Goal: Information Seeking & Learning: Find contact information

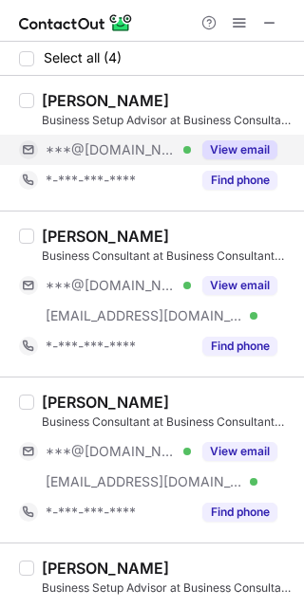
click at [230, 147] on button "View email" at bounding box center [239, 149] width 75 height 19
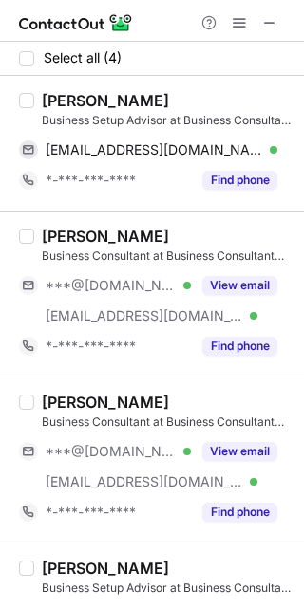
click at [59, 99] on div "Zahnaj Sirajuddin" at bounding box center [105, 100] width 127 height 19
copy div "Zahnaj"
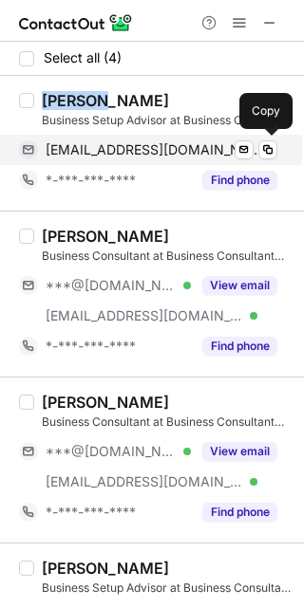
drag, startPoint x: 174, startPoint y: 149, endPoint x: 180, endPoint y: 138, distance: 13.2
click at [174, 149] on span "zahnajshanu123@gmail.com" at bounding box center [154, 149] width 217 height 17
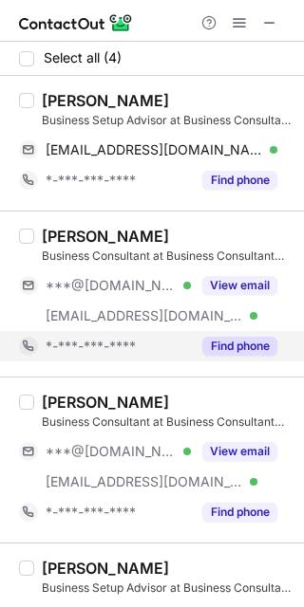
scroll to position [40, 0]
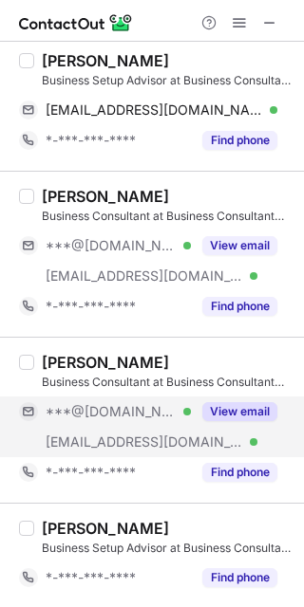
click at [245, 409] on button "View email" at bounding box center [239, 411] width 75 height 19
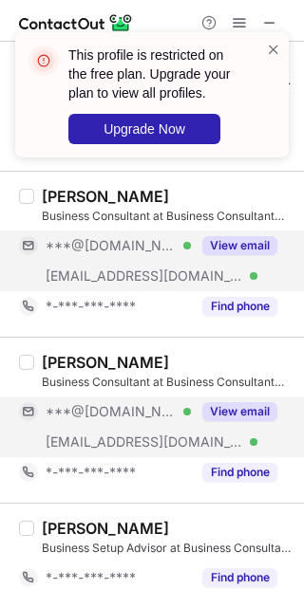
click at [237, 239] on button "View email" at bounding box center [239, 245] width 75 height 19
click at [267, 44] on span at bounding box center [273, 49] width 15 height 19
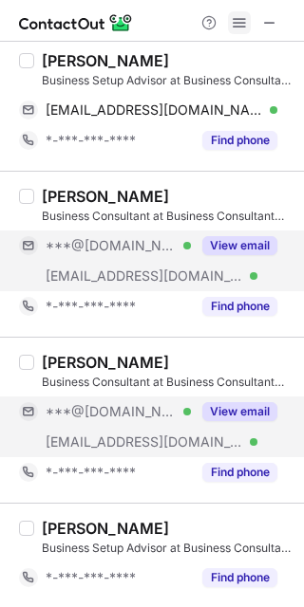
click at [239, 20] on span at bounding box center [239, 22] width 15 height 15
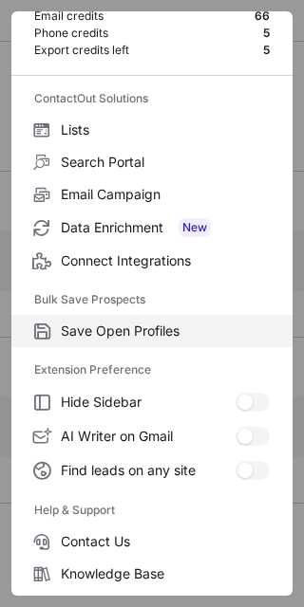
scroll to position [182, 0]
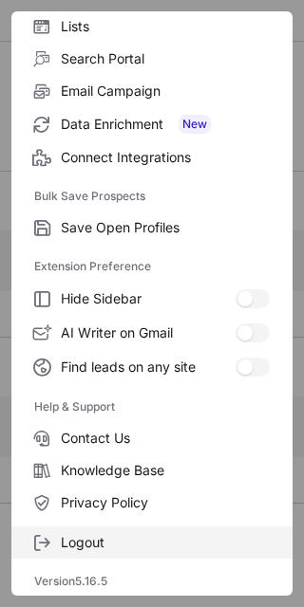
click at [111, 539] on span "Logout" at bounding box center [165, 542] width 209 height 17
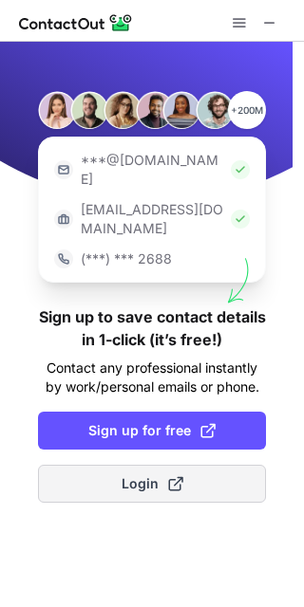
click at [183, 465] on button "Login" at bounding box center [152, 484] width 228 height 38
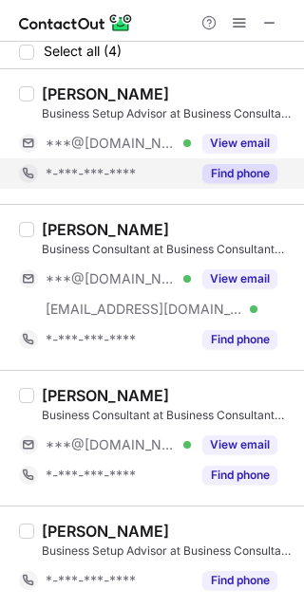
scroll to position [9, 0]
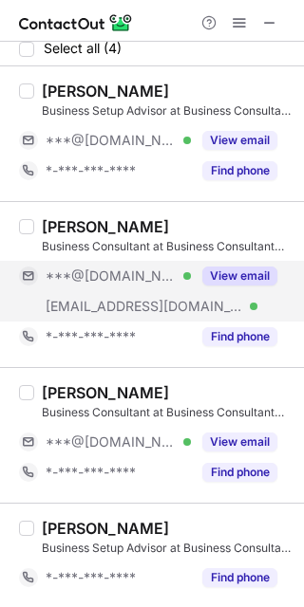
click at [250, 267] on button "View email" at bounding box center [239, 276] width 75 height 19
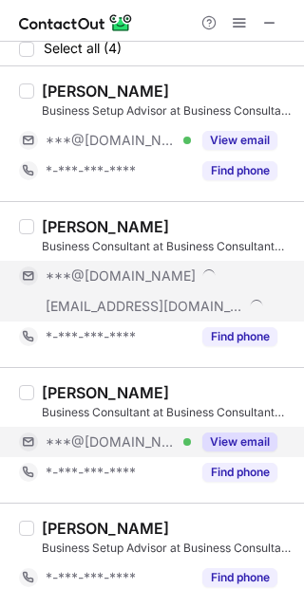
click at [233, 437] on button "View email" at bounding box center [239, 442] width 75 height 19
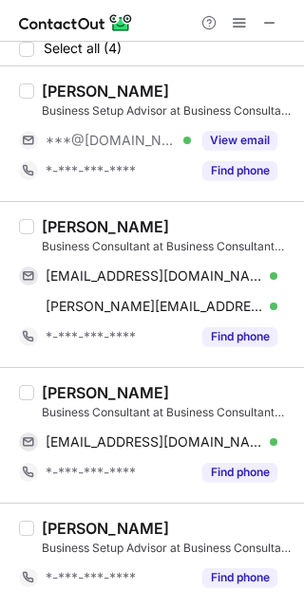
click at [73, 223] on div "Mishab Ali" at bounding box center [105, 226] width 127 height 19
copy div "Mishab"
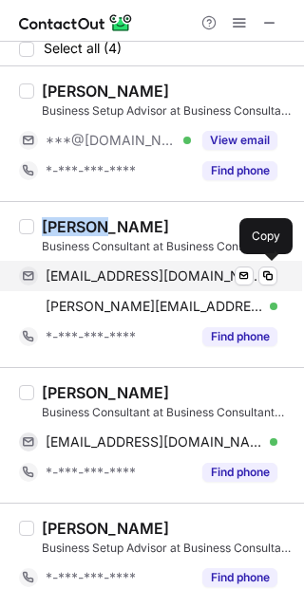
click at [138, 271] on span "mishabali126@gmail.com" at bounding box center [154, 276] width 217 height 17
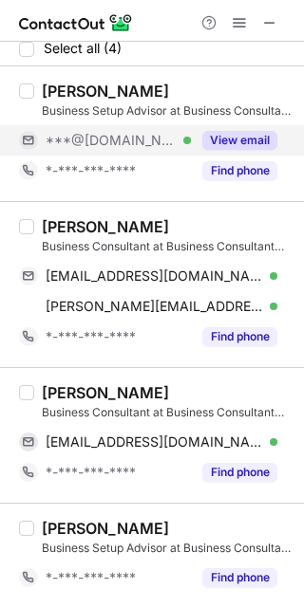
click at [276, 126] on div "View email" at bounding box center [234, 140] width 86 height 30
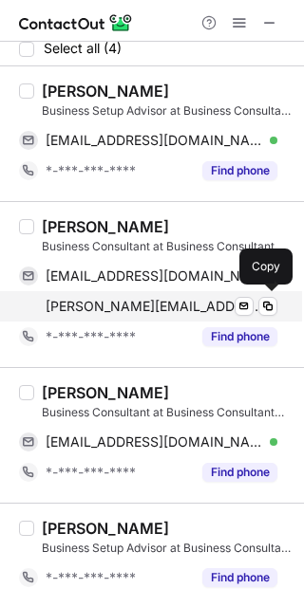
click at [121, 299] on span "mishab@businessconsultant.ae" at bounding box center [154, 306] width 217 height 17
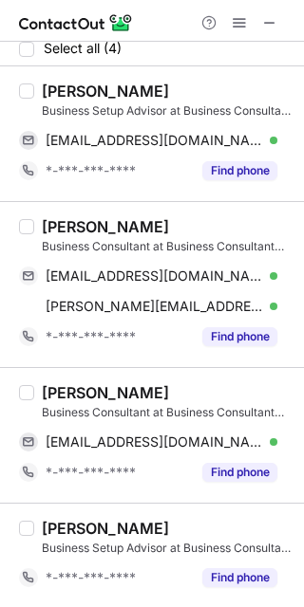
click at [75, 392] on div "MARAN MARAN" at bounding box center [105, 392] width 127 height 19
copy div "MARAN"
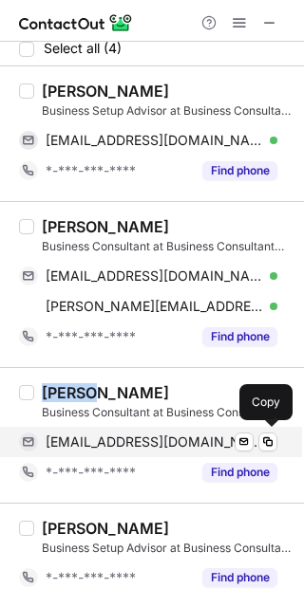
click at [173, 435] on span "myosanaung2649@icloud.com" at bounding box center [154, 442] width 217 height 17
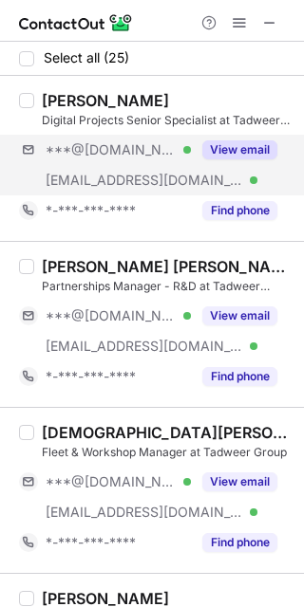
click at [278, 144] on div "***@gmail.com Verified ***@tadweer.ae Verified View email" at bounding box center [155, 165] width 273 height 61
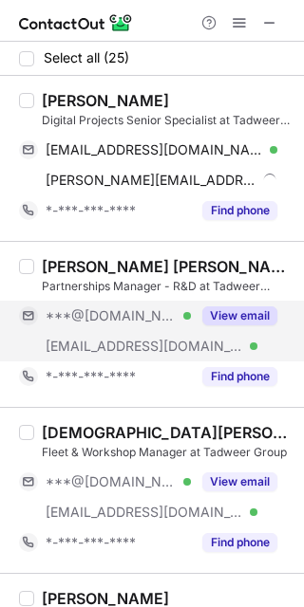
click at [218, 303] on div "View email" at bounding box center [234, 316] width 86 height 30
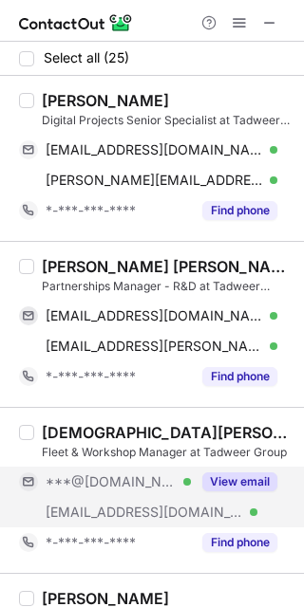
click at [226, 475] on button "View email" at bounding box center [239, 482] width 75 height 19
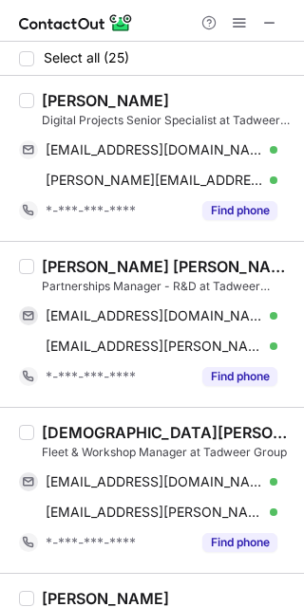
click at [52, 94] on div "Caterina Torricella" at bounding box center [105, 100] width 127 height 19
copy div "Caterina"
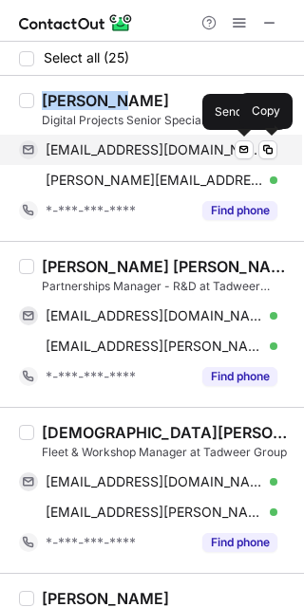
click at [159, 152] on span "caterinatorricella@gmail.com" at bounding box center [154, 149] width 217 height 17
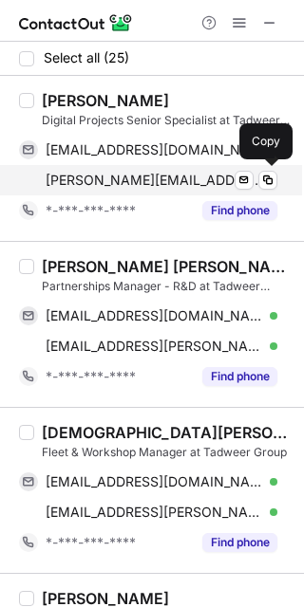
click at [164, 177] on span "caterina.torricella@tadweer.ae" at bounding box center [154, 180] width 217 height 17
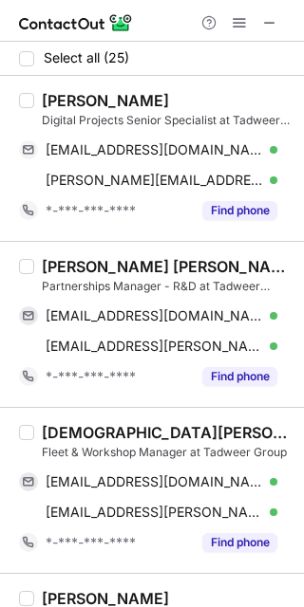
click at [52, 271] on div "Oswin Rayyan Kennedy" at bounding box center [167, 266] width 251 height 19
copy div "Oswin"
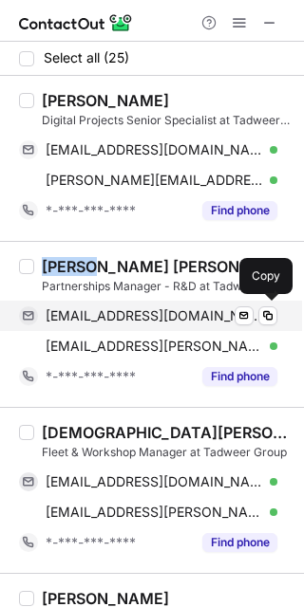
drag, startPoint x: 178, startPoint y: 312, endPoint x: 212, endPoint y: 305, distance: 34.1
click at [177, 312] on span "oswinkennedy@gmail.com" at bounding box center [154, 316] width 217 height 17
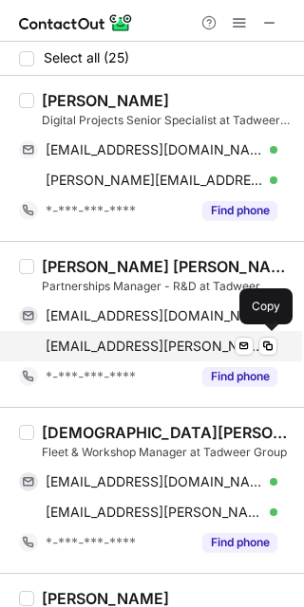
drag, startPoint x: 157, startPoint y: 342, endPoint x: 207, endPoint y: 339, distance: 50.4
click at [157, 342] on span "oswin.kennedy@tadweer.ae" at bounding box center [154, 346] width 217 height 17
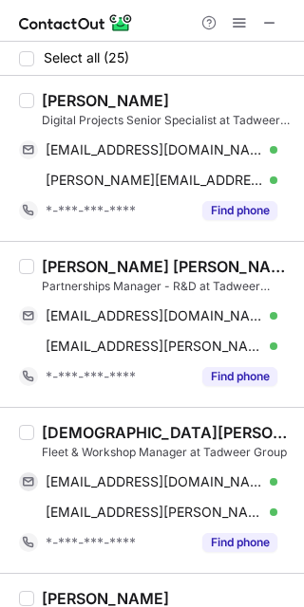
click at [69, 425] on div "Vishnu Surendran" at bounding box center [167, 432] width 251 height 19
copy div "Vishnu"
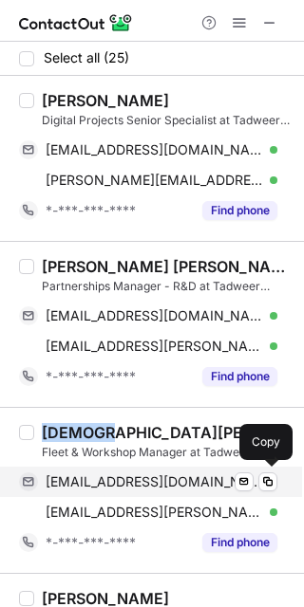
click at [121, 476] on span "vishnudrs@gmail.com" at bounding box center [154, 482] width 217 height 17
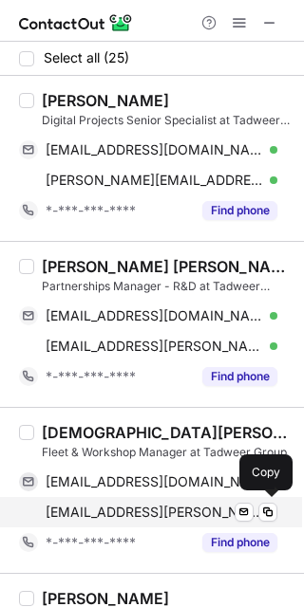
drag, startPoint x: 174, startPoint y: 509, endPoint x: 219, endPoint y: 492, distance: 48.7
click at [174, 509] on span "vishnu.surendran@tadweer.ae" at bounding box center [154, 512] width 217 height 17
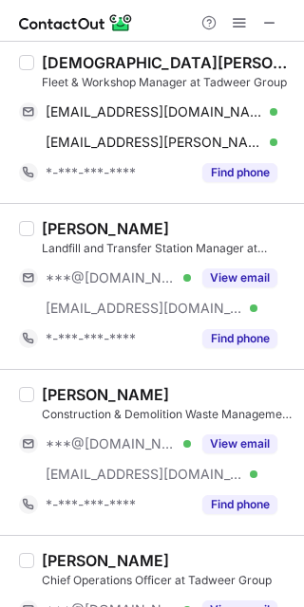
scroll to position [380, 0]
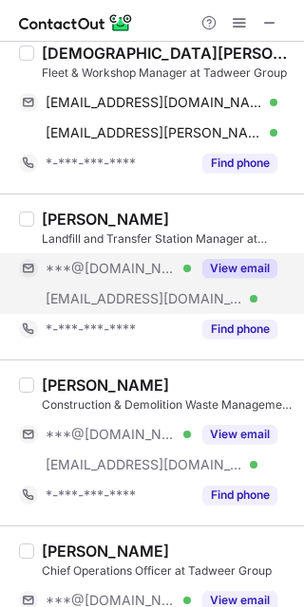
click at [234, 268] on button "View email" at bounding box center [239, 268] width 75 height 19
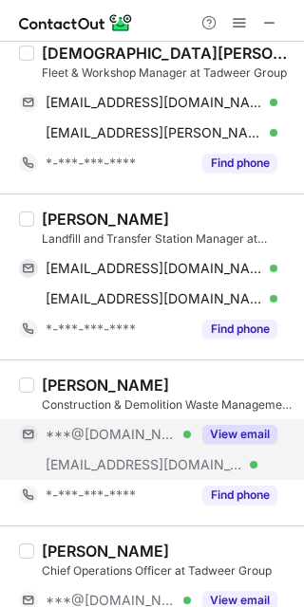
click at [227, 432] on button "View email" at bounding box center [239, 434] width 75 height 19
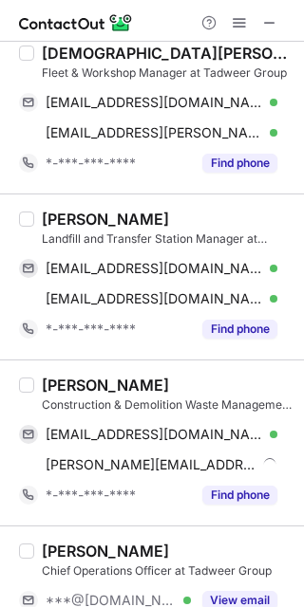
click at [66, 217] on div "Shareef Mohamed" at bounding box center [105, 219] width 127 height 19
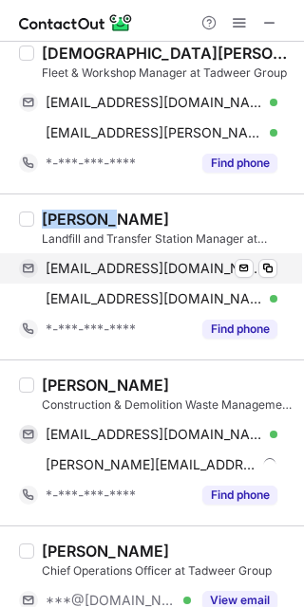
copy div "Shareef"
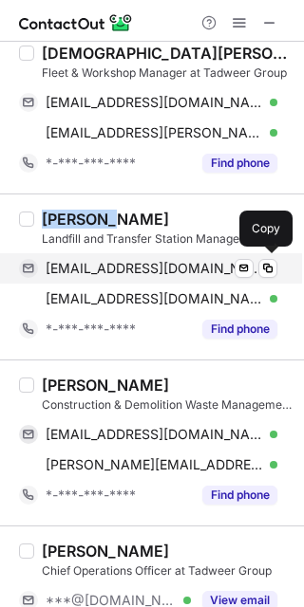
drag, startPoint x: 108, startPoint y: 266, endPoint x: 164, endPoint y: 281, distance: 58.0
click at [108, 266] on span "share4824@gmail.com" at bounding box center [154, 268] width 217 height 17
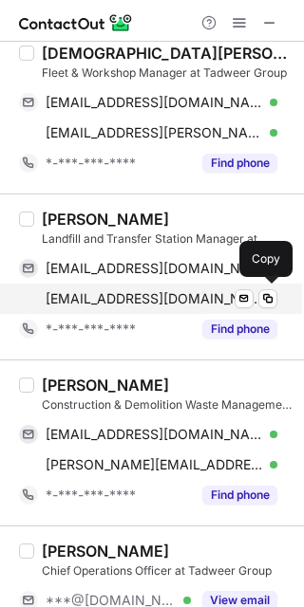
drag, startPoint x: 162, startPoint y: 292, endPoint x: 211, endPoint y: 302, distance: 49.3
click at [163, 292] on span "shareef.mohamed@tadweer.ae" at bounding box center [154, 298] width 217 height 17
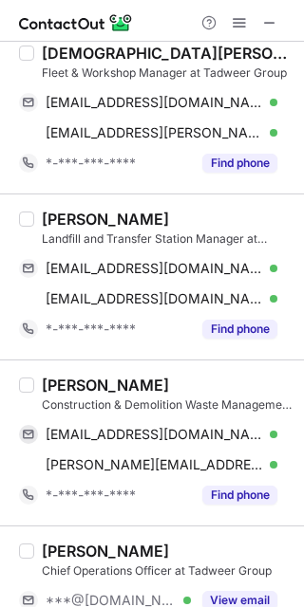
click at [48, 387] on div "Ahmed Taher" at bounding box center [105, 385] width 127 height 19
click at [47, 387] on div "Ahmed Taher" at bounding box center [105, 385] width 127 height 19
copy div "Ahmed"
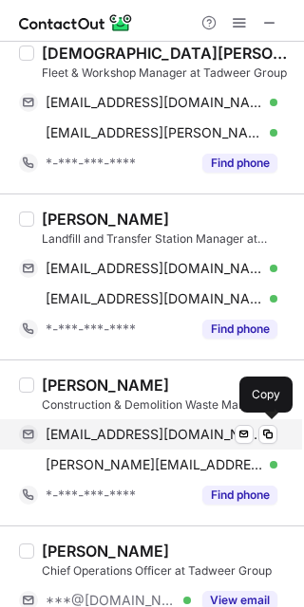
click at [143, 431] on span "a_taher78@yahoo.com" at bounding box center [154, 434] width 217 height 17
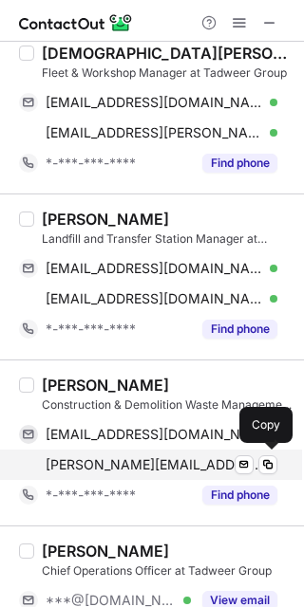
click at [145, 462] on span "ahmed.taher@tadweer.ae" at bounding box center [154, 465] width 217 height 17
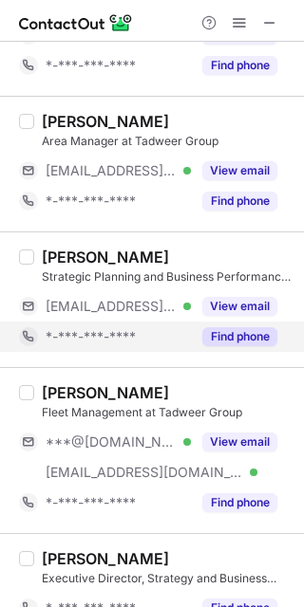
scroll to position [1265, 0]
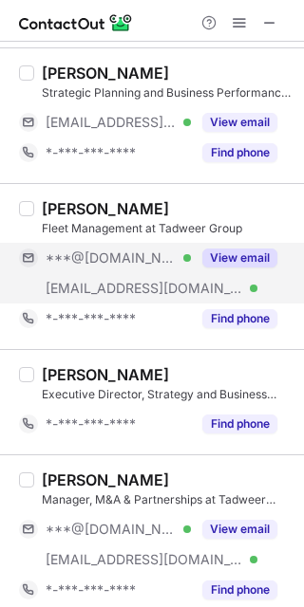
click at [229, 249] on button "View email" at bounding box center [239, 258] width 75 height 19
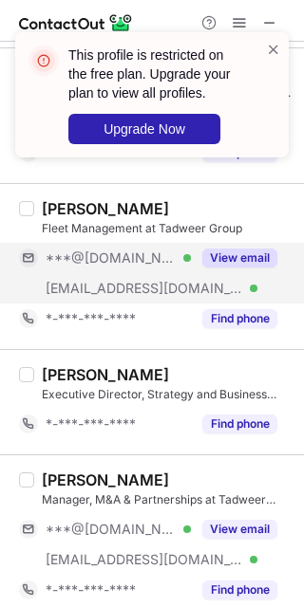
click at [44, 209] on div "Junaid Khan" at bounding box center [105, 208] width 127 height 19
click at [53, 204] on div "Junaid Khan" at bounding box center [105, 208] width 127 height 19
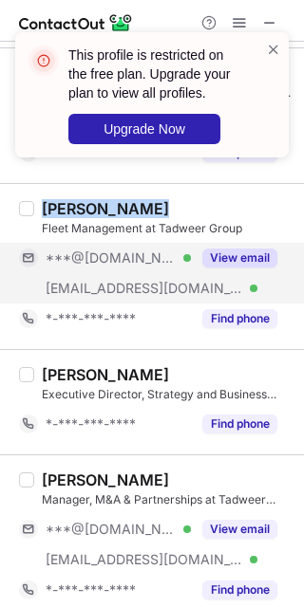
click at [160, 220] on div "Fleet Management at Tadweer Group" at bounding box center [167, 228] width 251 height 17
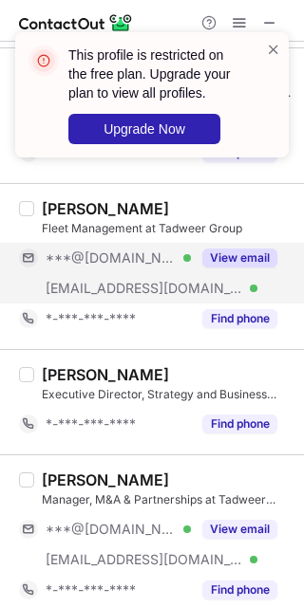
click at [57, 205] on div "Junaid Khan" at bounding box center [105, 208] width 127 height 19
copy div "Junaid"
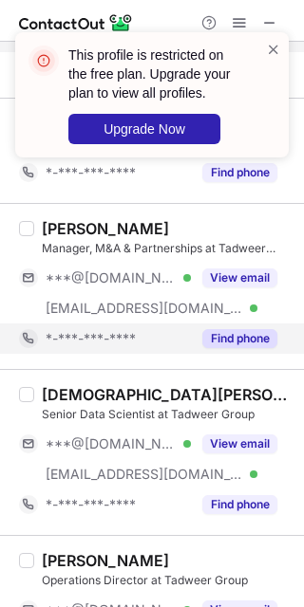
scroll to position [1519, 0]
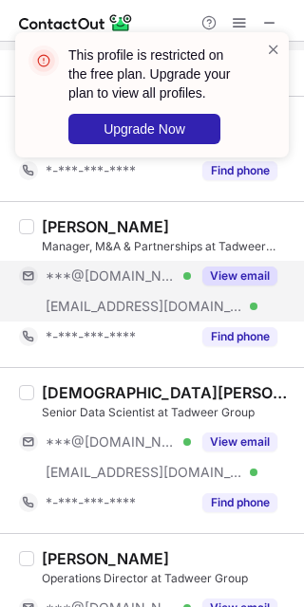
click at [223, 271] on button "View email" at bounding box center [239, 276] width 75 height 19
click at [63, 222] on div "Sourabh Mahawar" at bounding box center [105, 226] width 127 height 19
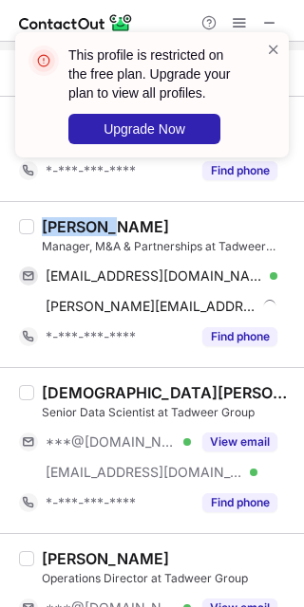
click at [63, 222] on div "Sourabh Mahawar" at bounding box center [105, 226] width 127 height 19
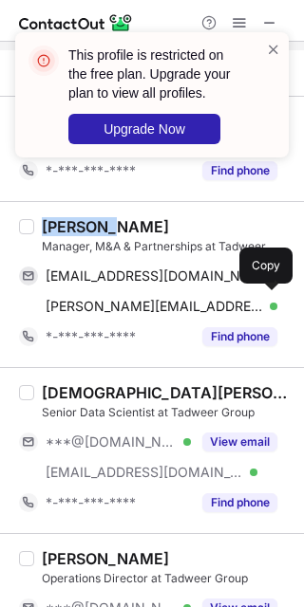
copy div "Sourabh"
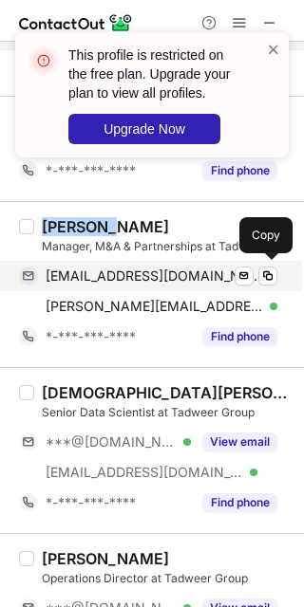
click at [131, 271] on span "sourabhmahawar@gmail.com" at bounding box center [154, 276] width 217 height 17
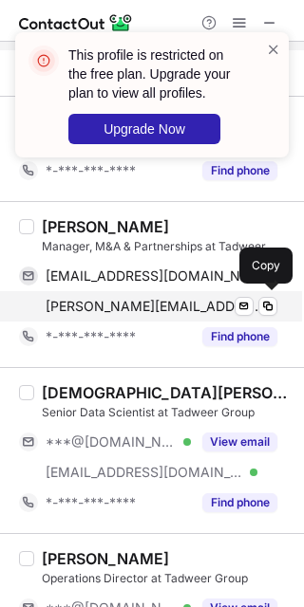
click at [184, 301] on span "sourabh.mahawar@tadweer.ae" at bounding box center [154, 306] width 217 height 17
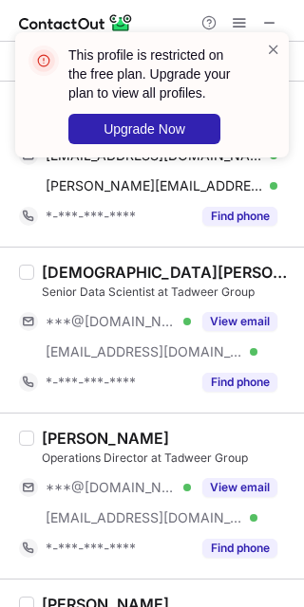
scroll to position [1645, 0]
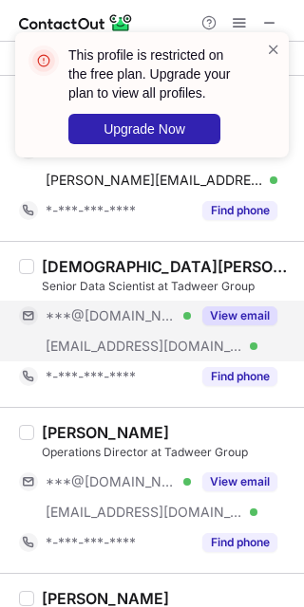
click at [225, 313] on button "View email" at bounding box center [239, 316] width 75 height 19
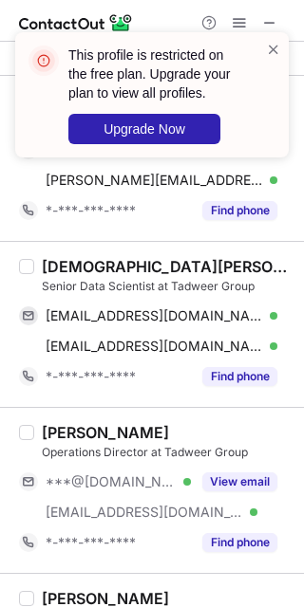
click at [52, 265] on div "Hashem ALSabi" at bounding box center [167, 266] width 251 height 19
copy div "Hashem"
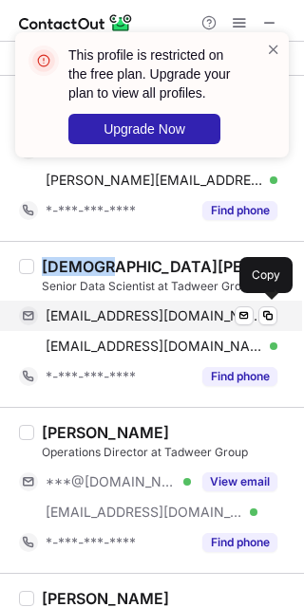
click at [131, 310] on span "hashemalsabi@gmail.com" at bounding box center [154, 316] width 217 height 17
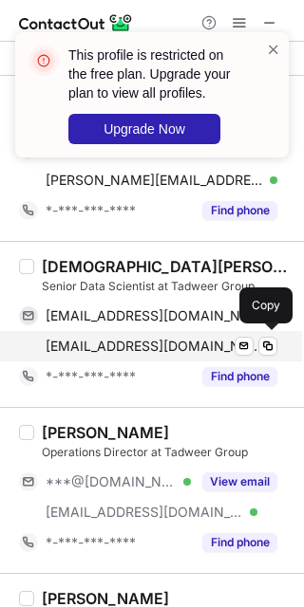
click at [159, 342] on span "hashem.alsabi@tadweer.ae" at bounding box center [154, 346] width 217 height 17
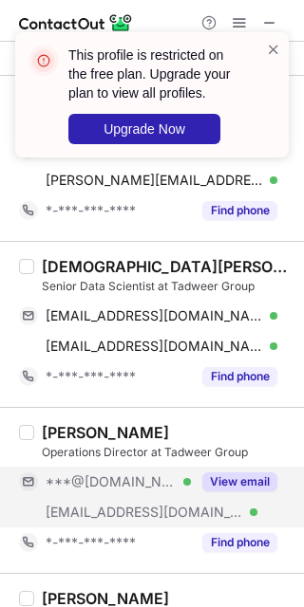
click at [230, 473] on button "View email" at bounding box center [239, 482] width 75 height 19
click at [48, 423] on div "Haris Iqbal" at bounding box center [105, 432] width 127 height 19
copy div "Haris"
click at [232, 481] on button "View email" at bounding box center [239, 482] width 75 height 19
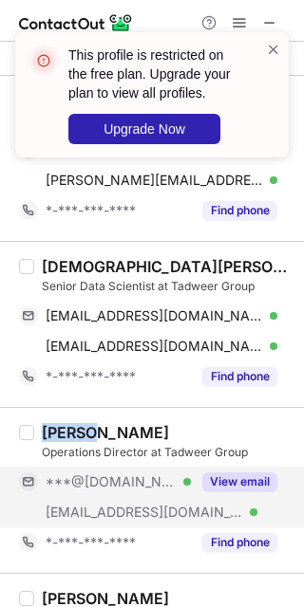
click at [240, 478] on button "View email" at bounding box center [239, 482] width 75 height 19
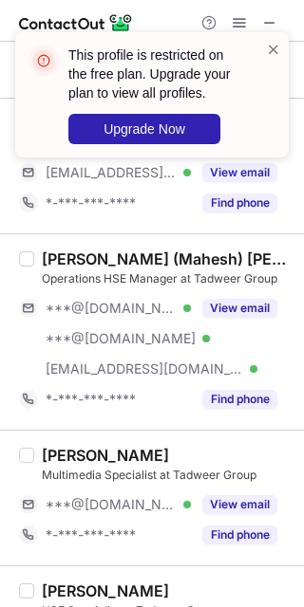
scroll to position [2404, 0]
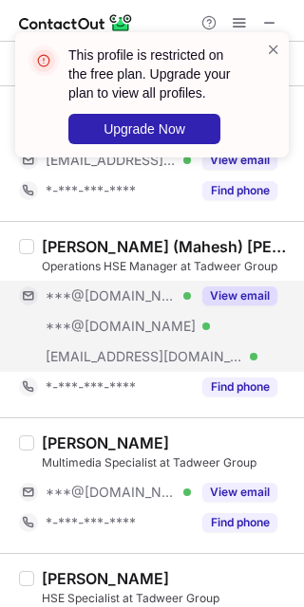
click at [223, 290] on button "View email" at bounding box center [239, 296] width 75 height 19
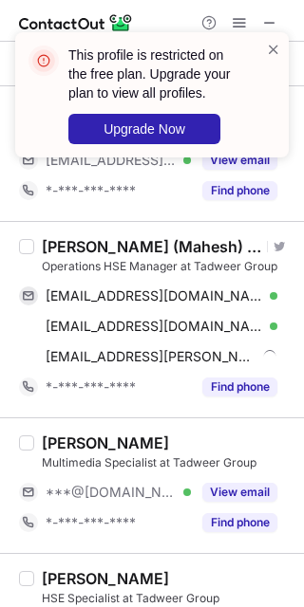
click at [60, 241] on div "Maheswaran (Mahesh) Venkataseshan" at bounding box center [151, 246] width 219 height 19
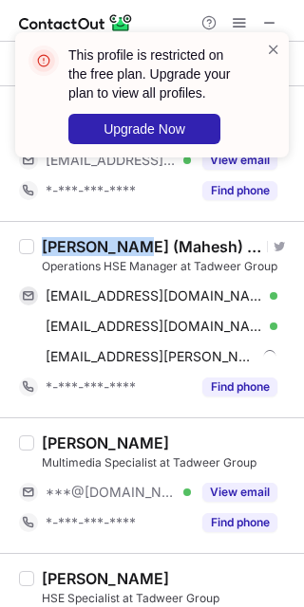
click at [60, 241] on div "Maheswaran (Mahesh) Venkataseshan" at bounding box center [151, 246] width 219 height 19
copy div "Maheswaran"
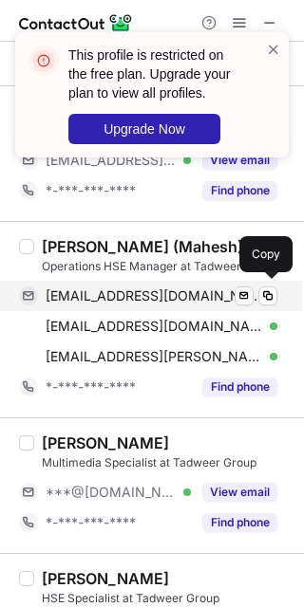
click at [186, 290] on span "abhishekauh@hotmail.com" at bounding box center [154, 296] width 217 height 17
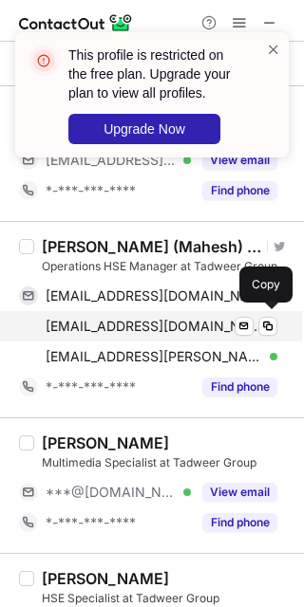
click at [151, 321] on span "sai_abhi2002@yahoo.com" at bounding box center [154, 326] width 217 height 17
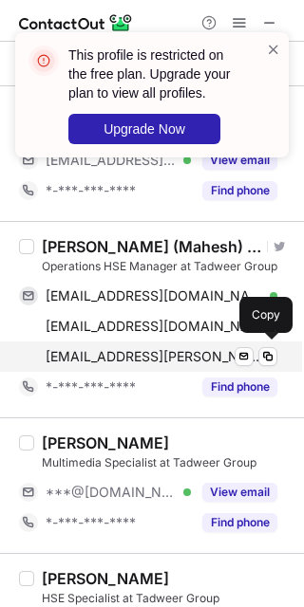
click at [163, 352] on span "maheswaran.venkataseshan@tadweer.ae" at bounding box center [154, 356] width 217 height 17
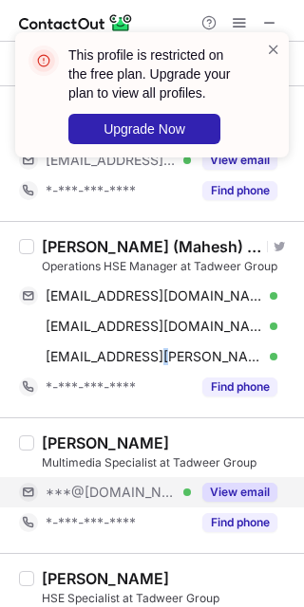
click at [234, 493] on button "View email" at bounding box center [239, 492] width 75 height 19
click at [36, 434] on div "Khaled Amamo Multimedia Specialist at Tadweer Group ***@gmail.com Verified View…" at bounding box center [163, 486] width 258 height 104
click at [37, 434] on div "Khaled Amamo Multimedia Specialist at Tadweer Group ***@gmail.com Verified View…" at bounding box center [163, 486] width 258 height 104
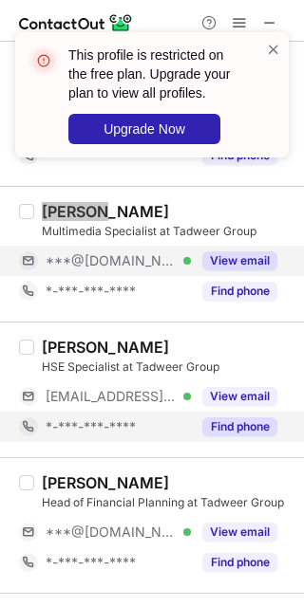
scroll to position [2658, 0]
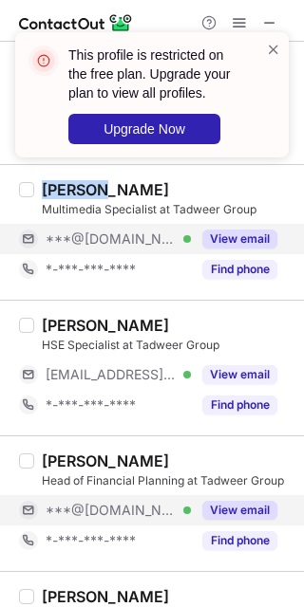
click at [247, 506] on button "View email" at bounding box center [239, 510] width 75 height 19
click at [191, 505] on div "***@[DOMAIN_NAME] Verified" at bounding box center [118, 510] width 145 height 17
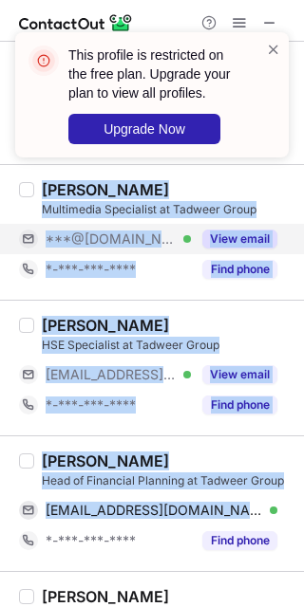
click at [183, 452] on div "Sagar Jadhav" at bounding box center [167, 461] width 251 height 19
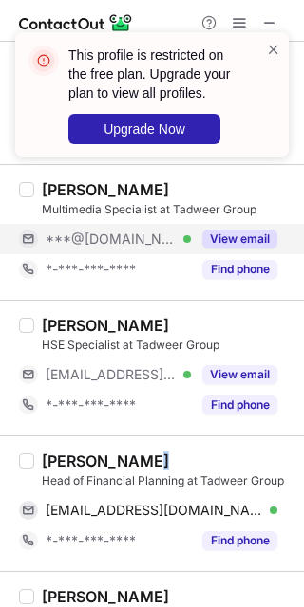
click at [183, 452] on div "Sagar Jadhav" at bounding box center [167, 461] width 251 height 19
click at [59, 456] on div "Sagar Jadhav" at bounding box center [105, 461] width 127 height 19
click at [58, 456] on div "Sagar Jadhav" at bounding box center [105, 461] width 127 height 19
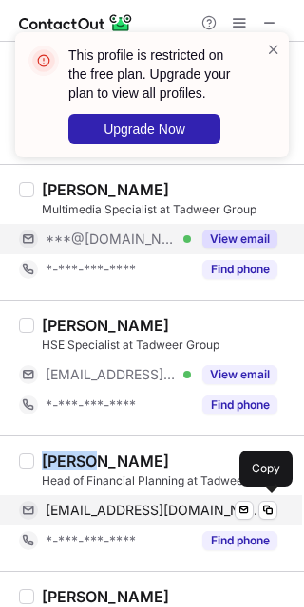
drag, startPoint x: 154, startPoint y: 507, endPoint x: 172, endPoint y: 512, distance: 18.6
click at [154, 507] on span "jadhavsagarp@gmail.com" at bounding box center [154, 510] width 217 height 17
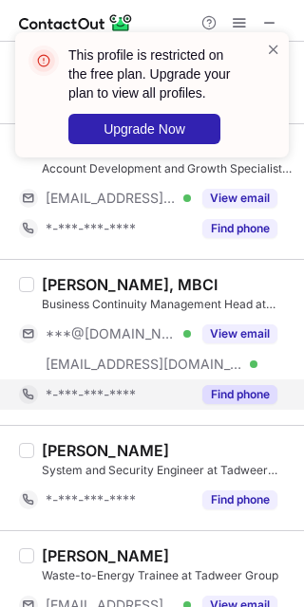
scroll to position [3161, 0]
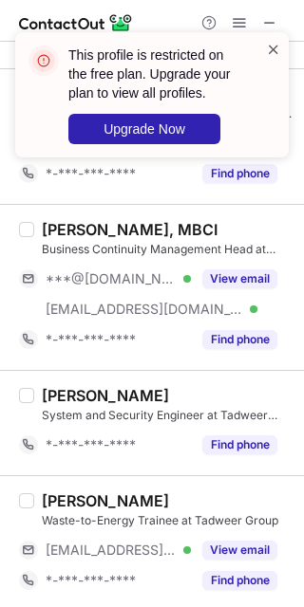
click at [273, 47] on span at bounding box center [273, 49] width 15 height 19
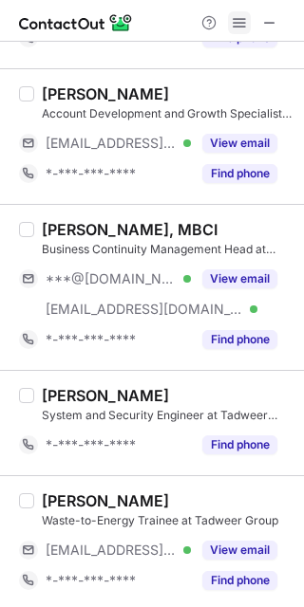
click at [237, 23] on span at bounding box center [239, 22] width 15 height 15
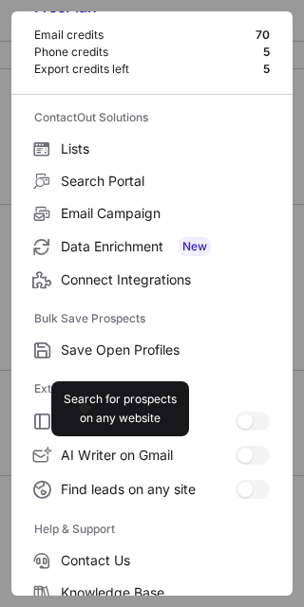
scroll to position [182, 0]
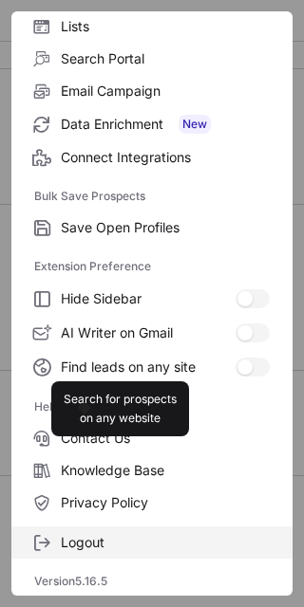
click at [121, 540] on span "Logout" at bounding box center [165, 542] width 209 height 17
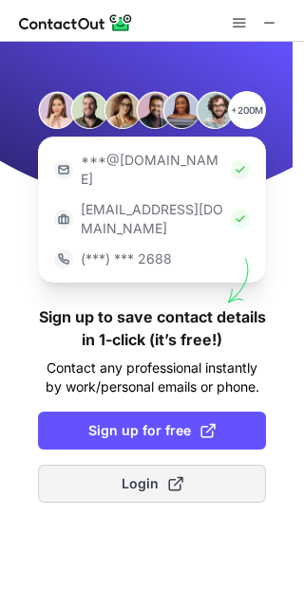
click at [200, 465] on button "Login" at bounding box center [152, 484] width 228 height 38
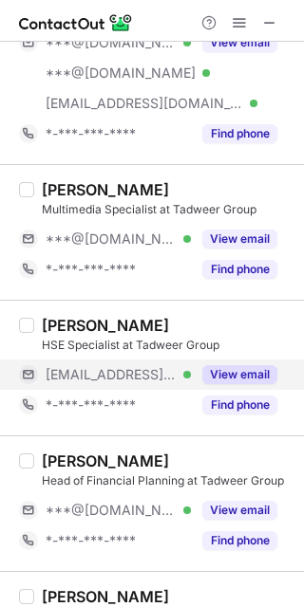
scroll to position [2686, 0]
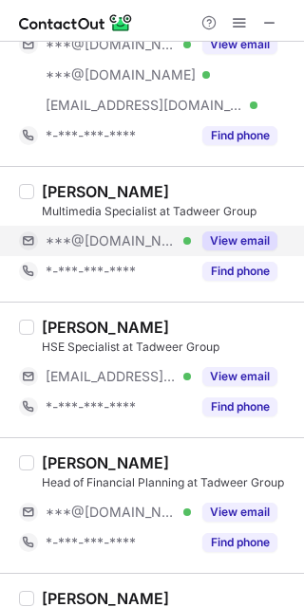
click at [226, 237] on button "View email" at bounding box center [239, 241] width 75 height 19
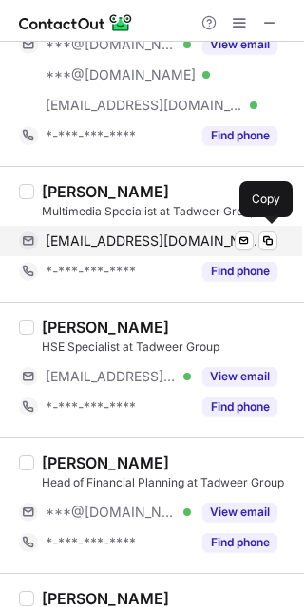
click at [154, 228] on div "khaledamamo95@gmail.com Verified Send email Copy" at bounding box center [148, 241] width 258 height 30
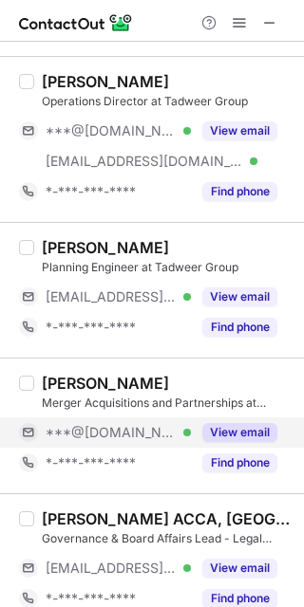
scroll to position [1927, 0]
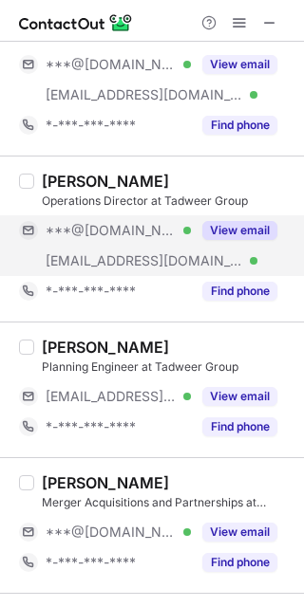
click at [239, 231] on button "View email" at bounding box center [239, 230] width 75 height 19
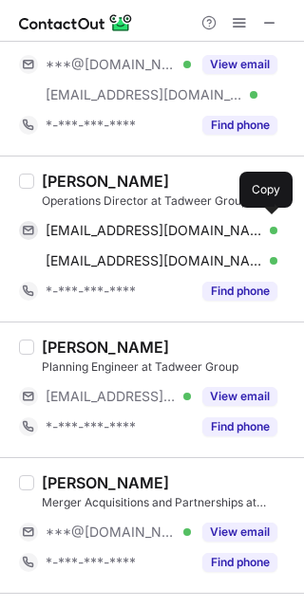
click at [141, 230] on span "iqbalharis@gmail.com" at bounding box center [154, 230] width 217 height 17
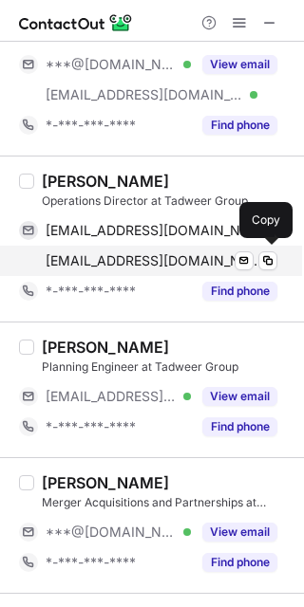
click at [153, 254] on span "haris.iqbal@tadweer.ae" at bounding box center [154, 260] width 217 height 17
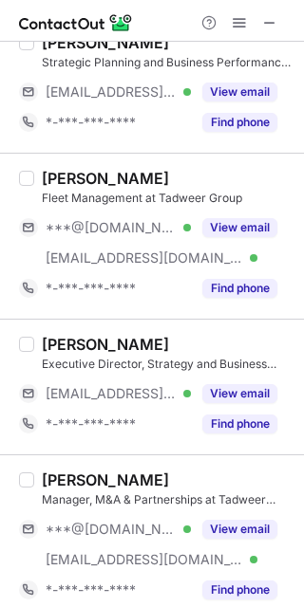
scroll to position [1294, 0]
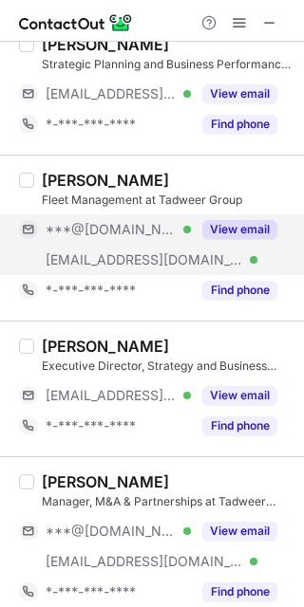
click at [218, 233] on button "View email" at bounding box center [239, 229] width 75 height 19
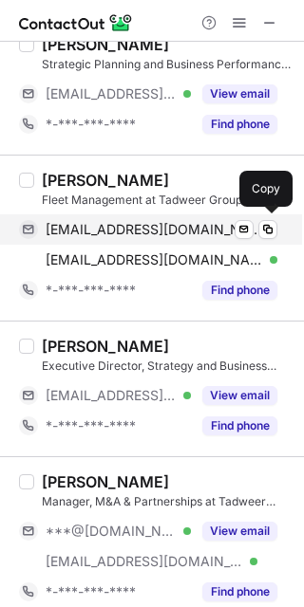
click at [171, 221] on span "junaiidkhaan@gmail.com" at bounding box center [154, 229] width 217 height 17
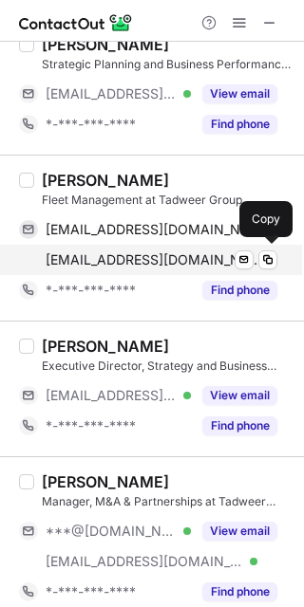
click at [110, 255] on span "junaid.khan@tadweer.ae" at bounding box center [154, 260] width 217 height 17
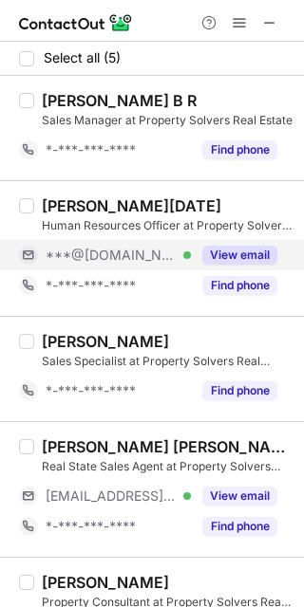
click at [244, 248] on button "View email" at bounding box center [239, 255] width 75 height 19
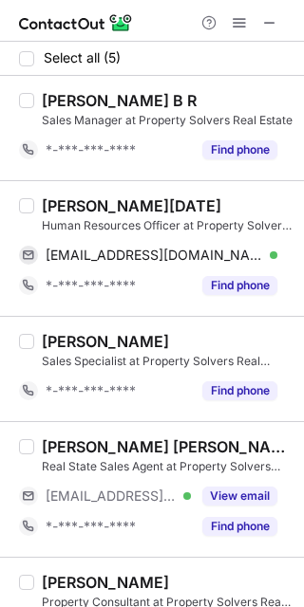
click at [58, 202] on div "[PERSON_NAME][DATE]" at bounding box center [131, 205] width 179 height 19
click at [59, 202] on div "[PERSON_NAME][DATE]" at bounding box center [131, 205] width 179 height 19
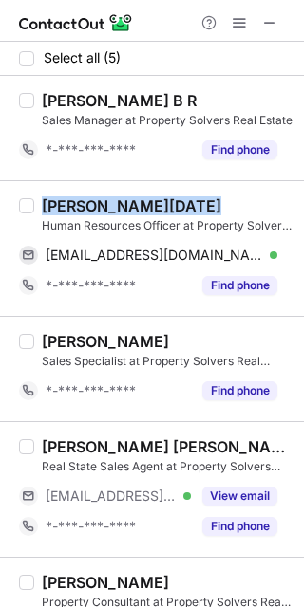
click at [59, 202] on div "[PERSON_NAME][DATE]" at bounding box center [131, 205] width 179 height 19
click at [57, 202] on div "[PERSON_NAME][DATE]" at bounding box center [131, 205] width 179 height 19
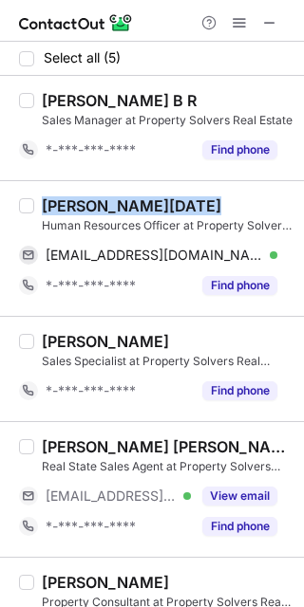
click at [56, 202] on div "Ashwini Raja" at bounding box center [131, 205] width 179 height 19
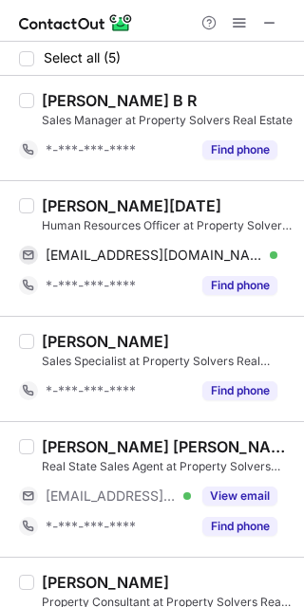
click at [56, 202] on div "Ashwini Raja" at bounding box center [131, 205] width 179 height 19
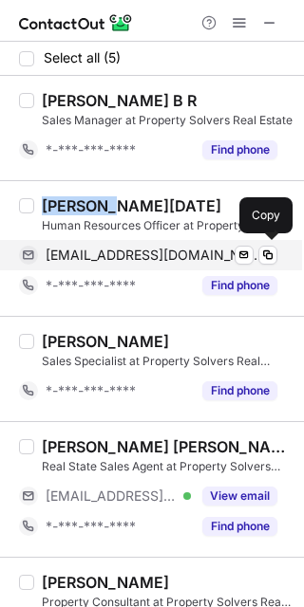
click at [144, 255] on span "aashhhuuu14@gmail.com" at bounding box center [154, 255] width 217 height 17
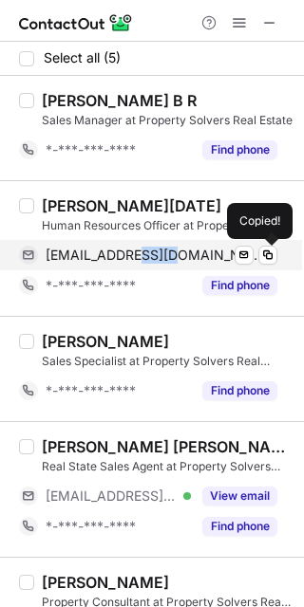
drag, startPoint x: 144, startPoint y: 255, endPoint x: 242, endPoint y: 213, distance: 106.7
click at [144, 254] on span "aashhhuuu14@gmail.com" at bounding box center [154, 255] width 217 height 17
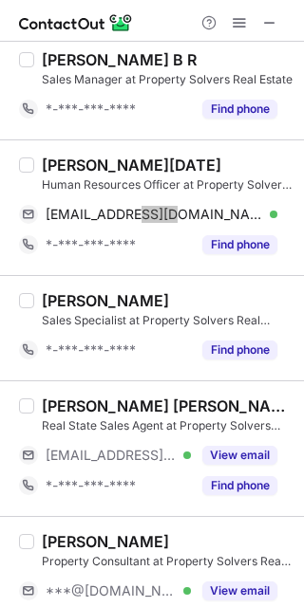
scroll to position [84, 0]
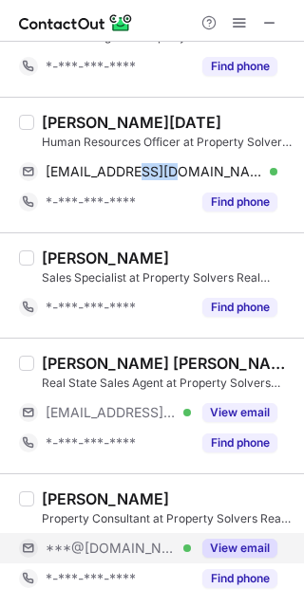
click at [239, 542] on button "View email" at bounding box center [239, 548] width 75 height 19
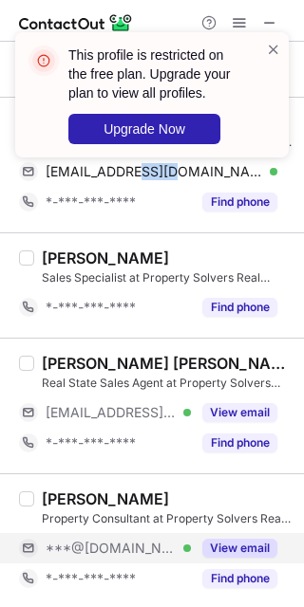
click at [56, 495] on div "Joon Jariwala" at bounding box center [105, 499] width 127 height 19
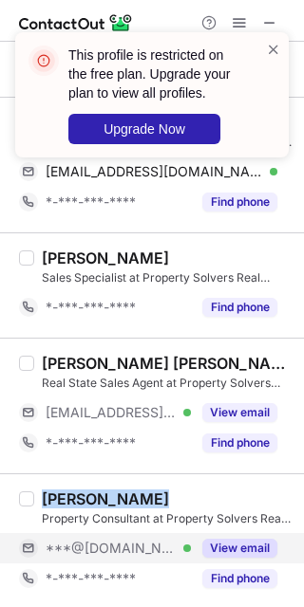
copy div "Joon Jariwala"
click at [274, 44] on span at bounding box center [273, 49] width 15 height 19
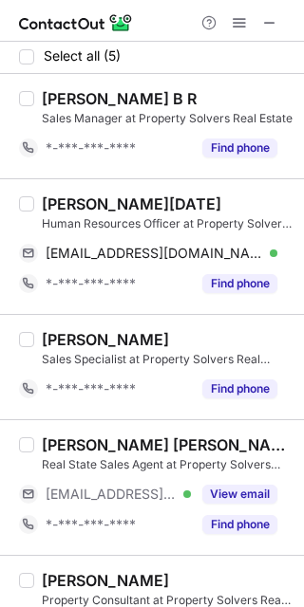
scroll to position [0, 0]
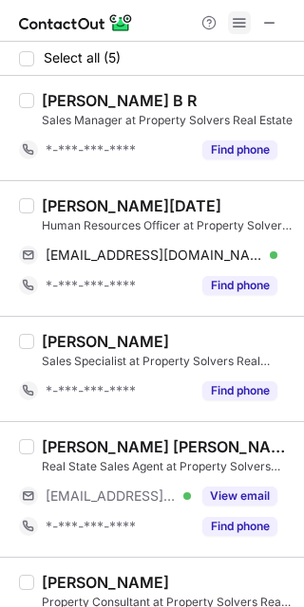
click at [235, 21] on span at bounding box center [239, 22] width 15 height 15
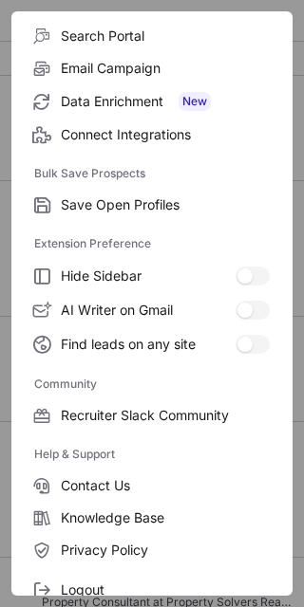
scroll to position [252, 0]
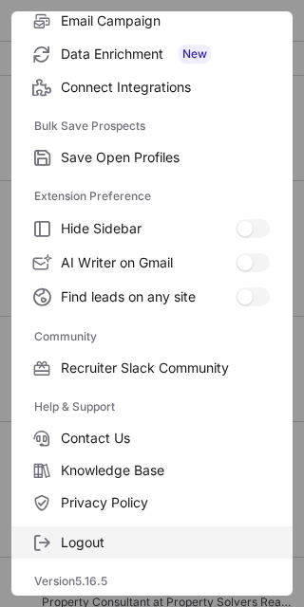
click at [126, 542] on span "Logout" at bounding box center [165, 542] width 209 height 17
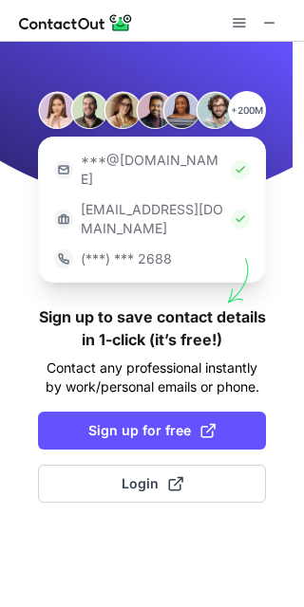
click at [200, 423] on div "+200M ***@gmail.com ***@company.com (***) *** 2688 Sign up to save contact deta…" at bounding box center [152, 325] width 304 height 566
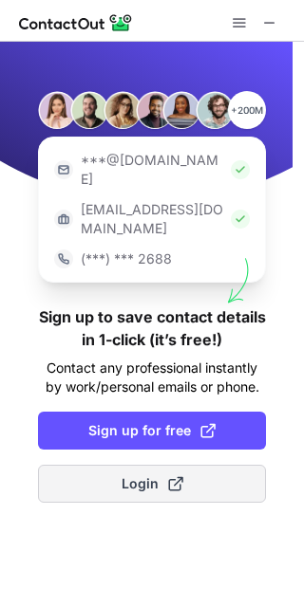
click at [200, 465] on button "Login" at bounding box center [152, 484] width 228 height 38
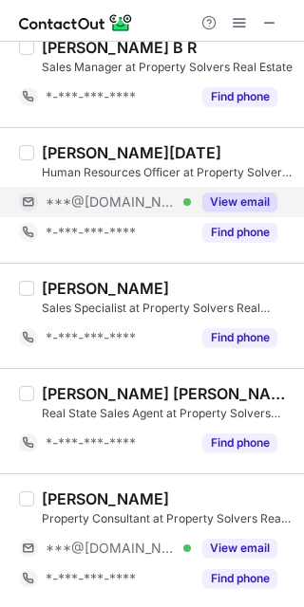
scroll to position [53, 0]
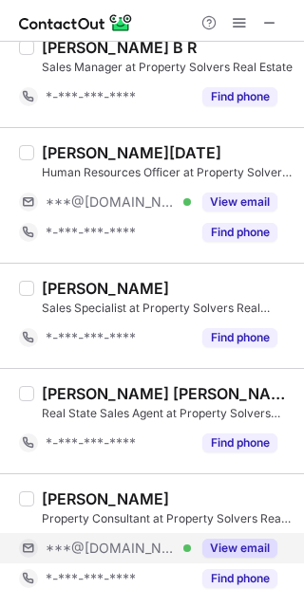
click at [231, 550] on button "View email" at bounding box center [239, 548] width 75 height 19
click at [232, 550] on div "***@[DOMAIN_NAME]" at bounding box center [162, 548] width 232 height 17
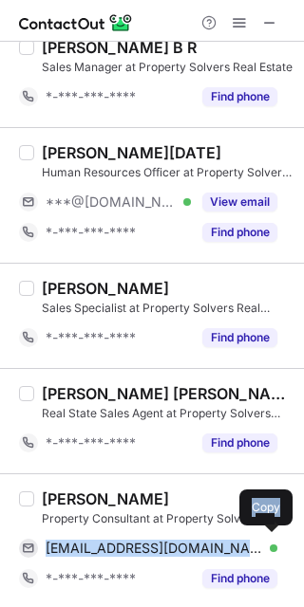
click at [137, 547] on span "jariwalajoon009@gmail.com" at bounding box center [154, 548] width 217 height 17
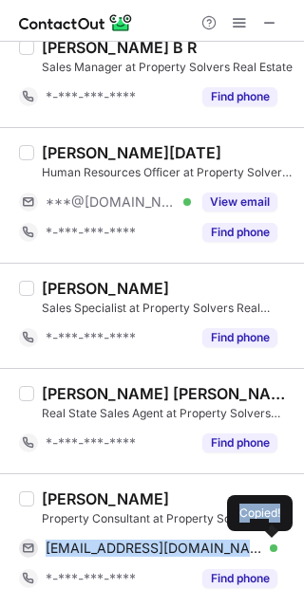
click at [137, 547] on span "jariwalajoon009@gmail.com" at bounding box center [154, 548] width 217 height 17
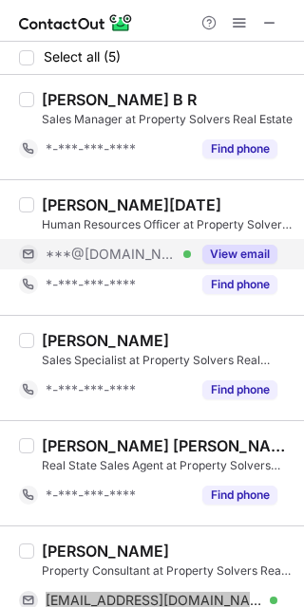
scroll to position [0, 0]
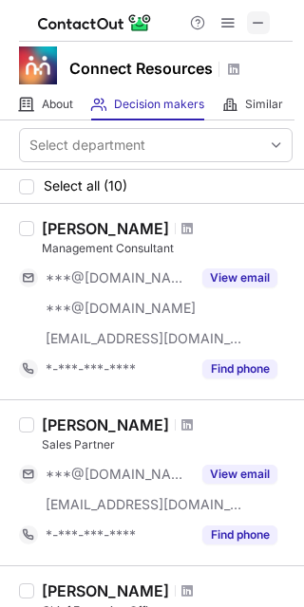
click at [257, 20] on span at bounding box center [258, 22] width 15 height 15
click at [252, 20] on span at bounding box center [258, 22] width 15 height 15
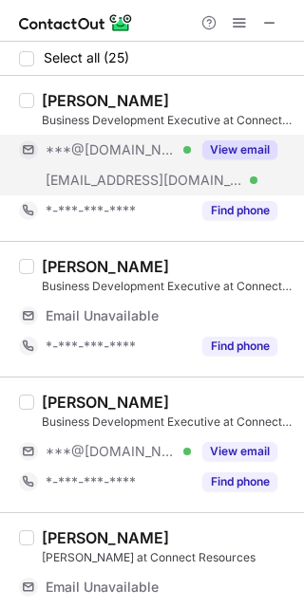
click at [230, 154] on button "View email" at bounding box center [239, 149] width 75 height 19
click at [58, 96] on div "[PERSON_NAME]" at bounding box center [105, 100] width 127 height 19
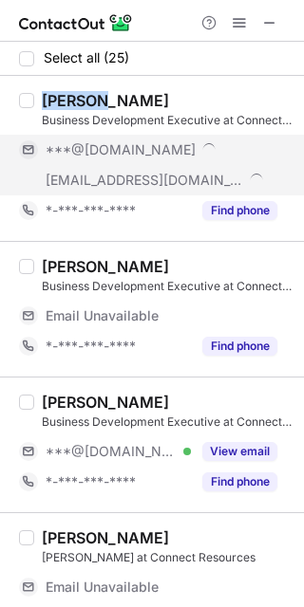
click at [59, 96] on div "[PERSON_NAME]" at bounding box center [105, 100] width 127 height 19
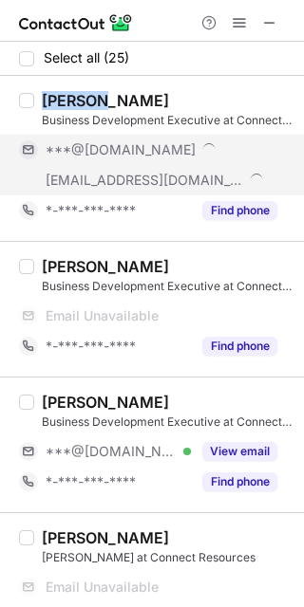
copy div "[PERSON_NAME]"
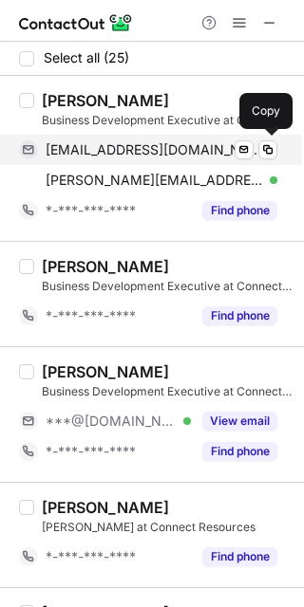
click at [174, 143] on span "[EMAIL_ADDRESS][DOMAIN_NAME]" at bounding box center [154, 149] width 217 height 17
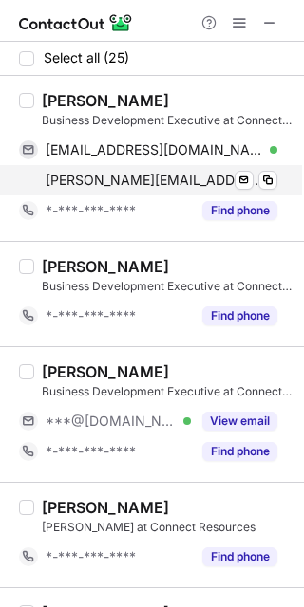
drag, startPoint x: 183, startPoint y: 177, endPoint x: 193, endPoint y: 177, distance: 9.5
click at [182, 177] on span "[PERSON_NAME][EMAIL_ADDRESS][DOMAIN_NAME]" at bounding box center [154, 180] width 217 height 17
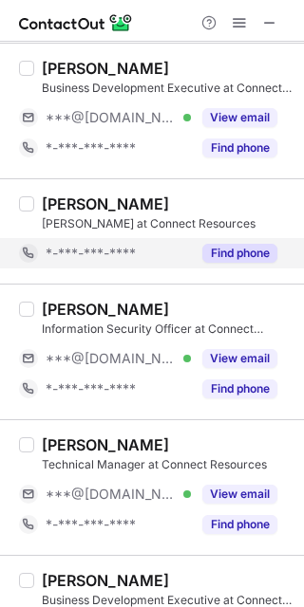
scroll to position [380, 0]
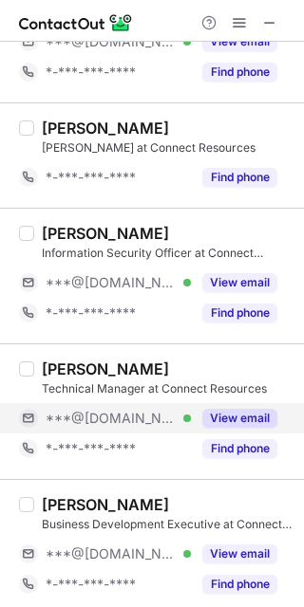
click at [225, 418] on button "View email" at bounding box center [239, 418] width 75 height 19
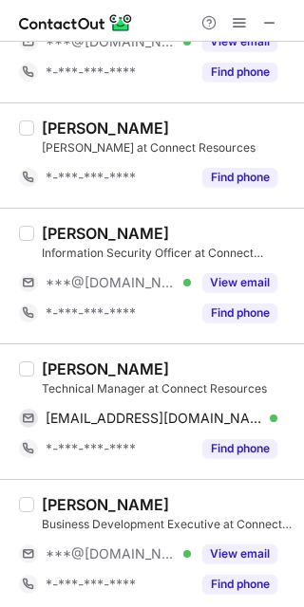
click at [75, 377] on div "CALVIN MISQUITH" at bounding box center [105, 369] width 127 height 19
click at [76, 372] on div "CALVIN MISQUITH" at bounding box center [105, 369] width 127 height 19
copy div "CALVIN"
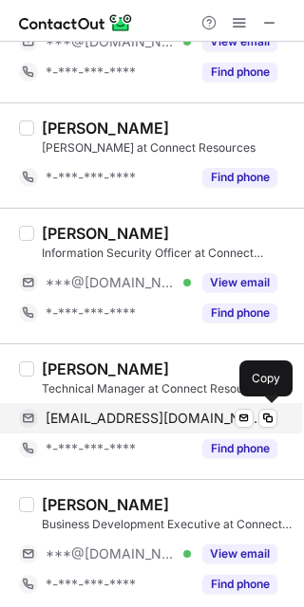
click at [165, 411] on span "misquithcalvin@gmail.com" at bounding box center [154, 418] width 217 height 17
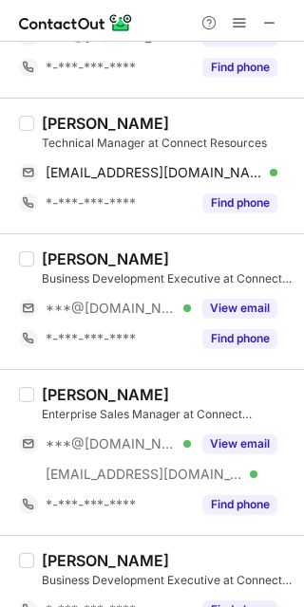
scroll to position [632, 0]
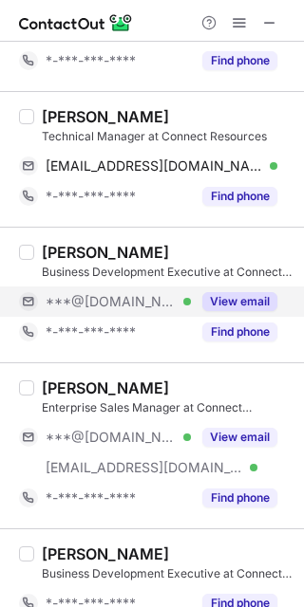
click at [245, 295] on button "View email" at bounding box center [239, 301] width 75 height 19
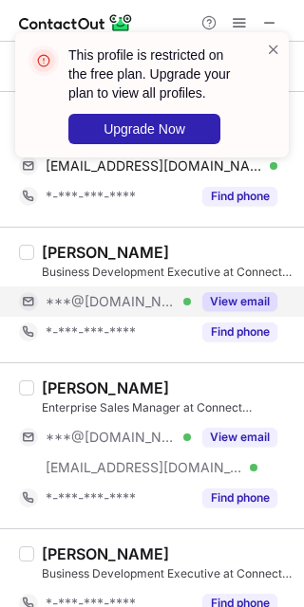
click at [55, 249] on div "Ali Almarkabi" at bounding box center [105, 252] width 127 height 19
click at [56, 250] on div "Ali Almarkabi" at bounding box center [105, 252] width 127 height 19
copy div "Ali"
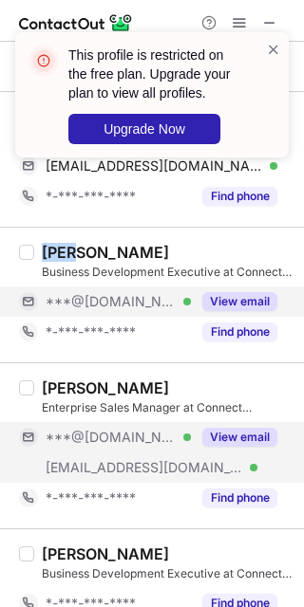
click at [209, 431] on button "View email" at bounding box center [239, 437] width 75 height 19
click at [65, 379] on div "Nikolay Glazyrin" at bounding box center [105, 388] width 127 height 19
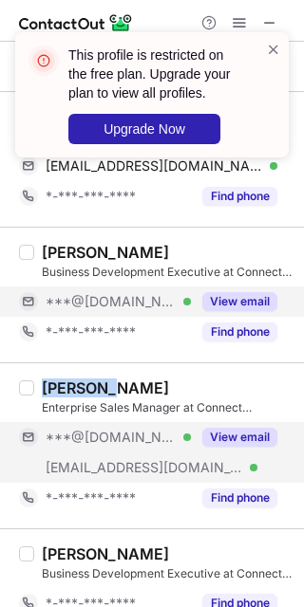
click at [65, 379] on div "Nikolay Glazyrin" at bounding box center [105, 388] width 127 height 19
click at [65, 380] on div "Nikolay Glazyrin" at bounding box center [105, 388] width 127 height 19
click at [52, 379] on div "Nikolay Glazyrin" at bounding box center [105, 388] width 127 height 19
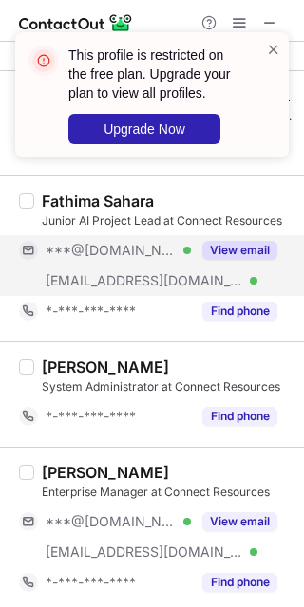
scroll to position [1519, 0]
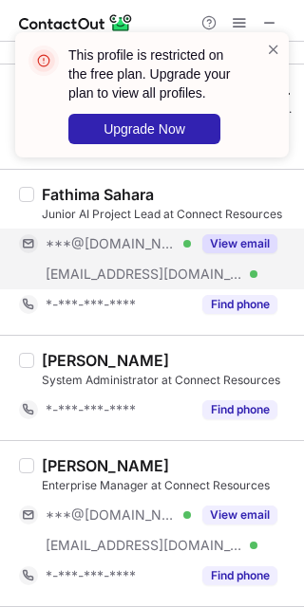
click at [243, 232] on div "View email" at bounding box center [234, 244] width 86 height 30
click at [243, 232] on div "***@[DOMAIN_NAME]" at bounding box center [148, 244] width 258 height 30
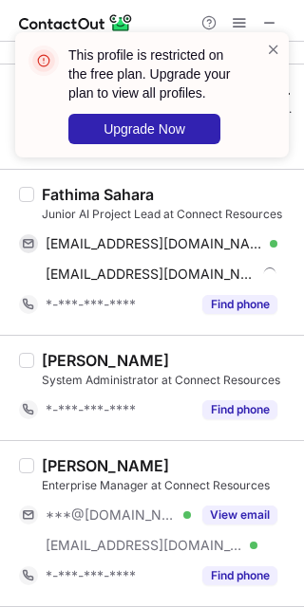
click at [70, 188] on div "This profile is restricted on the free plan. Upgrade your plan to view all prof…" at bounding box center [152, 102] width 304 height 178
click at [70, 183] on div "This profile is restricted on the free plan. Upgrade your plan to view all prof…" at bounding box center [152, 102] width 304 height 178
click at [71, 183] on div "This profile is restricted on the free plan. Upgrade your plan to view all prof…" at bounding box center [152, 102] width 304 height 178
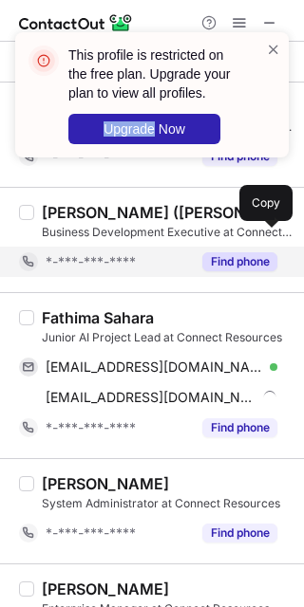
scroll to position [1392, 0]
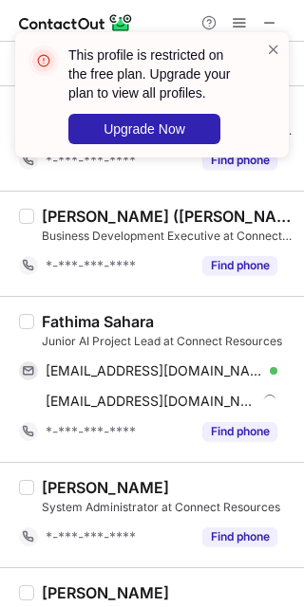
click at [69, 312] on div "Fathima Sahara" at bounding box center [98, 321] width 112 height 19
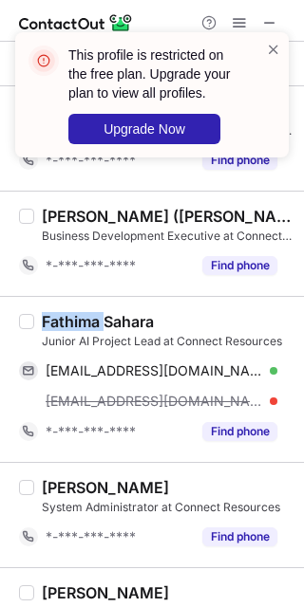
click at [69, 312] on div "Fathima Sahara" at bounding box center [98, 321] width 112 height 19
copy div "Fathima"
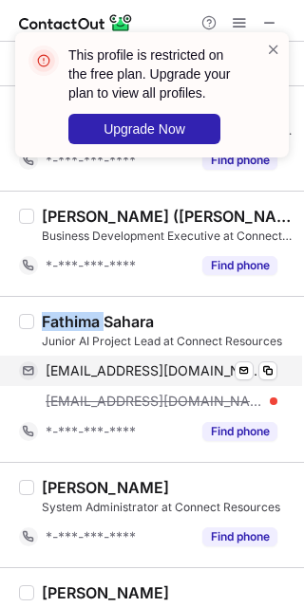
drag, startPoint x: 183, startPoint y: 368, endPoint x: 202, endPoint y: 370, distance: 19.1
click at [183, 369] on span "shaharaameer@gmail.com" at bounding box center [154, 371] width 217 height 17
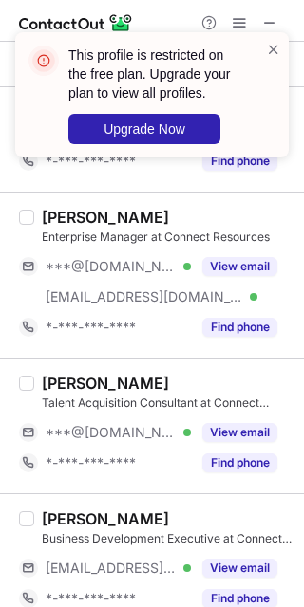
scroll to position [1771, 0]
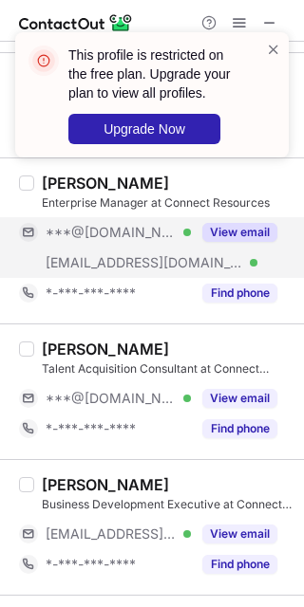
click at [250, 233] on button "View email" at bounding box center [239, 232] width 75 height 19
click at [191, 233] on div "***@gmail.com Verified" at bounding box center [118, 232] width 145 height 17
click at [67, 179] on div "This profile is restricted on the free plan. Upgrade your plan to view all prof…" at bounding box center [152, 102] width 304 height 178
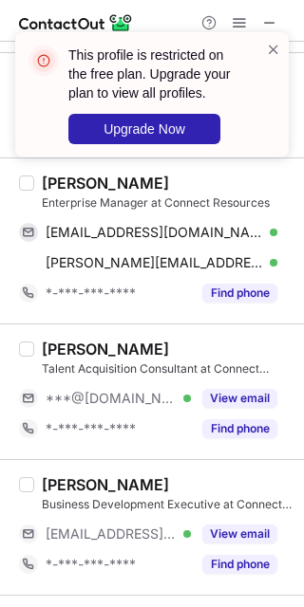
click at [64, 174] on div "This profile is restricted on the free plan. Upgrade your plan to view all prof…" at bounding box center [152, 102] width 304 height 178
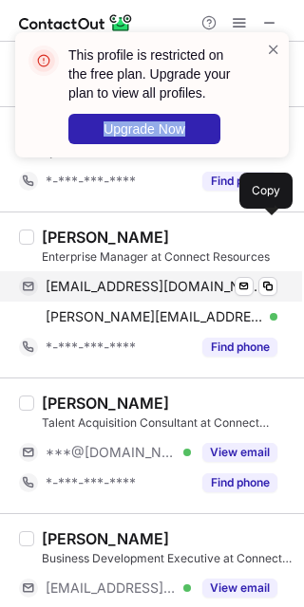
scroll to position [1645, 0]
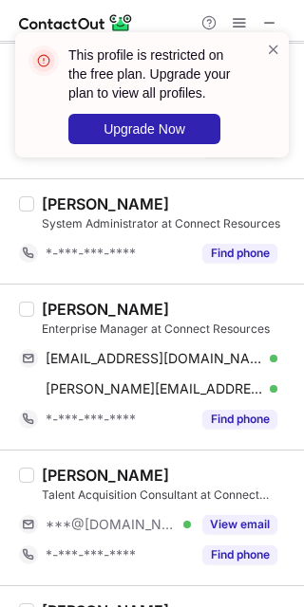
click at [67, 301] on div "Alison Rego" at bounding box center [105, 309] width 127 height 19
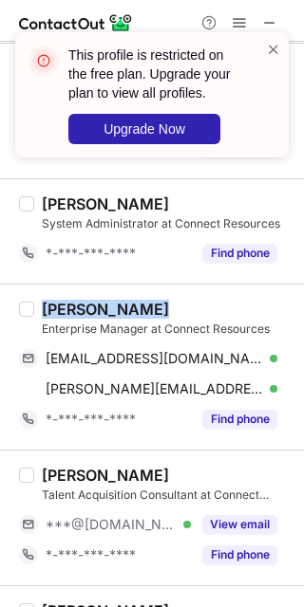
click at [67, 302] on div "Alison Rego" at bounding box center [105, 309] width 127 height 19
click at [50, 304] on div "Alison Rego" at bounding box center [105, 309] width 127 height 19
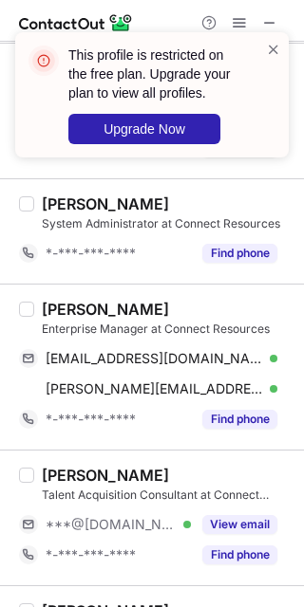
click at [50, 304] on div "Alison Rego" at bounding box center [105, 309] width 127 height 19
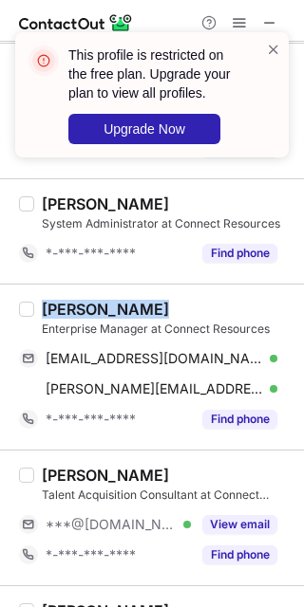
click at [50, 304] on div "Alison Rego" at bounding box center [105, 309] width 127 height 19
click at [53, 308] on div "Alison Rego" at bounding box center [105, 309] width 127 height 19
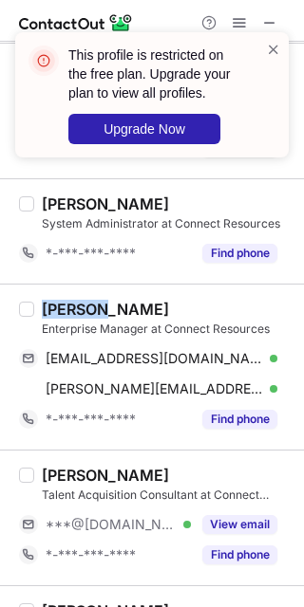
click at [53, 308] on div "Alison Rego" at bounding box center [105, 309] width 127 height 19
click at [52, 304] on div "Alison Rego" at bounding box center [105, 309] width 127 height 19
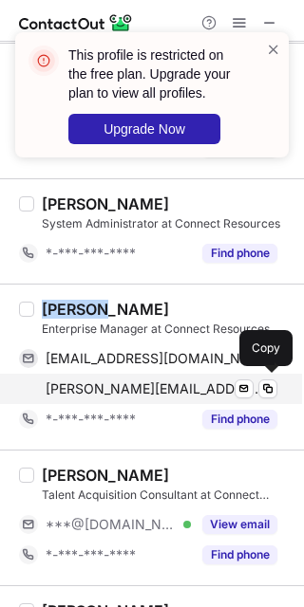
click at [151, 381] on span "alison.r@connectresources.ae" at bounding box center [154, 389] width 217 height 17
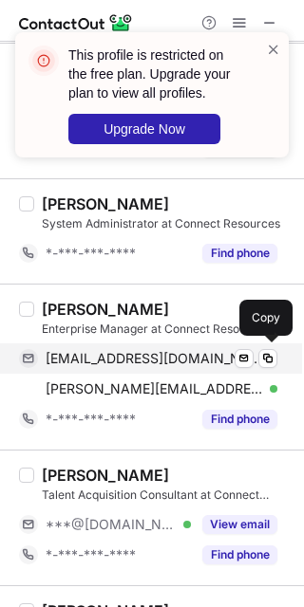
click at [142, 356] on span "alisonerego@gmail.com" at bounding box center [154, 358] width 217 height 17
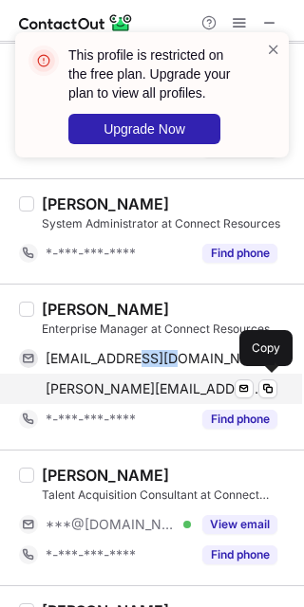
drag, startPoint x: 158, startPoint y: 382, endPoint x: 180, endPoint y: 393, distance: 25.5
click at [158, 383] on span "alison.r@connectresources.ae" at bounding box center [154, 389] width 217 height 17
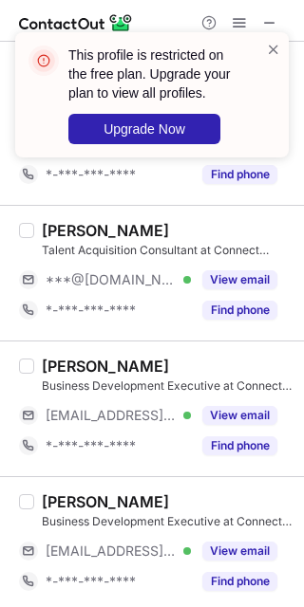
scroll to position [1898, 0]
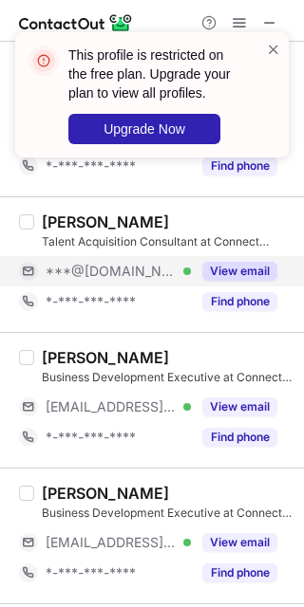
click at [233, 269] on button "View email" at bounding box center [239, 271] width 75 height 19
click at [191, 269] on div "***@gmail.com Verified" at bounding box center [118, 271] width 145 height 17
click at [52, 218] on div "Soan Wakpaijan" at bounding box center [105, 222] width 127 height 19
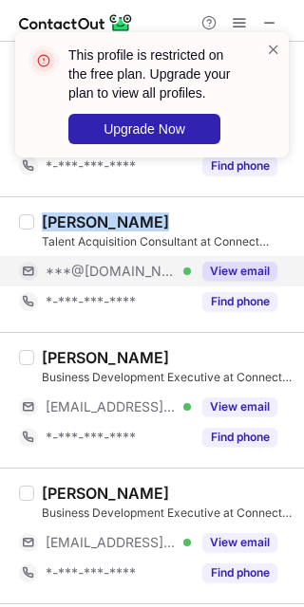
click at [52, 218] on div "Soan Wakpaijan" at bounding box center [105, 222] width 127 height 19
click at [53, 221] on div "Soan Wakpaijan" at bounding box center [105, 222] width 127 height 19
click at [224, 270] on button "View email" at bounding box center [239, 271] width 75 height 19
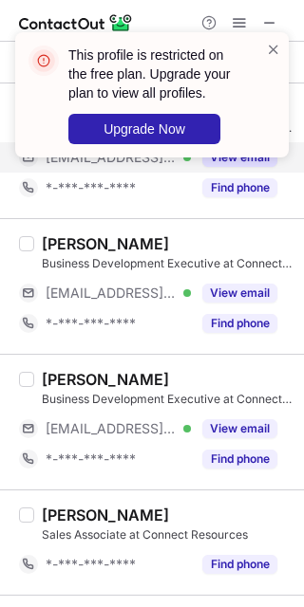
scroll to position [2151, 0]
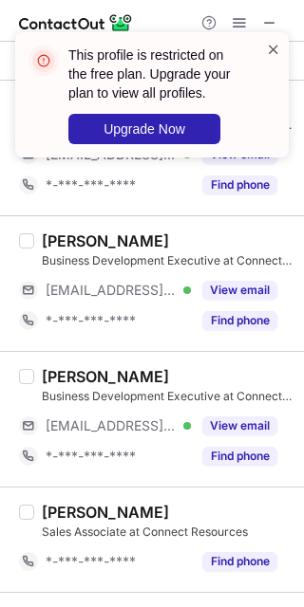
click at [273, 47] on span at bounding box center [273, 49] width 15 height 19
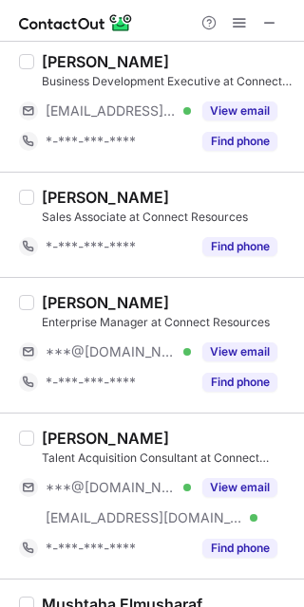
scroll to position [2531, 0]
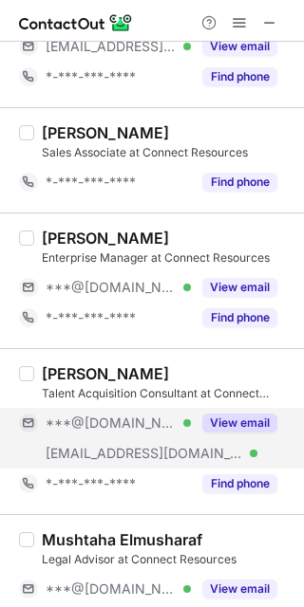
click at [260, 423] on button "View email" at bounding box center [239, 423] width 75 height 19
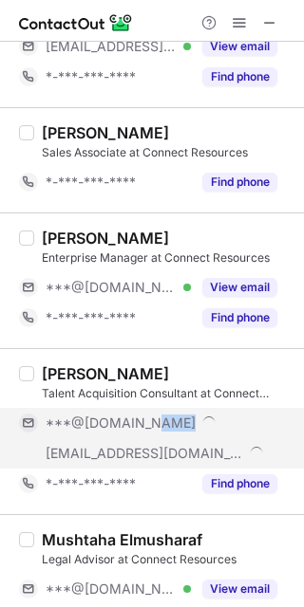
click at [260, 423] on div "***@[DOMAIN_NAME]" at bounding box center [162, 423] width 232 height 17
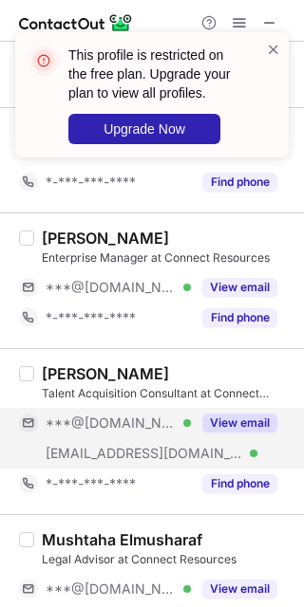
click at [76, 371] on div "Madonna Coelho" at bounding box center [105, 373] width 127 height 19
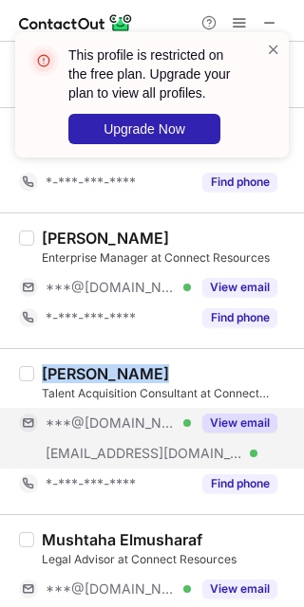
click at [76, 372] on div "Madonna Coelho" at bounding box center [105, 373] width 127 height 19
click at [71, 366] on div "Madonna Coelho" at bounding box center [105, 373] width 127 height 19
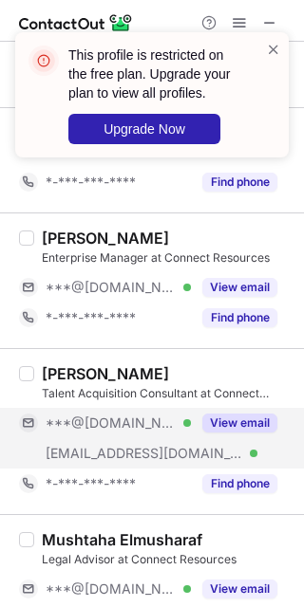
click at [54, 372] on div "Madonna Coelho" at bounding box center [105, 373] width 127 height 19
click at [55, 372] on div "Madonna Coelho" at bounding box center [105, 373] width 127 height 19
copy div "Madonna"
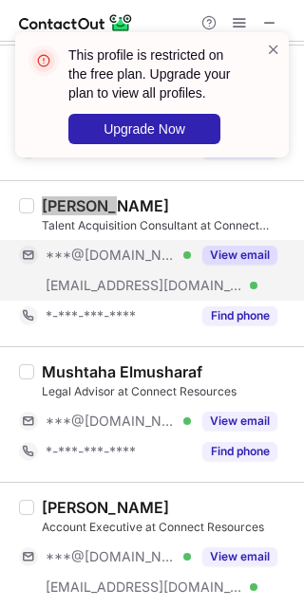
scroll to position [2736, 0]
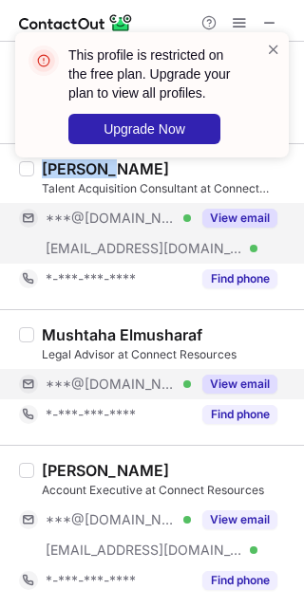
click at [234, 375] on button "View email" at bounding box center [239, 384] width 75 height 19
click at [191, 376] on div "***@icloud.com Verified" at bounding box center [118, 384] width 145 height 17
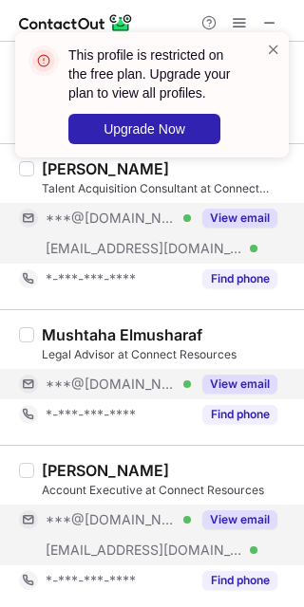
click at [244, 505] on div "View email" at bounding box center [234, 520] width 86 height 30
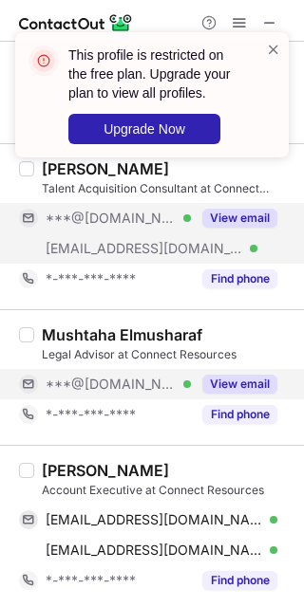
click at [67, 328] on div "Mushtaha Elmusharaf" at bounding box center [122, 335] width 160 height 19
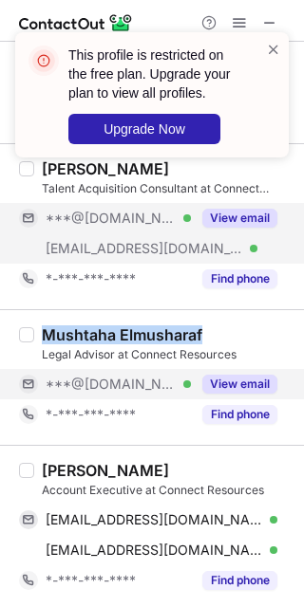
click at [67, 328] on div "Mushtaha Elmusharaf" at bounding box center [122, 335] width 160 height 19
click at [66, 328] on div "Mushtaha Elmusharaf" at bounding box center [122, 335] width 160 height 19
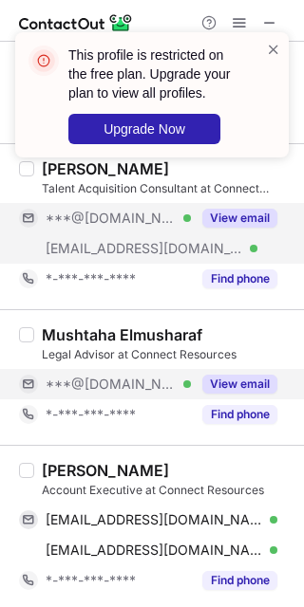
click at [65, 328] on div "Mushtaha Elmusharaf" at bounding box center [122, 335] width 160 height 19
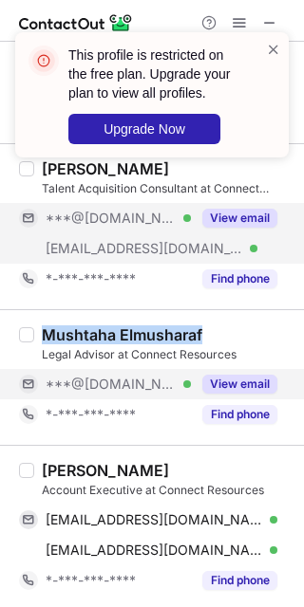
click at [65, 328] on div "Mushtaha Elmusharaf" at bounding box center [122, 335] width 160 height 19
click at [65, 329] on div "Mushtaha Elmusharaf" at bounding box center [122, 335] width 160 height 19
click at [55, 326] on div "Mushtaha Elmusharaf" at bounding box center [122, 335] width 160 height 19
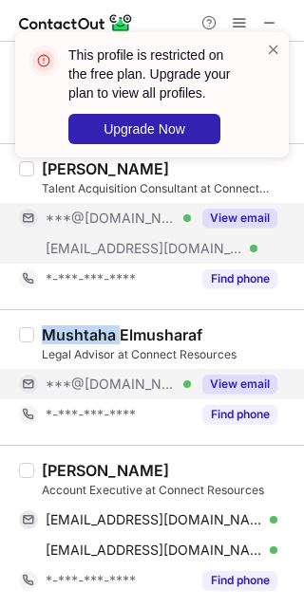
click at [55, 326] on div "Mushtaha Elmusharaf" at bounding box center [122, 335] width 160 height 19
click at [53, 327] on div "Mushtaha Elmusharaf" at bounding box center [122, 335] width 160 height 19
click at [54, 472] on div "Fahad Mehmood" at bounding box center [105, 470] width 127 height 19
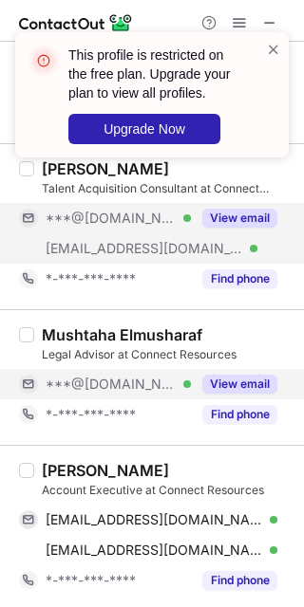
click at [54, 472] on div "Fahad Mehmood" at bounding box center [105, 470] width 127 height 19
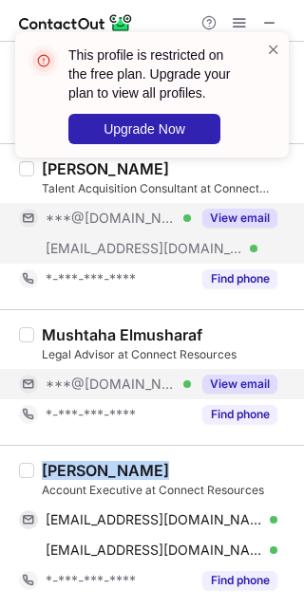
click at [49, 461] on div "Fahad Mehmood" at bounding box center [105, 470] width 127 height 19
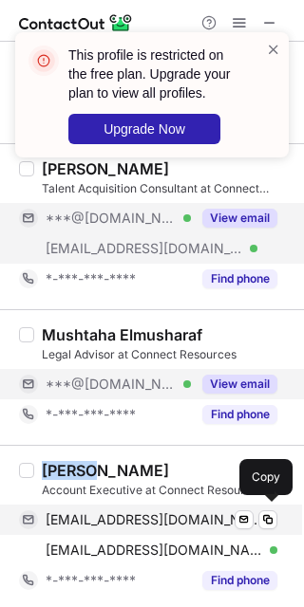
click at [168, 513] on span "fahadmehmood105@gmail.com" at bounding box center [154, 520] width 217 height 17
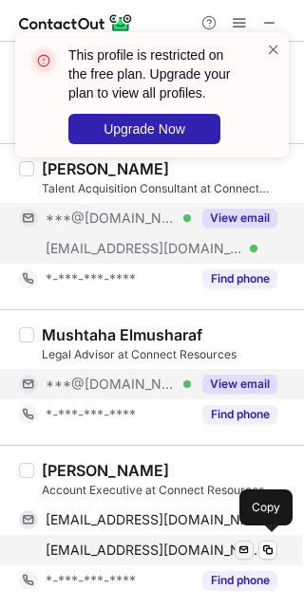
drag, startPoint x: 189, startPoint y: 546, endPoint x: 242, endPoint y: 546, distance: 53.2
click at [189, 546] on span "fahad.m@connectresources.ae" at bounding box center [154, 550] width 217 height 17
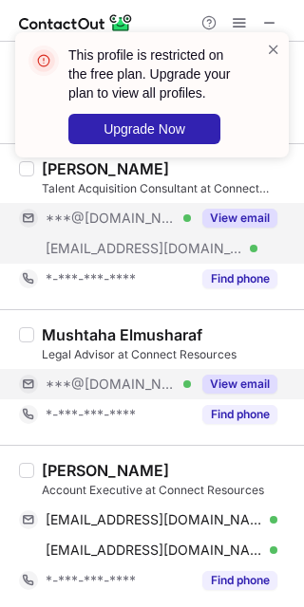
click at [265, 49] on div "This profile is restricted on the free plan. Upgrade your plan to view all prof…" at bounding box center [144, 95] width 243 height 110
click at [275, 49] on span at bounding box center [273, 49] width 15 height 19
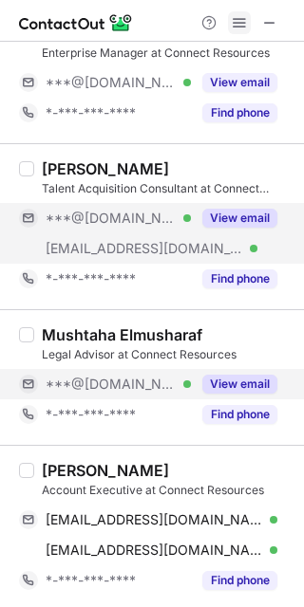
click at [238, 23] on span at bounding box center [239, 22] width 15 height 15
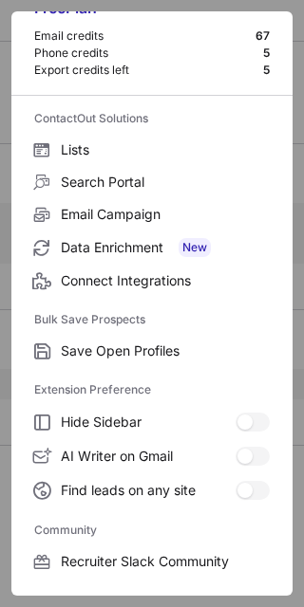
scroll to position [252, 0]
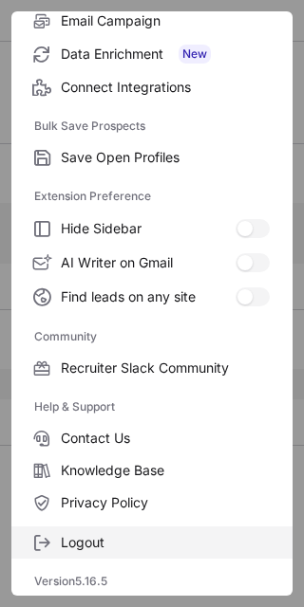
click at [143, 537] on span "Logout" at bounding box center [165, 542] width 209 height 17
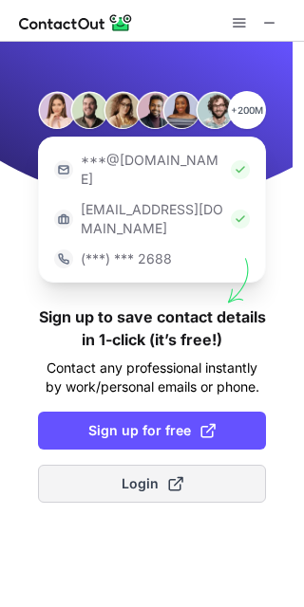
click at [225, 465] on button "Login" at bounding box center [152, 484] width 228 height 38
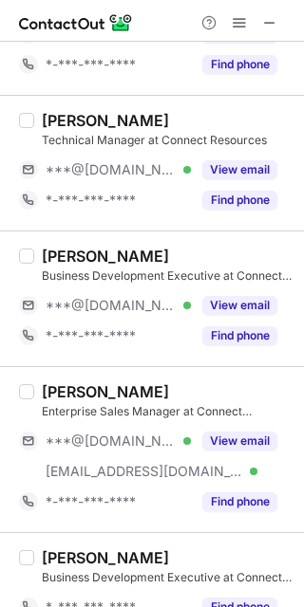
scroll to position [632, 0]
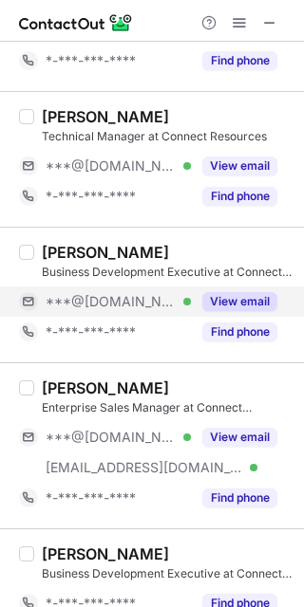
click at [227, 301] on button "View email" at bounding box center [239, 301] width 75 height 19
click at [191, 301] on div "***@gmail.com Verified" at bounding box center [118, 301] width 145 height 17
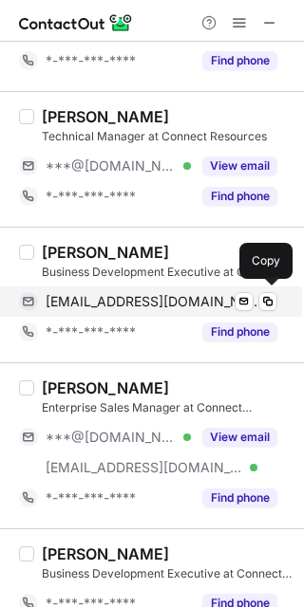
click at [140, 293] on span "markabiali0@gmail.com" at bounding box center [154, 301] width 217 height 17
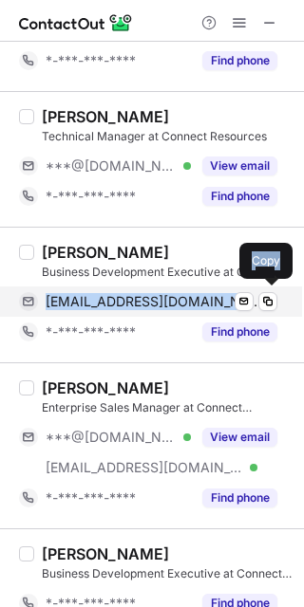
click at [140, 293] on span "markabiali0@gmail.com" at bounding box center [154, 301] width 217 height 17
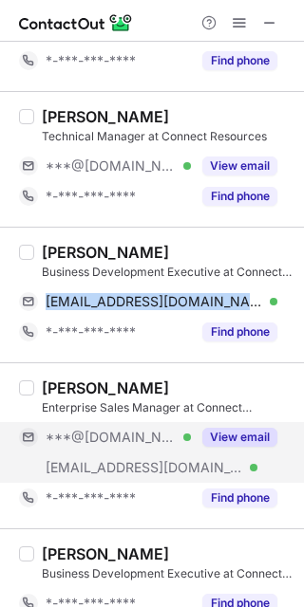
click at [222, 439] on button "View email" at bounding box center [239, 437] width 75 height 19
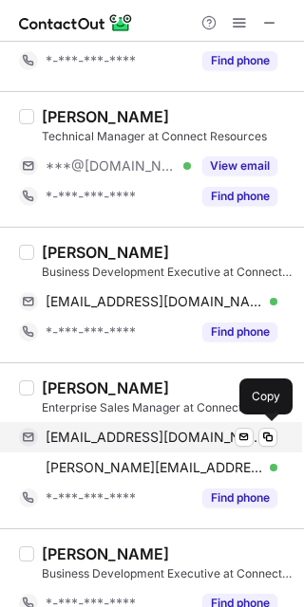
click at [125, 433] on span "nikolaygbusiness@gmail.com" at bounding box center [154, 437] width 217 height 17
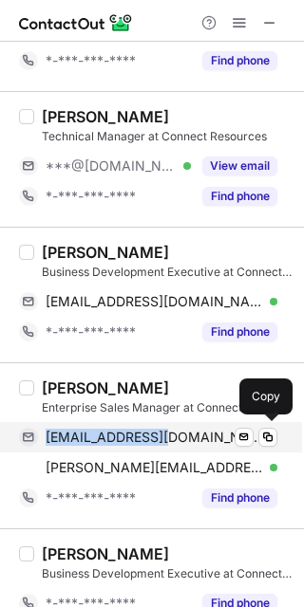
click at [125, 433] on span "nikolaygbusiness@gmail.com" at bounding box center [154, 437] width 217 height 17
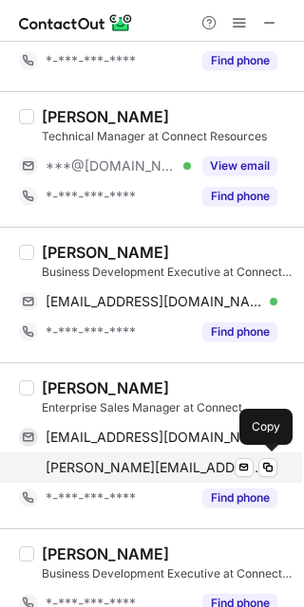
click at [167, 468] on span "nikolay.glazyrin@mymail.aud.edu" at bounding box center [154, 467] width 217 height 17
click at [170, 466] on span "nikolay.glazyrin@mymail.aud.edu" at bounding box center [154, 467] width 217 height 17
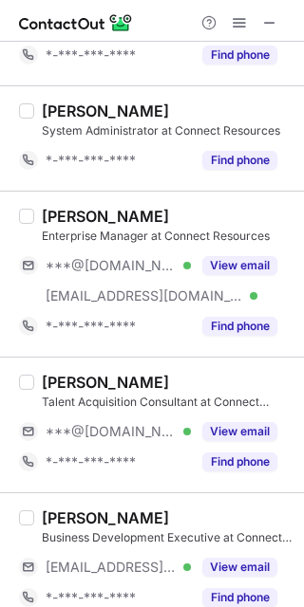
scroll to position [1771, 0]
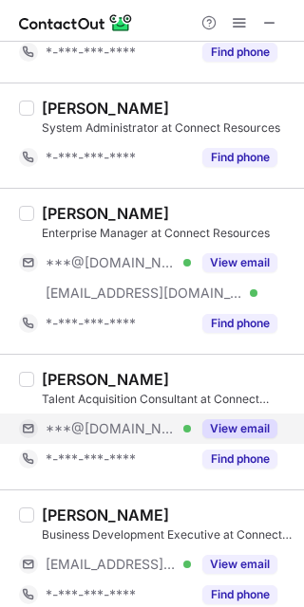
click at [238, 427] on button "View email" at bounding box center [239, 429] width 75 height 19
click at [191, 427] on div "***@gmail.com Verified" at bounding box center [118, 428] width 145 height 17
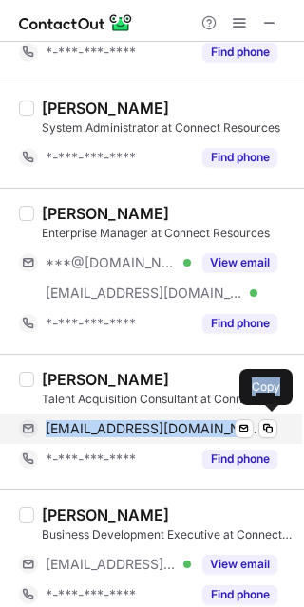
click at [136, 428] on span "shronwakjen@gmail.com" at bounding box center [154, 428] width 217 height 17
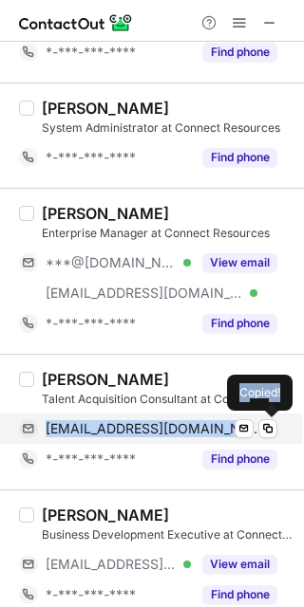
click at [136, 428] on span "shronwakjen@gmail.com" at bounding box center [154, 428] width 217 height 17
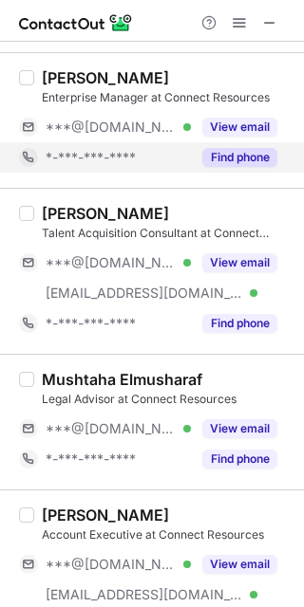
scroll to position [2705, 0]
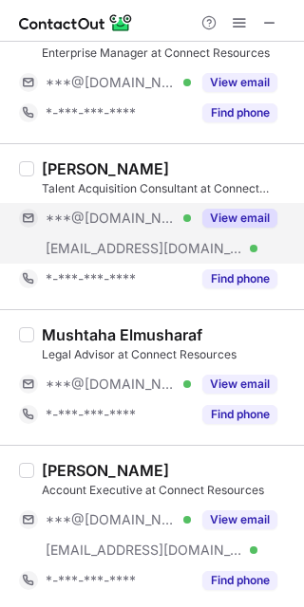
click at [212, 210] on button "View email" at bounding box center [239, 218] width 75 height 19
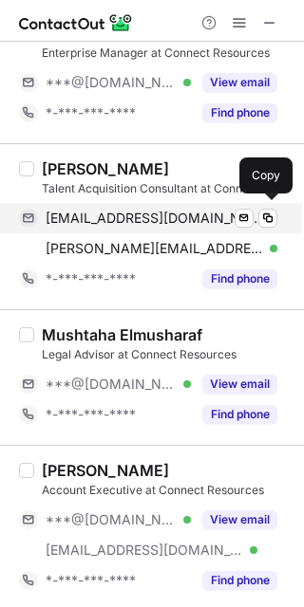
click at [153, 213] on span "madonnacoelho2@gmail.com" at bounding box center [154, 218] width 217 height 17
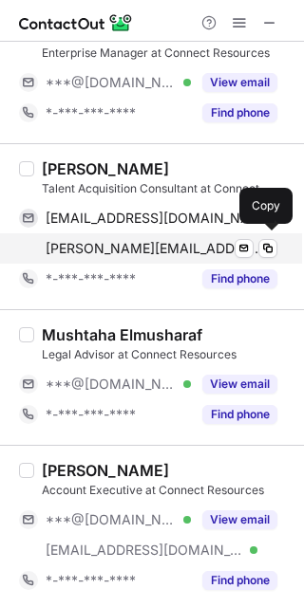
click at [132, 247] on span "madonna.c@connectresources.ae" at bounding box center [154, 248] width 217 height 17
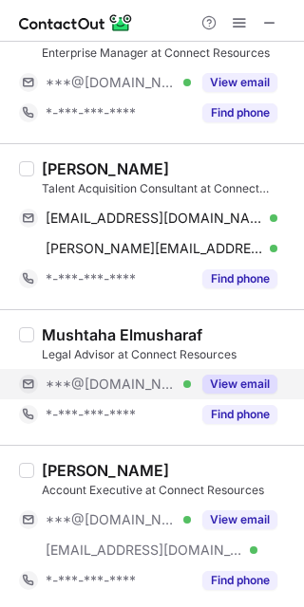
click at [235, 377] on button "View email" at bounding box center [239, 384] width 75 height 19
click at [191, 377] on div "***@icloud.com Verified" at bounding box center [118, 384] width 145 height 17
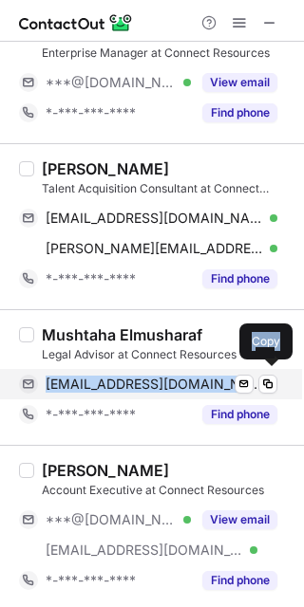
click at [140, 376] on span "mushtahaelm@icloud.com" at bounding box center [154, 384] width 217 height 17
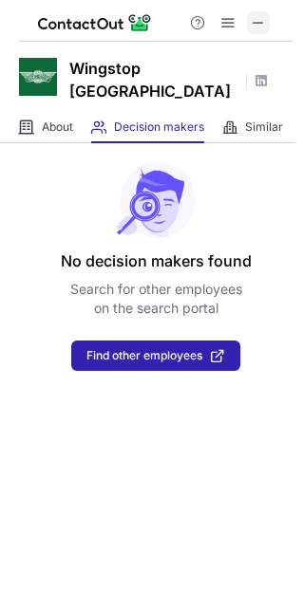
click at [266, 25] on button at bounding box center [258, 22] width 23 height 23
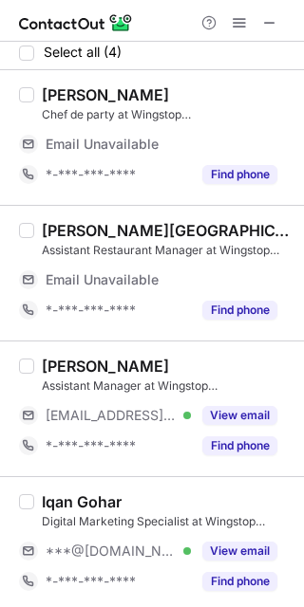
scroll to position [9, 0]
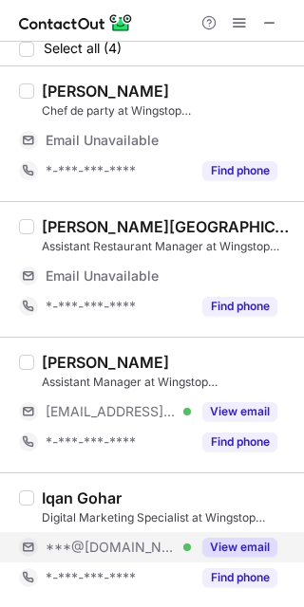
click at [232, 546] on button "View email" at bounding box center [239, 547] width 75 height 19
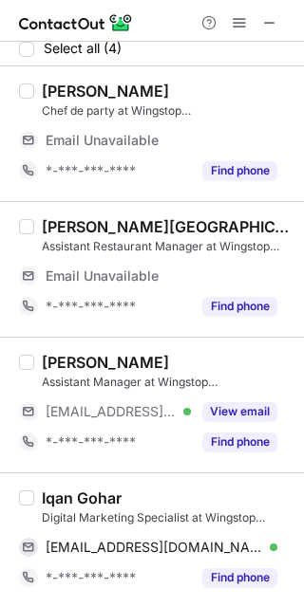
click at [47, 495] on div "Iqan Gohar" at bounding box center [82, 498] width 80 height 19
click at [48, 496] on div "Iqan Gohar" at bounding box center [82, 498] width 80 height 19
click at [50, 492] on div "Iqan Gohar" at bounding box center [82, 498] width 80 height 19
click at [51, 492] on div "Iqan Gohar" at bounding box center [82, 498] width 80 height 19
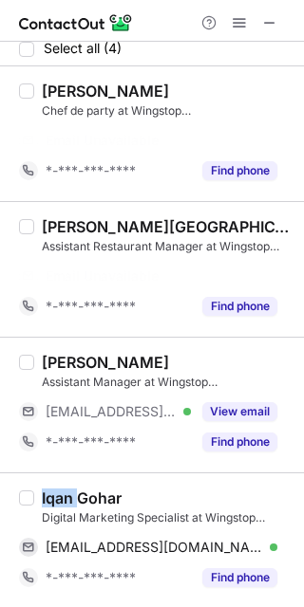
scroll to position [0, 0]
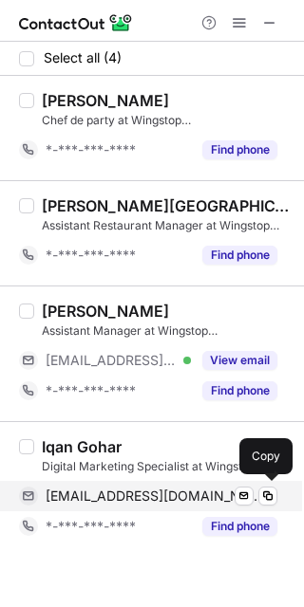
click at [167, 491] on span "[EMAIL_ADDRESS][DOMAIN_NAME]" at bounding box center [154, 496] width 217 height 17
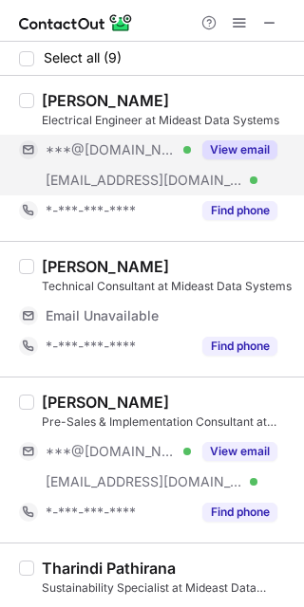
click at [234, 150] on button "View email" at bounding box center [239, 149] width 75 height 19
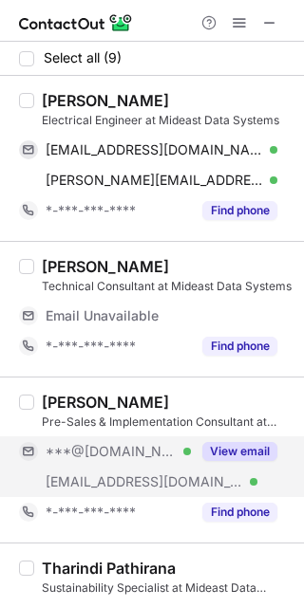
click at [220, 444] on button "View email" at bounding box center [239, 451] width 75 height 19
click at [191, 444] on div "***@[DOMAIN_NAME] Verified" at bounding box center [118, 451] width 145 height 17
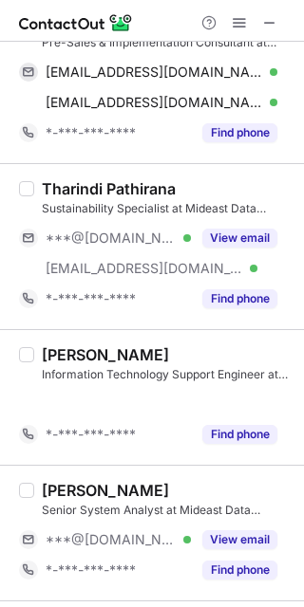
scroll to position [349, 0]
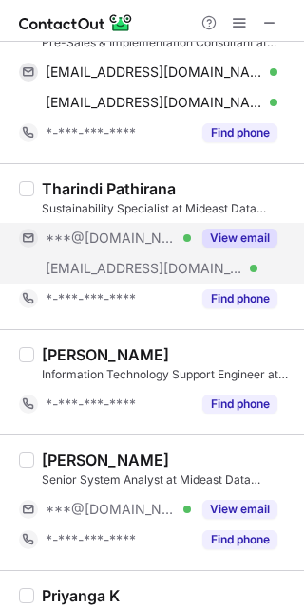
click at [247, 235] on button "View email" at bounding box center [239, 238] width 75 height 19
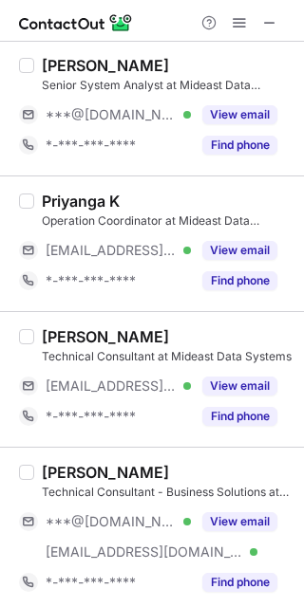
scroll to position [778, 0]
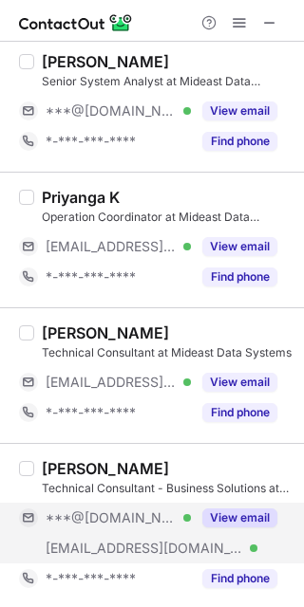
click at [254, 514] on button "View email" at bounding box center [239, 518] width 75 height 19
click at [191, 514] on div "***@[DOMAIN_NAME] Verified" at bounding box center [118, 518] width 145 height 17
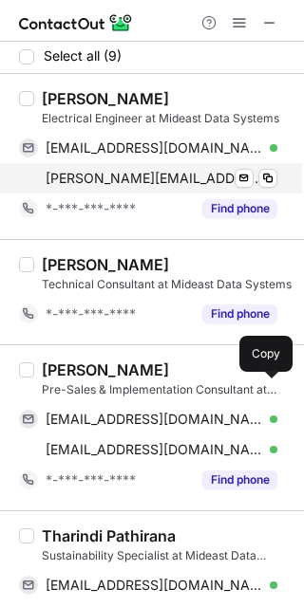
scroll to position [0, 0]
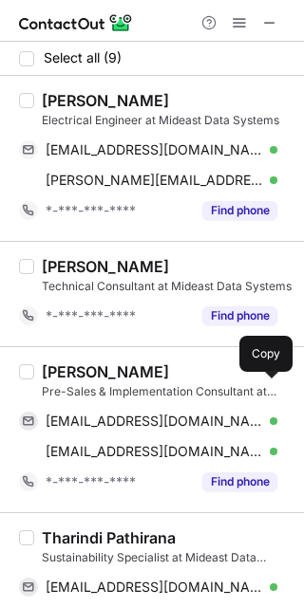
click at [48, 84] on div "[PERSON_NAME] Electrical Engineer at Mideast Data Systems [EMAIL_ADDRESS][DOMAI…" at bounding box center [152, 158] width 304 height 165
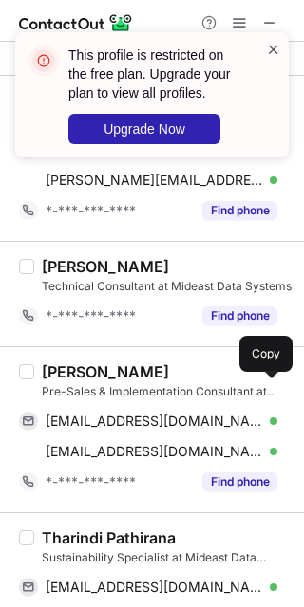
click at [271, 46] on span at bounding box center [273, 49] width 15 height 19
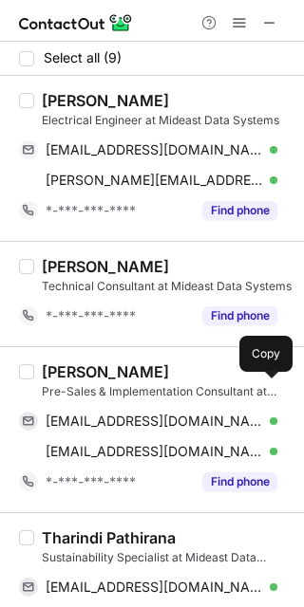
click at [66, 98] on div "[PERSON_NAME]" at bounding box center [105, 100] width 127 height 19
copy div "[DEMOGRAPHIC_DATA]"
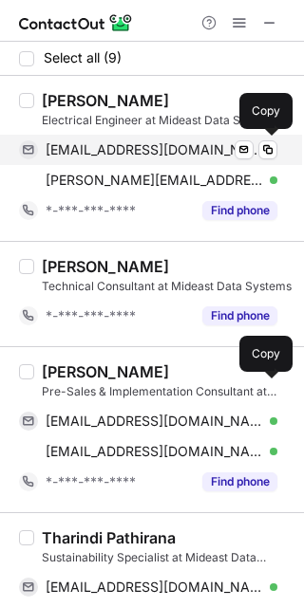
click at [158, 146] on span "[EMAIL_ADDRESS][DOMAIN_NAME]" at bounding box center [154, 149] width 217 height 17
drag, startPoint x: 158, startPoint y: 146, endPoint x: 167, endPoint y: 142, distance: 10.2
click at [157, 146] on span "[EMAIL_ADDRESS][DOMAIN_NAME]" at bounding box center [154, 149] width 217 height 17
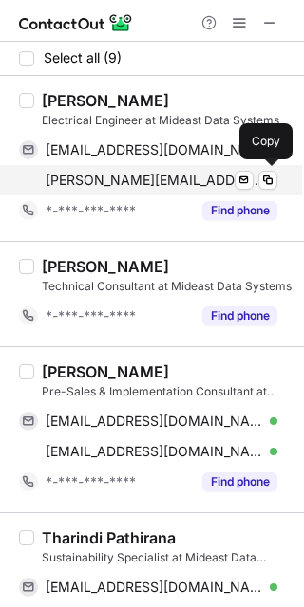
click at [164, 178] on span "[PERSON_NAME][EMAIL_ADDRESS][DOMAIN_NAME]" at bounding box center [154, 180] width 217 height 17
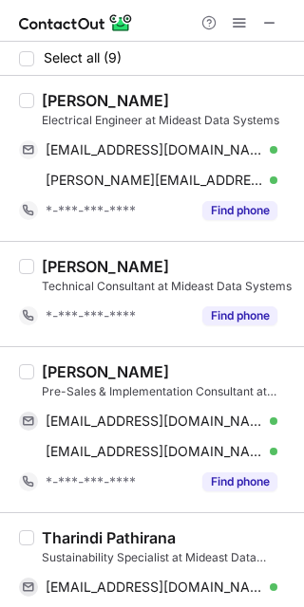
click at [68, 355] on div "[PERSON_NAME] Pre-Sales & Implementation Consultant at Mideast Data Systems [EM…" at bounding box center [152, 429] width 304 height 166
copy div "Harsh"
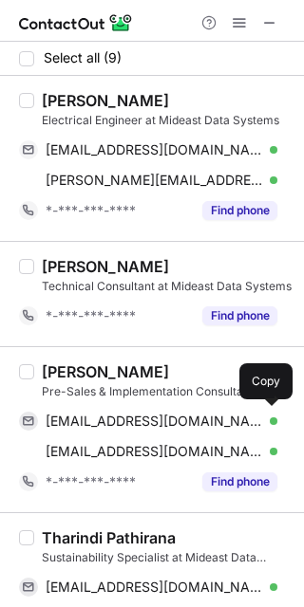
drag, startPoint x: 166, startPoint y: 420, endPoint x: 198, endPoint y: 391, distance: 43.7
click at [166, 420] on span "[EMAIL_ADDRESS][DOMAIN_NAME]" at bounding box center [154, 421] width 217 height 17
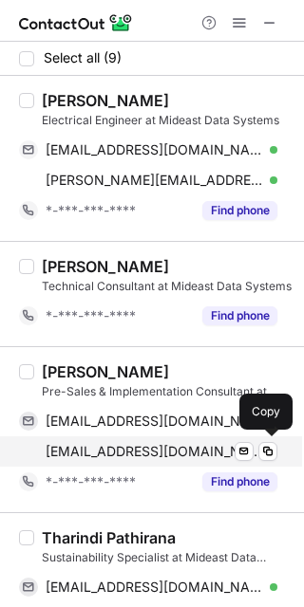
click at [121, 444] on span "[EMAIL_ADDRESS][DOMAIN_NAME]" at bounding box center [154, 451] width 217 height 17
click at [121, 445] on span "[EMAIL_ADDRESS][DOMAIN_NAME]" at bounding box center [154, 451] width 217 height 17
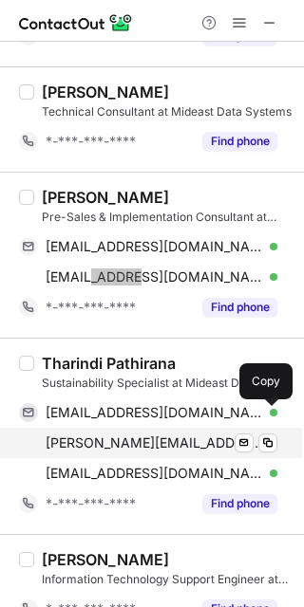
scroll to position [252, 0]
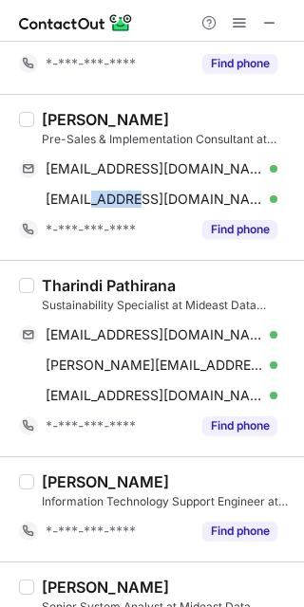
click at [76, 281] on div "Tharindi Pathirana" at bounding box center [109, 285] width 134 height 19
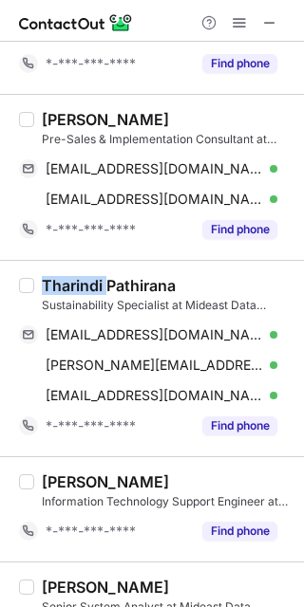
click at [77, 280] on div "Tharindi Pathirana" at bounding box center [109, 285] width 134 height 19
copy div "Tharindi"
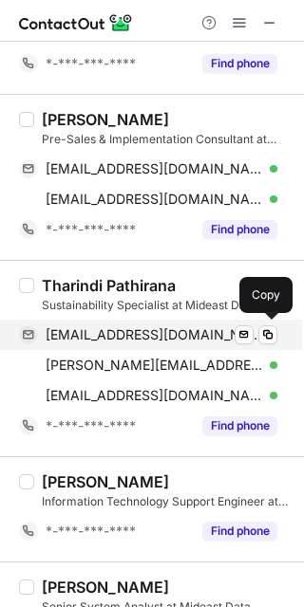
click at [169, 327] on span "[EMAIL_ADDRESS][DOMAIN_NAME]" at bounding box center [154, 335] width 217 height 17
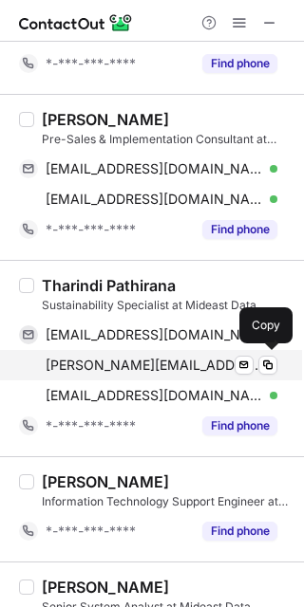
click at [141, 364] on span "[PERSON_NAME][EMAIL_ADDRESS][DOMAIN_NAME]" at bounding box center [154, 365] width 217 height 17
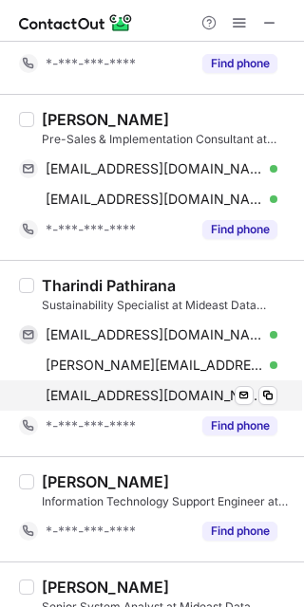
click at [144, 393] on span "[EMAIL_ADDRESS][DOMAIN_NAME]" at bounding box center [154, 395] width 217 height 17
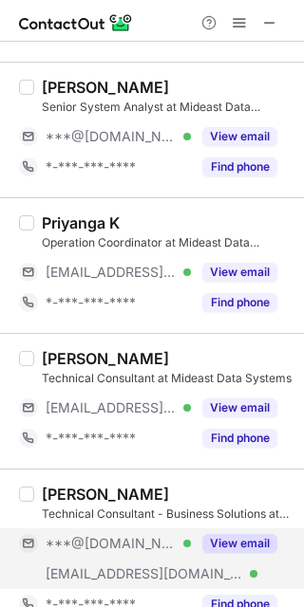
scroll to position [778, 0]
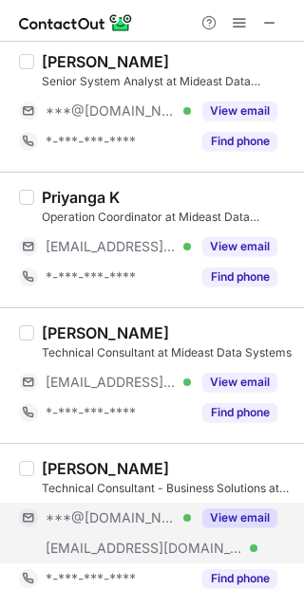
drag, startPoint x: -1, startPoint y: 274, endPoint x: 154, endPoint y: 292, distance: 155.8
click at [154, 292] on div "Priyanga K Operation Coordinator at Mideast Data Systems [EMAIL_ADDRESS][DOMAIN…" at bounding box center [152, 240] width 304 height 136
click at [246, 17] on span at bounding box center [239, 22] width 15 height 15
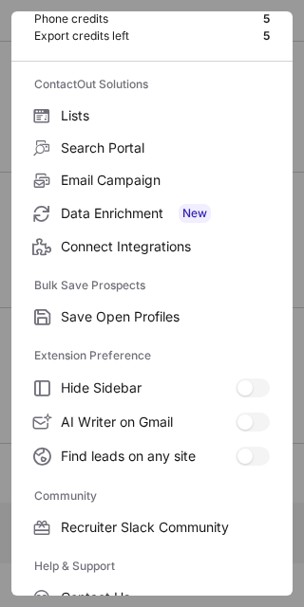
scroll to position [252, 0]
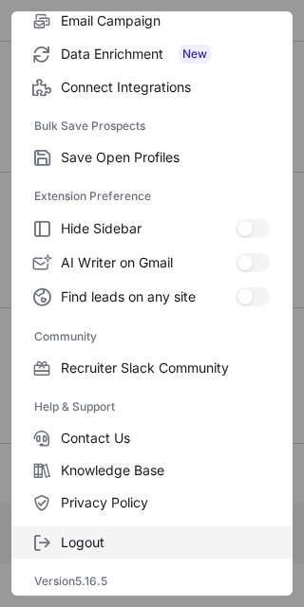
click at [109, 538] on span "Logout" at bounding box center [165, 542] width 209 height 17
click at [86, 543] on span "Logout" at bounding box center [165, 542] width 209 height 17
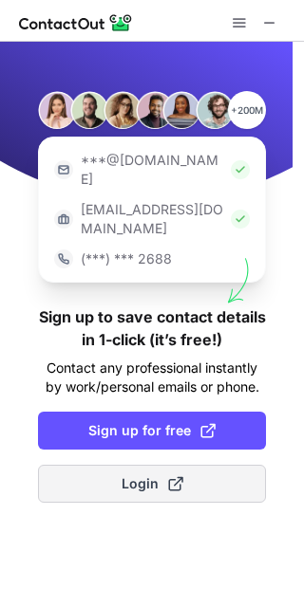
click at [210, 465] on button "Login" at bounding box center [152, 484] width 228 height 38
click at [196, 465] on button "Login" at bounding box center [152, 484] width 228 height 38
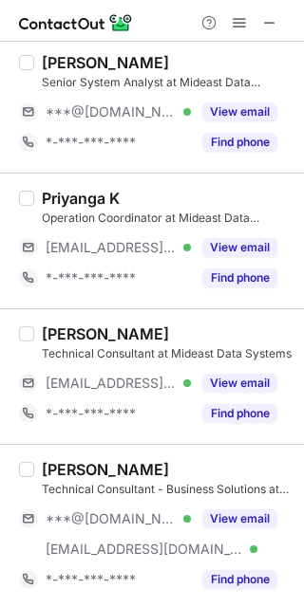
scroll to position [748, 0]
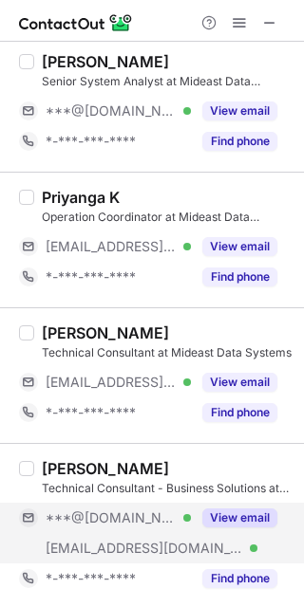
click at [235, 506] on div "View email" at bounding box center [234, 518] width 86 height 30
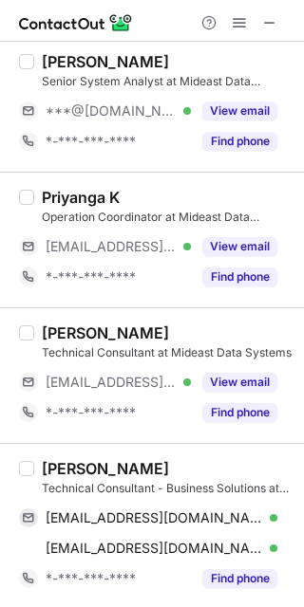
click at [59, 465] on div "[PERSON_NAME]" at bounding box center [105, 468] width 127 height 19
copy div "Nikhil"
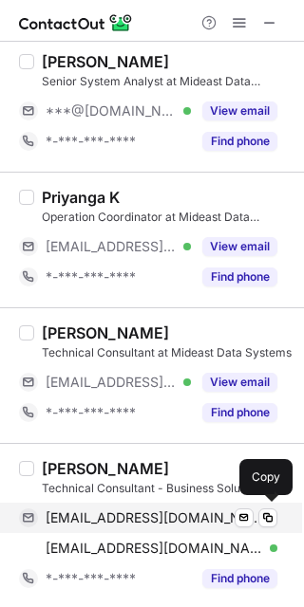
click at [159, 511] on span "[EMAIL_ADDRESS][DOMAIN_NAME]" at bounding box center [154, 518] width 217 height 17
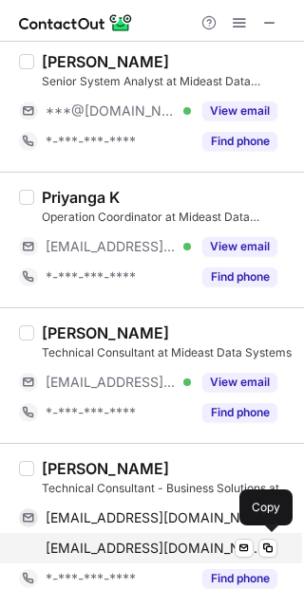
click at [132, 540] on span "[EMAIL_ADDRESS][DOMAIN_NAME]" at bounding box center [154, 548] width 217 height 17
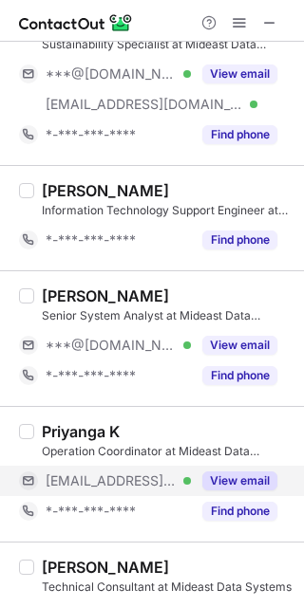
scroll to position [495, 0]
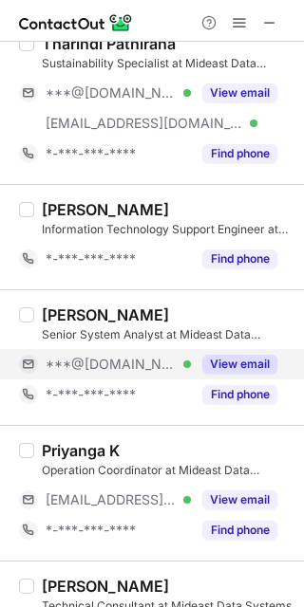
click at [241, 359] on button "View email" at bounding box center [239, 364] width 75 height 19
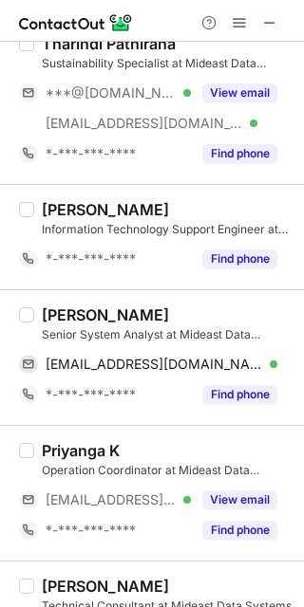
click at [60, 309] on div "[PERSON_NAME]" at bounding box center [105, 315] width 127 height 19
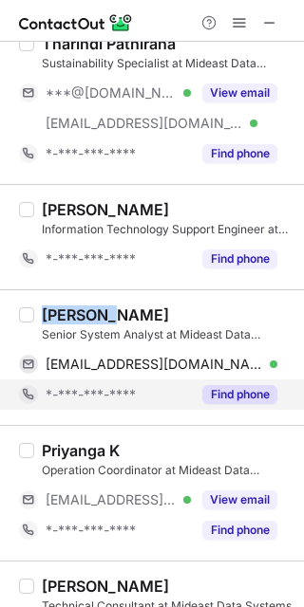
copy div "[DEMOGRAPHIC_DATA]"
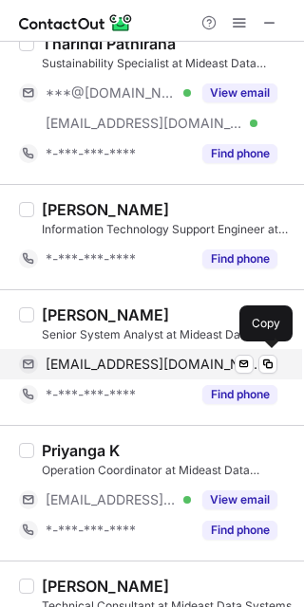
click at [126, 362] on span "[EMAIL_ADDRESS][DOMAIN_NAME]" at bounding box center [154, 364] width 217 height 17
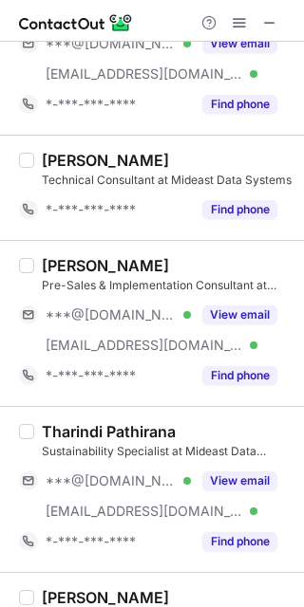
scroll to position [0, 0]
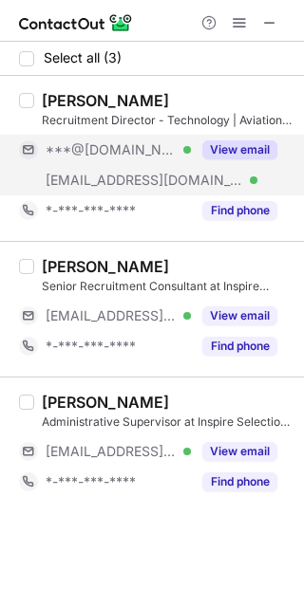
click at [238, 153] on button "View email" at bounding box center [239, 149] width 75 height 19
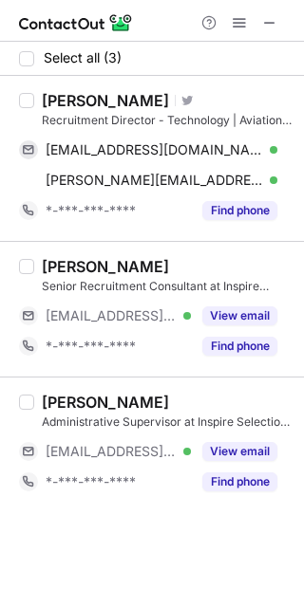
click at [67, 89] on div "[PERSON_NAME] Visit Twitter profile Recruitment Director - Technology | Aviatio…" at bounding box center [152, 158] width 304 height 165
copy div "[PERSON_NAME]"
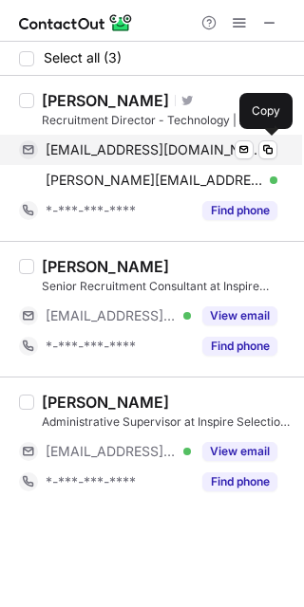
click at [188, 143] on span "[EMAIL_ADDRESS][DOMAIN_NAME]" at bounding box center [154, 149] width 217 height 17
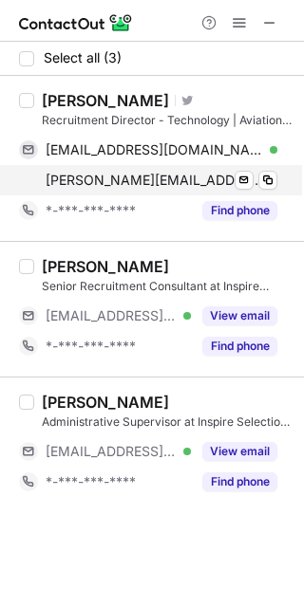
click at [182, 177] on span "[PERSON_NAME][EMAIL_ADDRESS][DOMAIN_NAME]" at bounding box center [154, 180] width 217 height 17
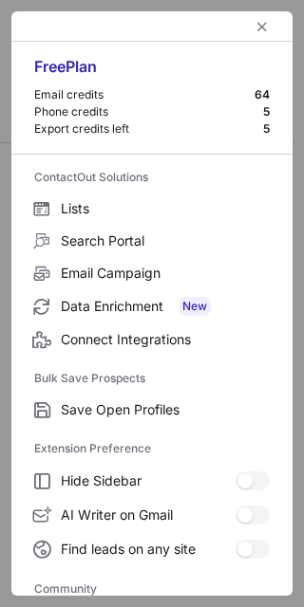
click at [0, 268] on div "Free Plan Email credits 64 Phone credits 5 Export credits left 5 ContactOut Sol…" at bounding box center [152, 303] width 304 height 607
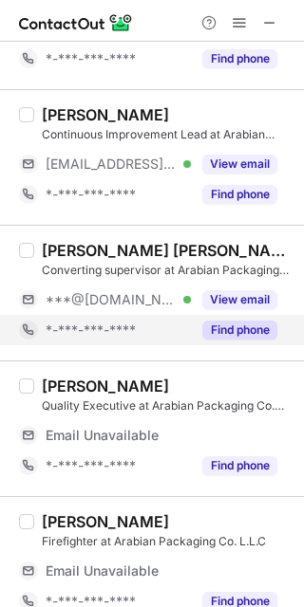
scroll to position [144, 0]
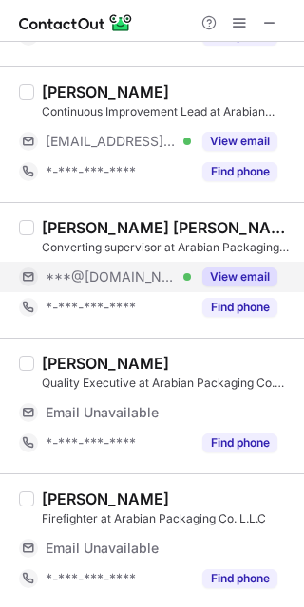
click at [244, 278] on button "View email" at bounding box center [239, 277] width 75 height 19
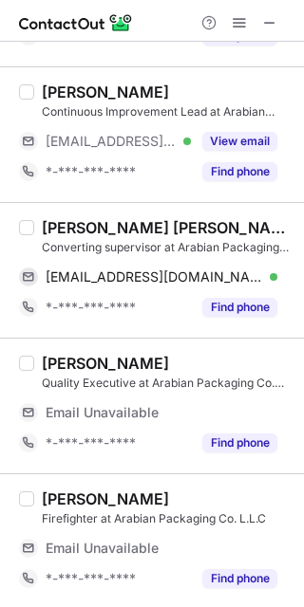
click at [52, 226] on div "[PERSON_NAME] [PERSON_NAME]" at bounding box center [167, 227] width 251 height 19
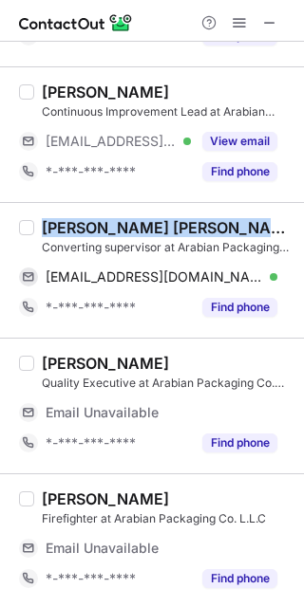
click at [53, 226] on div "[PERSON_NAME] [PERSON_NAME]" at bounding box center [167, 227] width 251 height 19
click at [47, 223] on div "[PERSON_NAME] [PERSON_NAME]" at bounding box center [167, 227] width 251 height 19
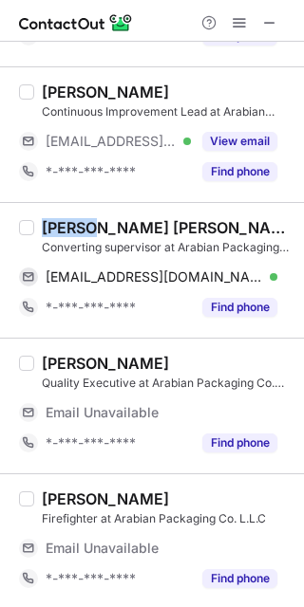
click at [47, 223] on div "[PERSON_NAME] [PERSON_NAME]" at bounding box center [167, 227] width 251 height 19
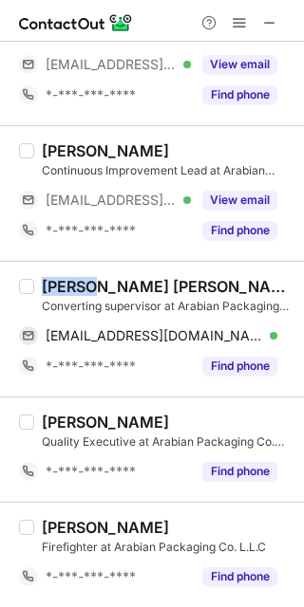
scroll to position [84, 0]
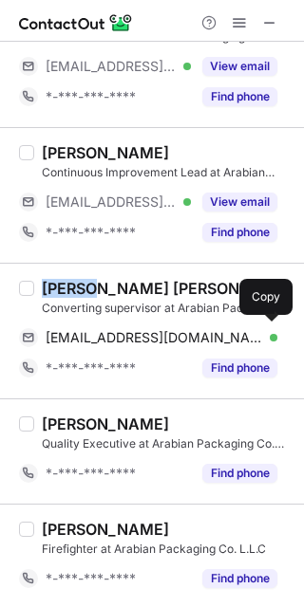
drag, startPoint x: 174, startPoint y: 333, endPoint x: 189, endPoint y: 314, distance: 24.3
click at [174, 333] on span "[EMAIL_ADDRESS][DOMAIN_NAME]" at bounding box center [154, 337] width 217 height 17
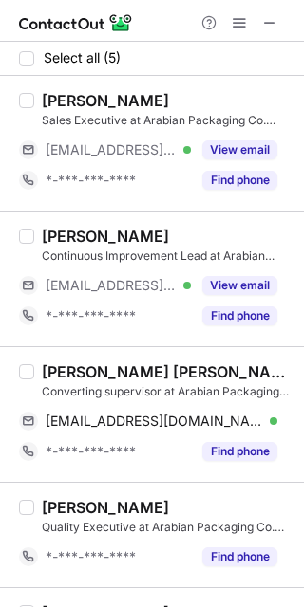
scroll to position [0, 0]
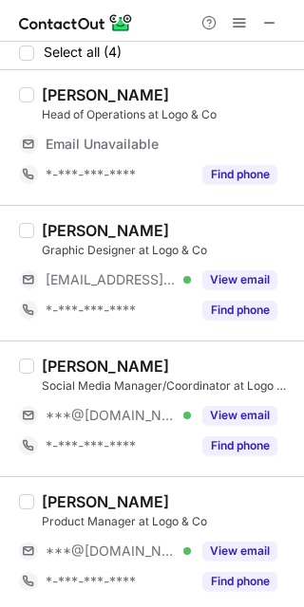
scroll to position [9, 0]
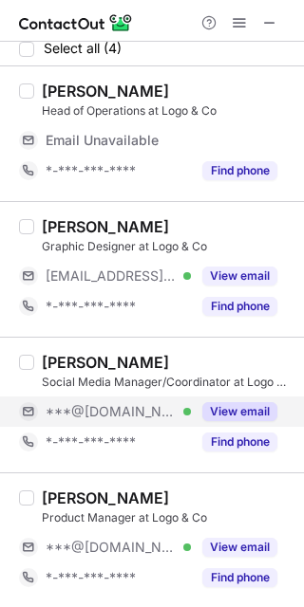
click at [258, 414] on button "View email" at bounding box center [239, 411] width 75 height 19
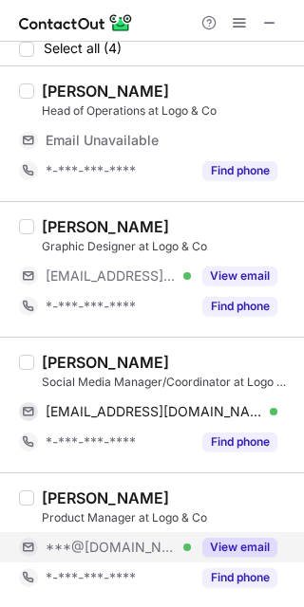
click at [252, 541] on button "View email" at bounding box center [239, 547] width 75 height 19
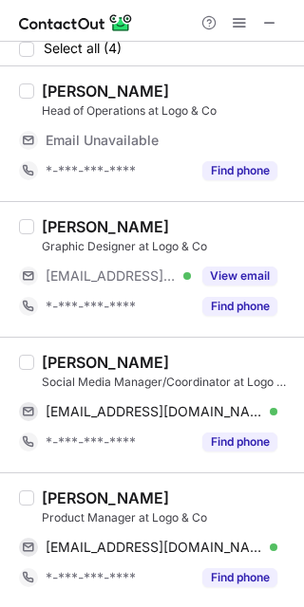
scroll to position [0, 0]
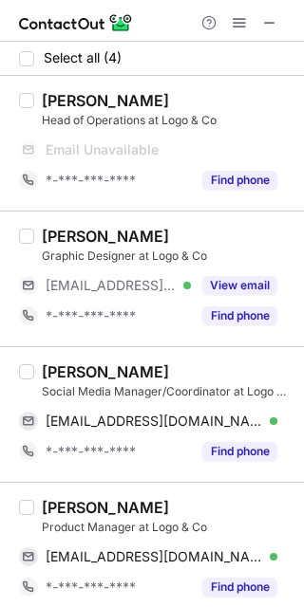
click at [67, 363] on div "[PERSON_NAME]" at bounding box center [105, 372] width 127 height 19
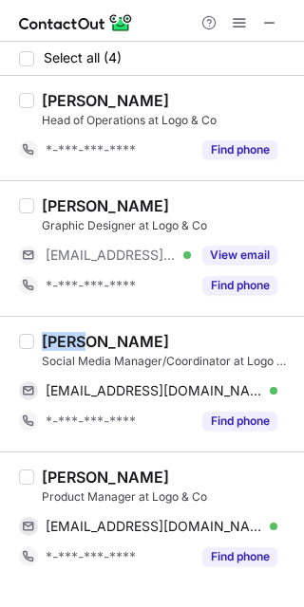
copy div "Eman"
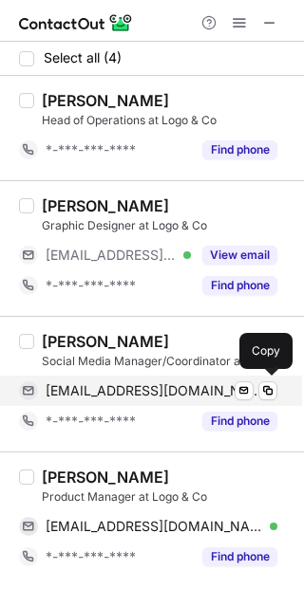
click at [159, 386] on span "[EMAIL_ADDRESS][DOMAIN_NAME]" at bounding box center [154, 391] width 217 height 17
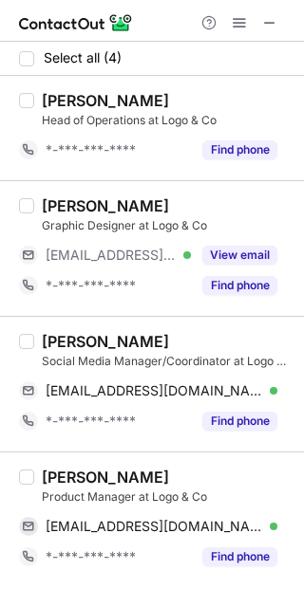
click at [75, 477] on div "[PERSON_NAME]" at bounding box center [105, 477] width 127 height 19
copy div "[PERSON_NAME]"
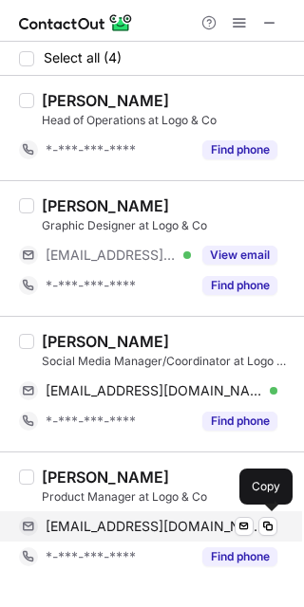
click at [169, 524] on span "[EMAIL_ADDRESS][DOMAIN_NAME]" at bounding box center [154, 526] width 217 height 17
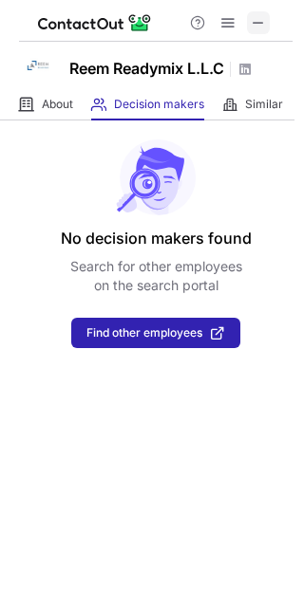
click at [257, 21] on span at bounding box center [258, 22] width 15 height 15
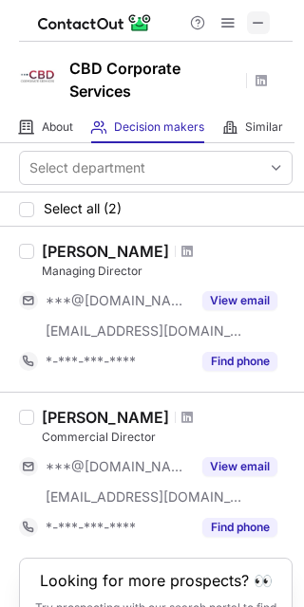
click at [258, 15] on span at bounding box center [258, 22] width 15 height 15
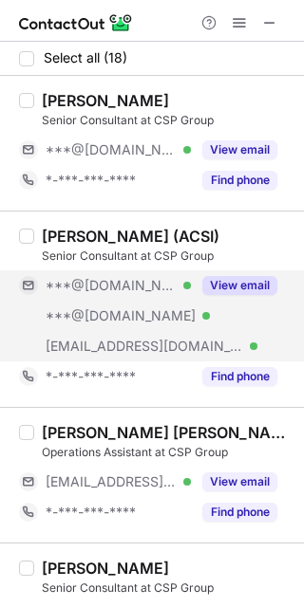
click at [233, 286] on button "View email" at bounding box center [239, 285] width 75 height 19
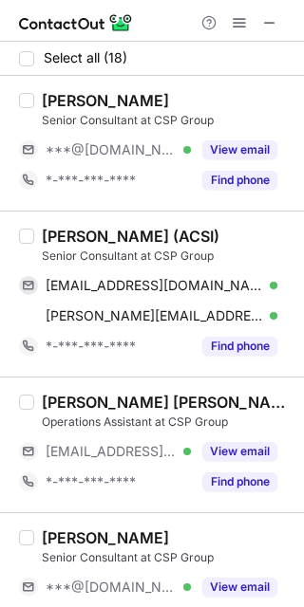
click at [51, 230] on div "[PERSON_NAME] (ACSI)" at bounding box center [130, 236] width 177 height 19
copy div "[PERSON_NAME]"
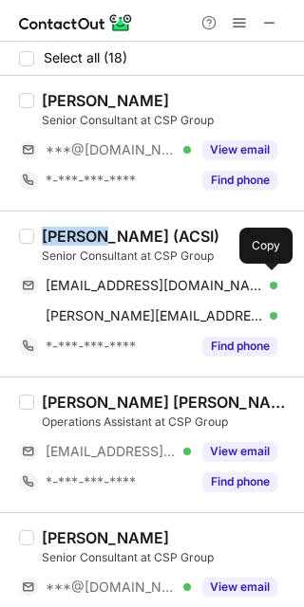
drag, startPoint x: 166, startPoint y: 279, endPoint x: 200, endPoint y: 252, distance: 43.9
click at [166, 280] on span "[EMAIL_ADDRESS][DOMAIN_NAME]" at bounding box center [154, 285] width 217 height 17
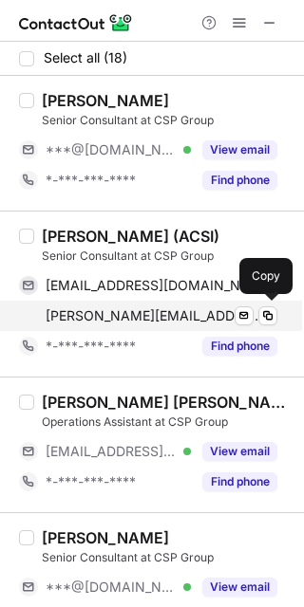
click at [174, 309] on span "[PERSON_NAME][EMAIL_ADDRESS][DOMAIN_NAME]" at bounding box center [154, 316] width 217 height 17
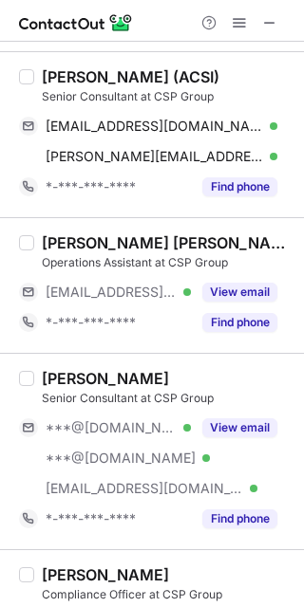
scroll to position [252, 0]
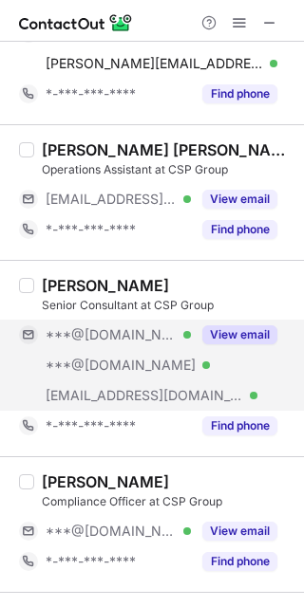
click at [253, 339] on button "View email" at bounding box center [239, 335] width 75 height 19
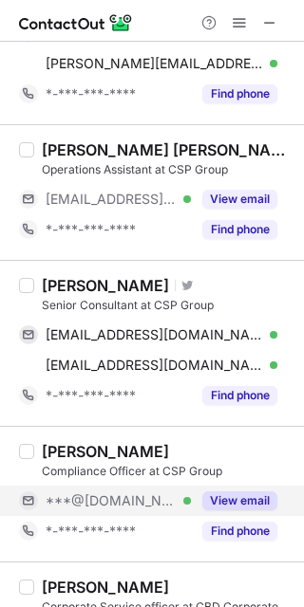
click at [221, 498] on button "View email" at bounding box center [239, 501] width 75 height 19
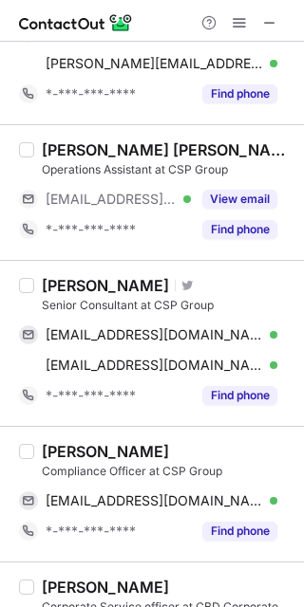
click at [70, 280] on div "[PERSON_NAME]" at bounding box center [105, 285] width 127 height 19
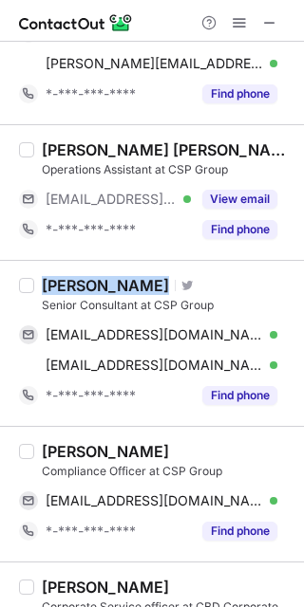
click at [52, 278] on div "[PERSON_NAME]" at bounding box center [105, 285] width 127 height 19
click at [59, 284] on div "[PERSON_NAME]" at bounding box center [105, 285] width 127 height 19
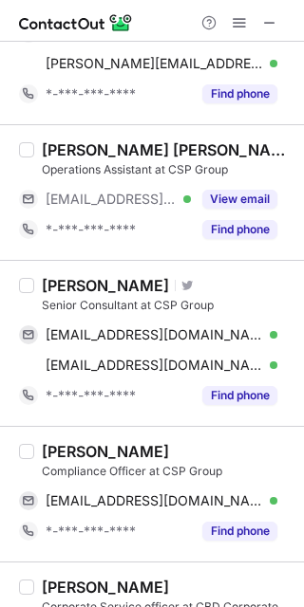
click at [59, 284] on div "[PERSON_NAME]" at bounding box center [105, 285] width 127 height 19
copy div "[PERSON_NAME]"
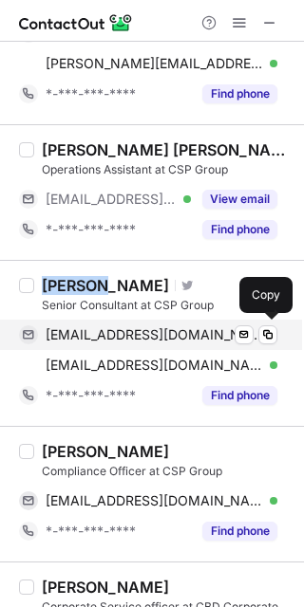
drag, startPoint x: 140, startPoint y: 336, endPoint x: 193, endPoint y: 312, distance: 58.2
click at [140, 335] on span "[EMAIL_ADDRESS][DOMAIN_NAME]" at bounding box center [154, 335] width 217 height 17
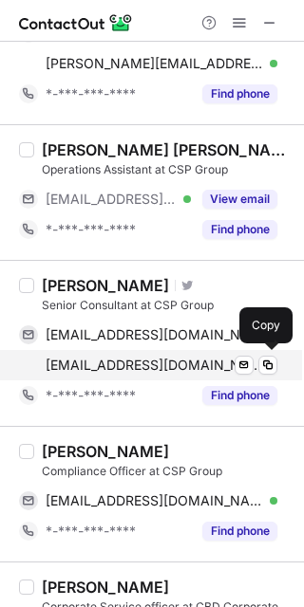
click at [156, 358] on span "[EMAIL_ADDRESS][DOMAIN_NAME]" at bounding box center [154, 365] width 217 height 17
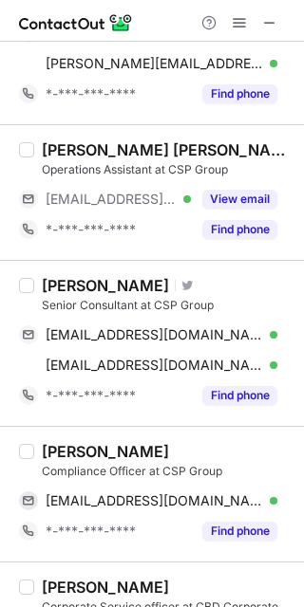
click at [62, 449] on div "[PERSON_NAME]" at bounding box center [105, 451] width 127 height 19
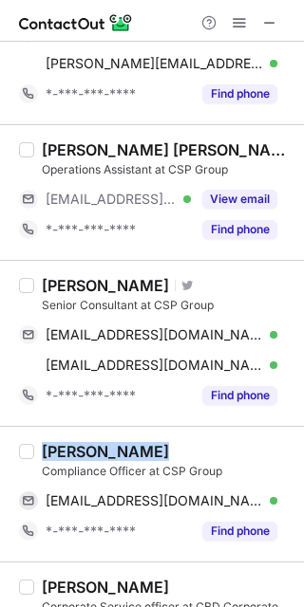
click at [62, 449] on div "[PERSON_NAME]" at bounding box center [105, 451] width 127 height 19
click at [54, 445] on div "[PERSON_NAME]" at bounding box center [105, 451] width 127 height 19
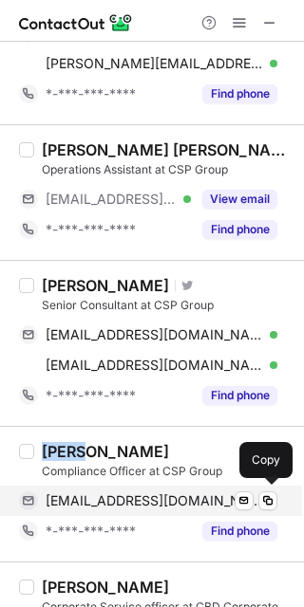
click at [162, 493] on span "[EMAIL_ADDRESS][DOMAIN_NAME]" at bounding box center [154, 501] width 217 height 17
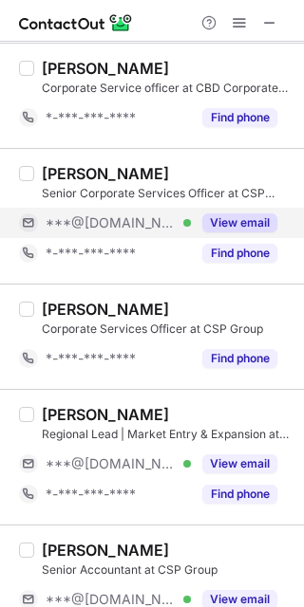
scroll to position [886, 0]
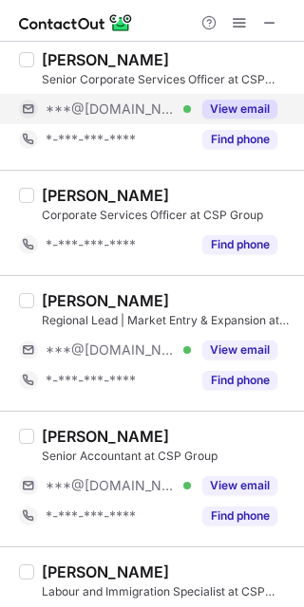
click at [229, 110] on button "View email" at bounding box center [239, 109] width 75 height 19
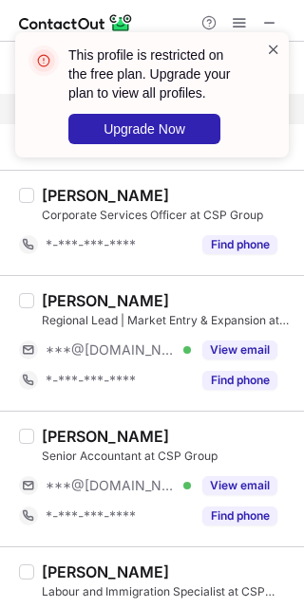
click at [274, 43] on span at bounding box center [273, 49] width 15 height 19
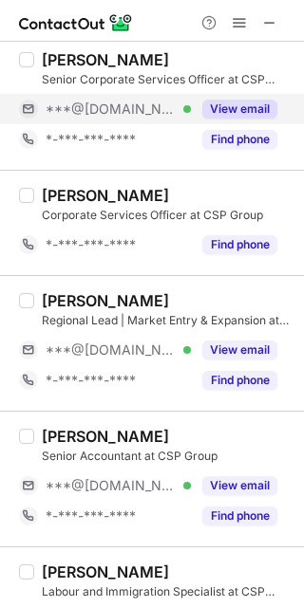
click at [69, 58] on div "[PERSON_NAME]" at bounding box center [105, 59] width 127 height 19
copy div "[PERSON_NAME]"
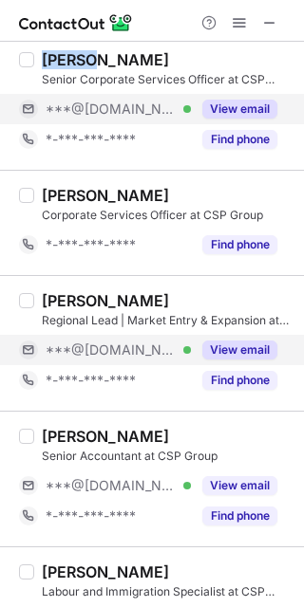
click at [250, 345] on button "View email" at bounding box center [239, 350] width 75 height 19
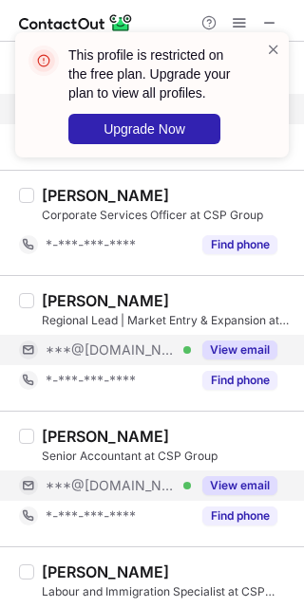
click at [251, 481] on button "View email" at bounding box center [239, 485] width 75 height 19
click at [64, 299] on div "[PERSON_NAME]" at bounding box center [105, 300] width 127 height 19
copy div "[PERSON_NAME]"
click at [47, 424] on div "[PERSON_NAME] Senior Accountant at CSP Group ***@[DOMAIN_NAME] Verified View em…" at bounding box center [152, 479] width 304 height 136
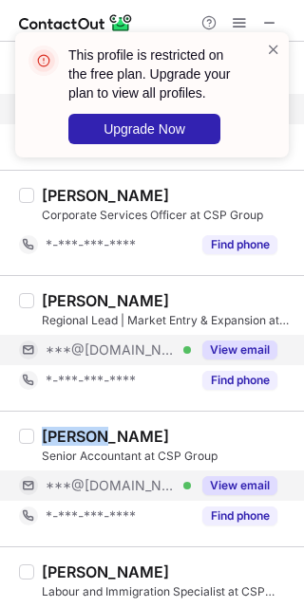
click at [48, 427] on div "[PERSON_NAME]" at bounding box center [105, 436] width 127 height 19
copy div "Sachin"
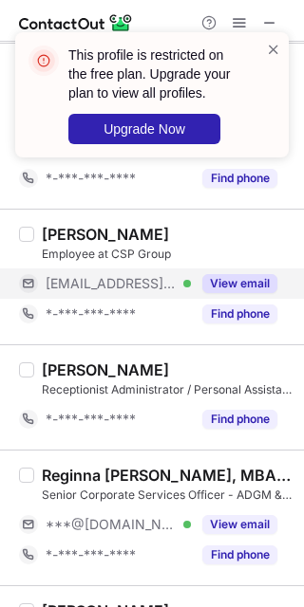
scroll to position [1392, 0]
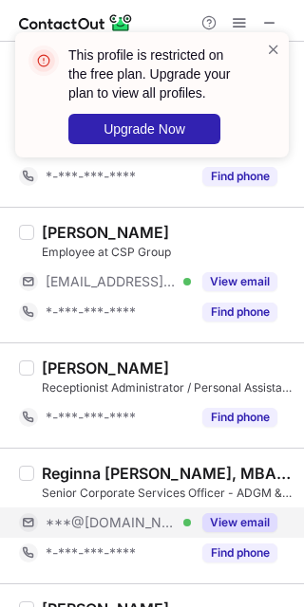
click at [234, 509] on div "View email" at bounding box center [234, 523] width 86 height 30
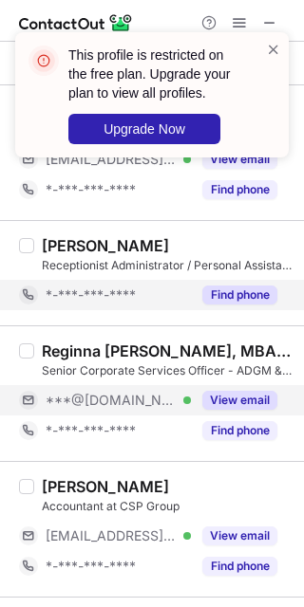
scroll to position [1519, 0]
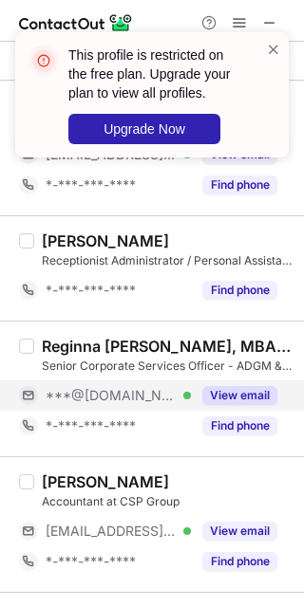
click at [58, 333] on div "[PERSON_NAME] [PERSON_NAME], MBA, CLSSWB Senior Corporate Services Officer - AD…" at bounding box center [152, 389] width 304 height 136
copy div "Reginna"
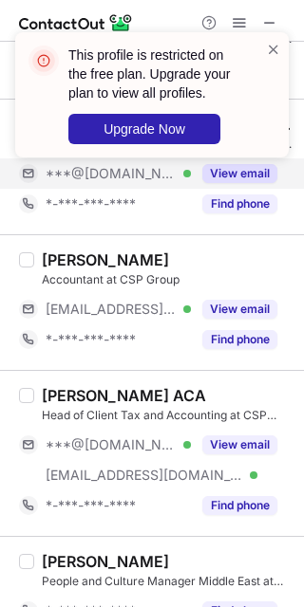
scroll to position [1771, 0]
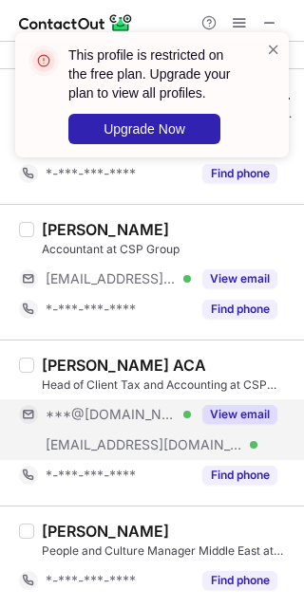
click at [241, 413] on button "View email" at bounding box center [239, 414] width 75 height 19
click at [55, 364] on div "[PERSON_NAME] ACA" at bounding box center [124, 365] width 164 height 19
copy div "[PERSON_NAME]"
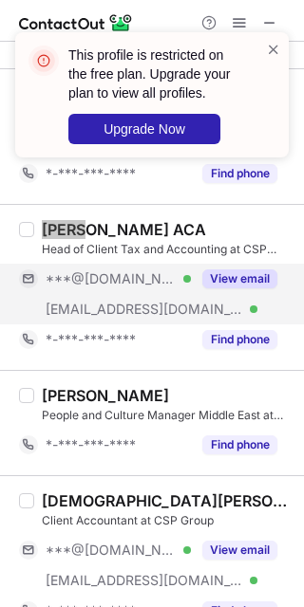
scroll to position [1938, 0]
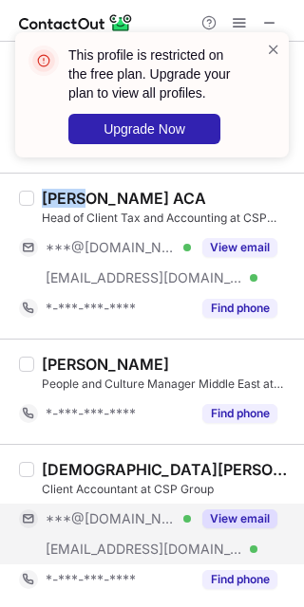
click at [254, 512] on button "View email" at bounding box center [239, 519] width 75 height 19
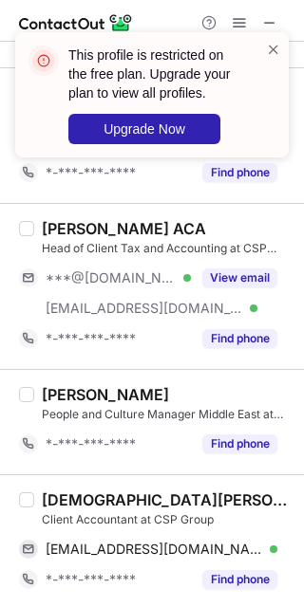
click at [89, 495] on div "[DEMOGRAPHIC_DATA][PERSON_NAME]" at bounding box center [167, 500] width 251 height 19
copy div "[PERSON_NAME]"
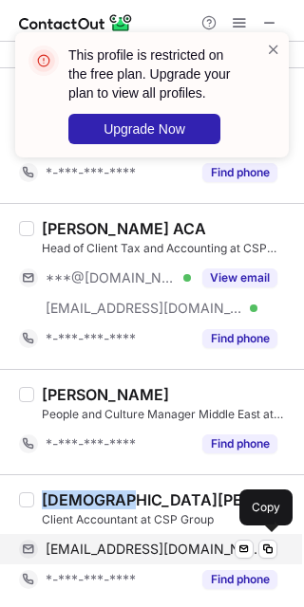
click at [149, 543] on span "[EMAIL_ADDRESS][DOMAIN_NAME]" at bounding box center [154, 549] width 217 height 17
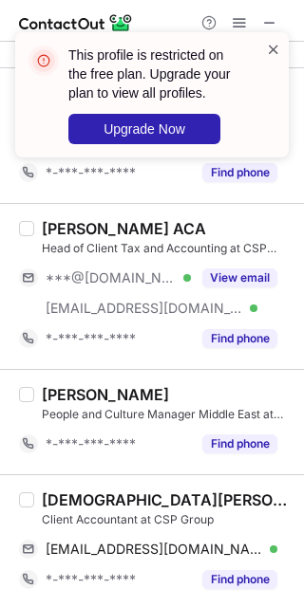
click at [272, 47] on span at bounding box center [273, 49] width 15 height 19
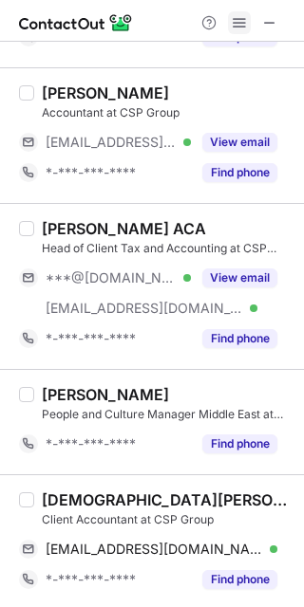
click at [234, 30] on span at bounding box center [239, 22] width 15 height 15
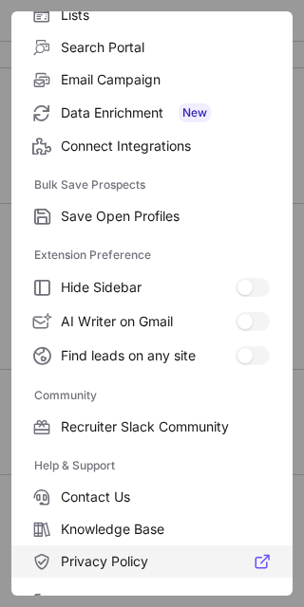
scroll to position [252, 0]
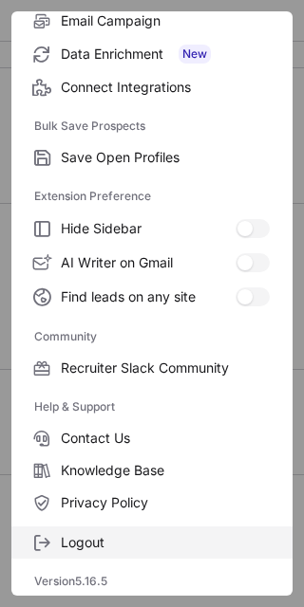
click at [131, 531] on label "Logout" at bounding box center [151, 543] width 281 height 32
click at [131, 532] on label "Logout" at bounding box center [151, 543] width 281 height 32
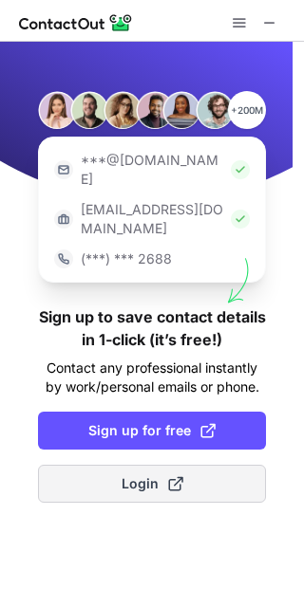
click at [226, 465] on button "Login" at bounding box center [152, 484] width 228 height 38
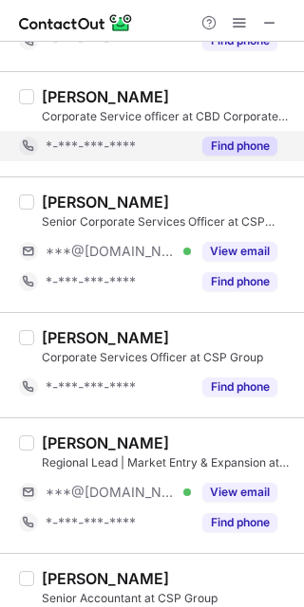
scroll to position [729, 0]
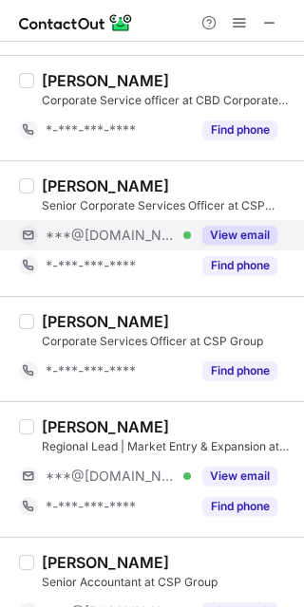
click at [234, 232] on button "View email" at bounding box center [239, 235] width 75 height 19
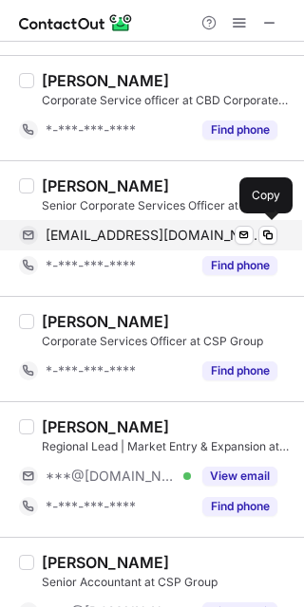
click at [125, 230] on span "[EMAIL_ADDRESS][DOMAIN_NAME]" at bounding box center [154, 235] width 217 height 17
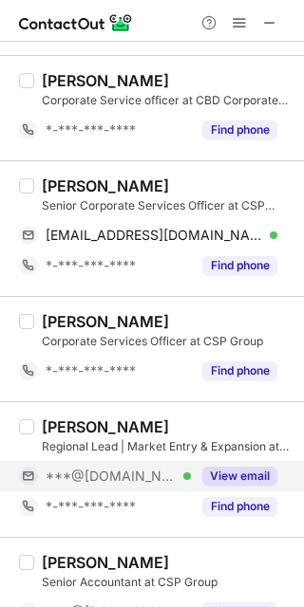
click at [237, 472] on button "View email" at bounding box center [239, 476] width 75 height 19
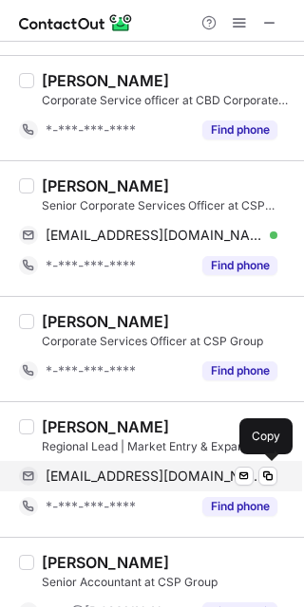
click at [143, 473] on span "[EMAIL_ADDRESS][DOMAIN_NAME]" at bounding box center [154, 476] width 217 height 17
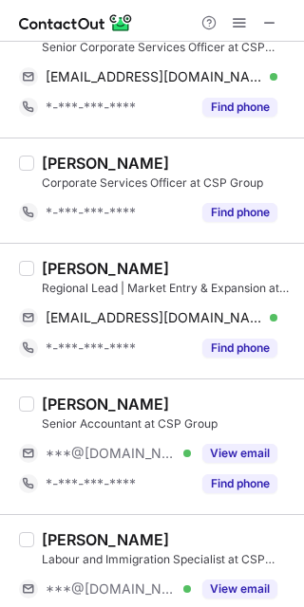
scroll to position [981, 0]
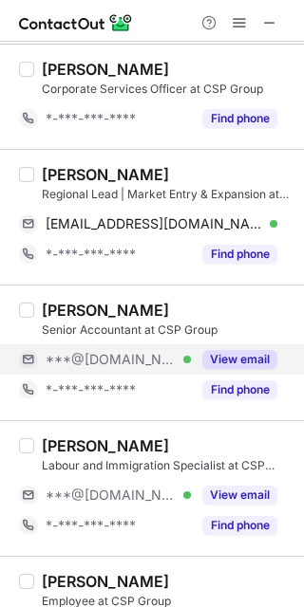
click at [245, 355] on button "View email" at bounding box center [239, 359] width 75 height 19
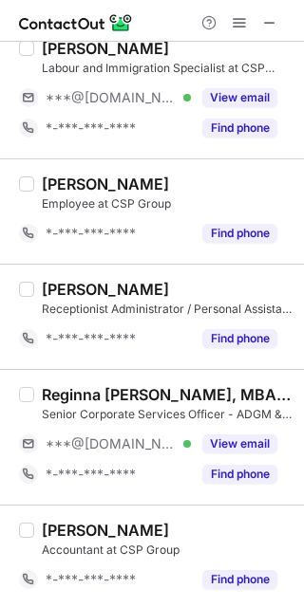
scroll to position [1488, 0]
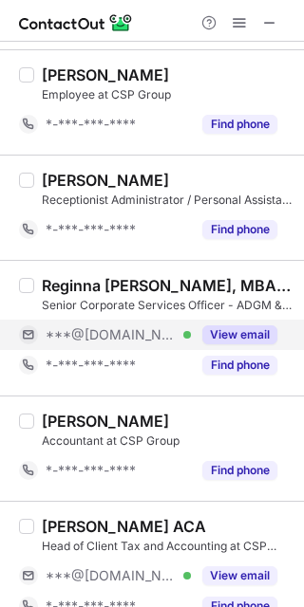
click at [265, 337] on button "View email" at bounding box center [239, 335] width 75 height 19
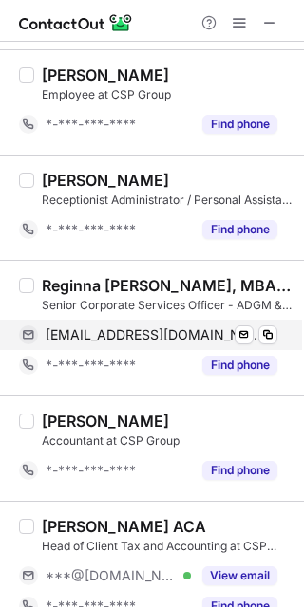
click at [128, 327] on span "[EMAIL_ADDRESS][DOMAIN_NAME]" at bounding box center [154, 335] width 217 height 17
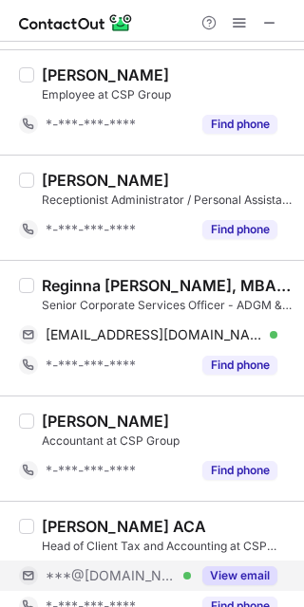
click at [244, 579] on button "View email" at bounding box center [239, 576] width 75 height 19
click at [244, 579] on div "***@[DOMAIN_NAME]" at bounding box center [162, 576] width 232 height 17
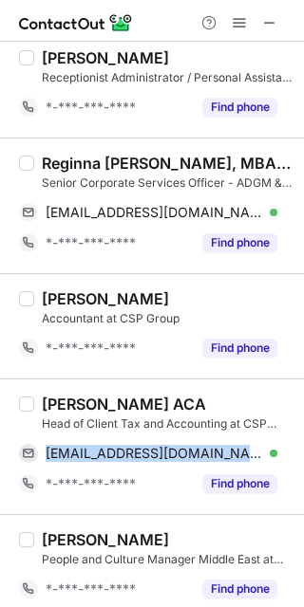
scroll to position [1615, 0]
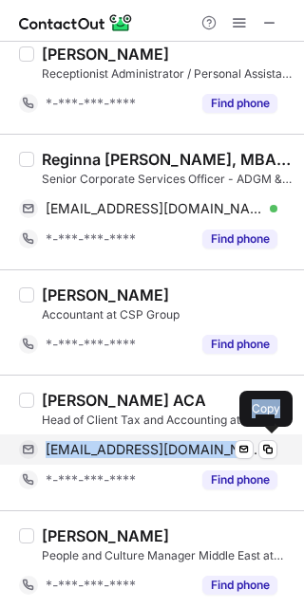
click at [145, 445] on span "[EMAIL_ADDRESS][DOMAIN_NAME]" at bounding box center [154, 449] width 217 height 17
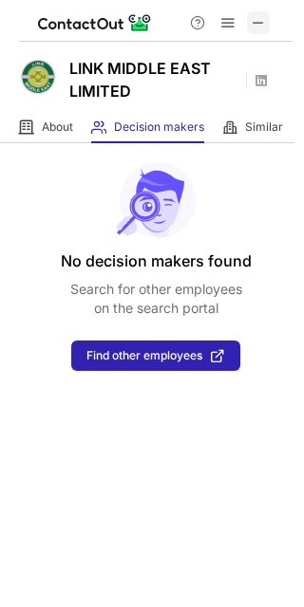
click at [258, 20] on span at bounding box center [258, 22] width 15 height 15
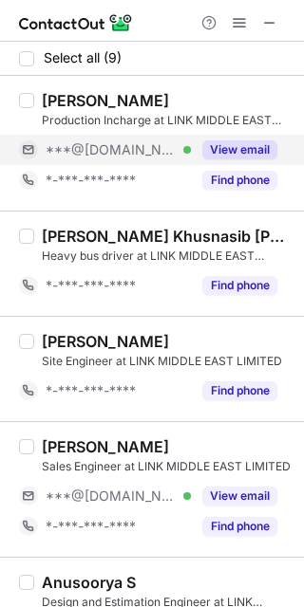
click at [252, 148] on button "View email" at bounding box center [239, 149] width 75 height 19
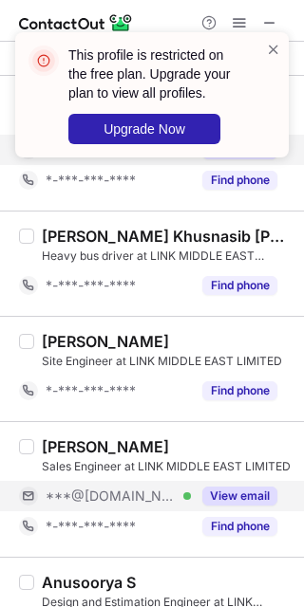
click at [241, 497] on button "View email" at bounding box center [239, 496] width 75 height 19
click at [272, 47] on span at bounding box center [273, 49] width 15 height 19
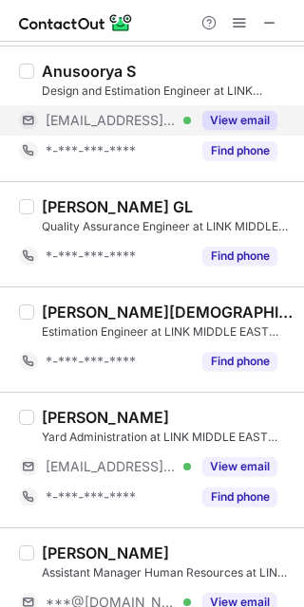
scroll to position [566, 0]
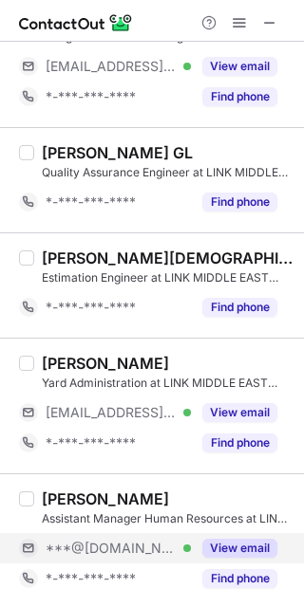
click at [248, 544] on button "View email" at bounding box center [239, 548] width 75 height 19
click at [191, 544] on div "***@gmail.com Verified" at bounding box center [118, 548] width 145 height 17
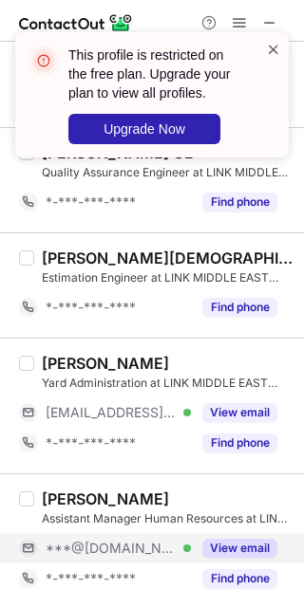
click at [274, 50] on span at bounding box center [273, 49] width 15 height 19
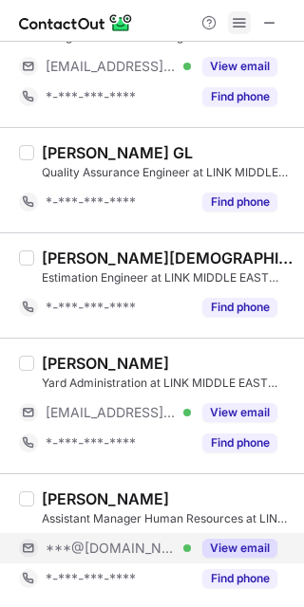
click at [240, 23] on span at bounding box center [239, 22] width 15 height 15
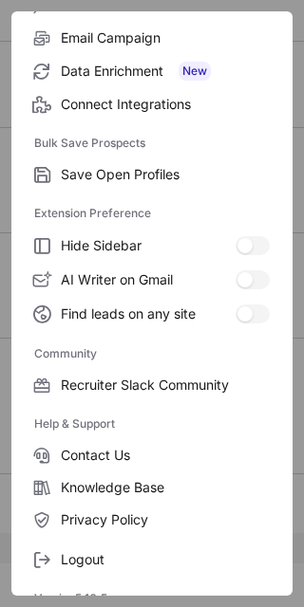
scroll to position [252, 0]
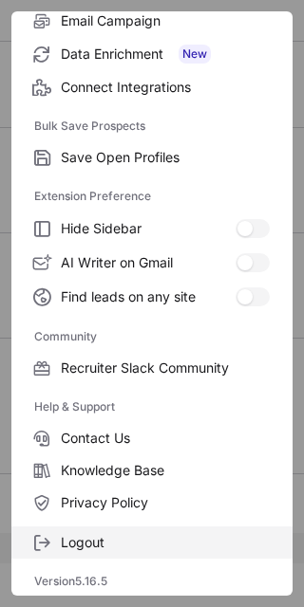
click at [153, 549] on span "Logout" at bounding box center [165, 542] width 209 height 17
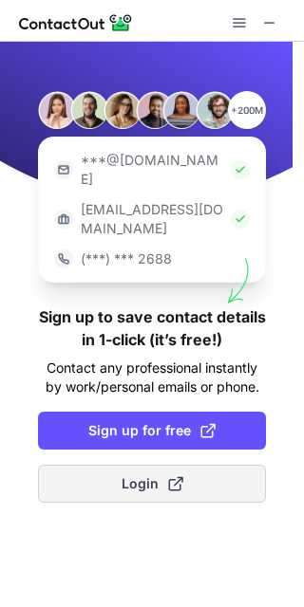
click at [234, 465] on button "Login" at bounding box center [152, 484] width 228 height 38
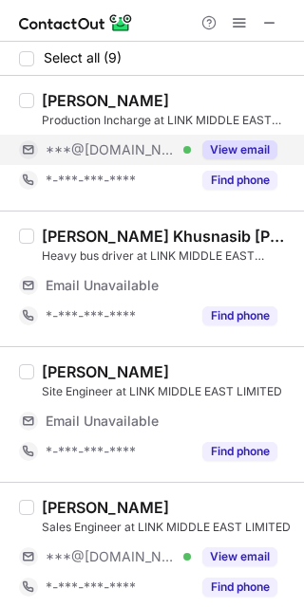
click at [243, 139] on div "View email" at bounding box center [234, 150] width 86 height 30
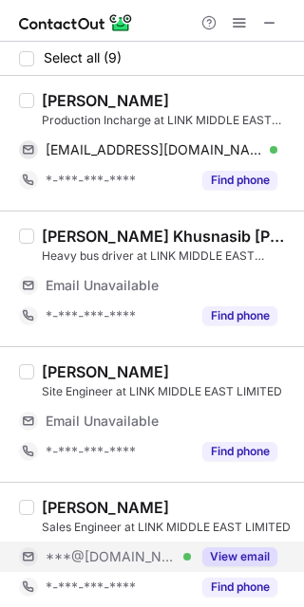
click at [223, 553] on button "View email" at bounding box center [239, 557] width 75 height 19
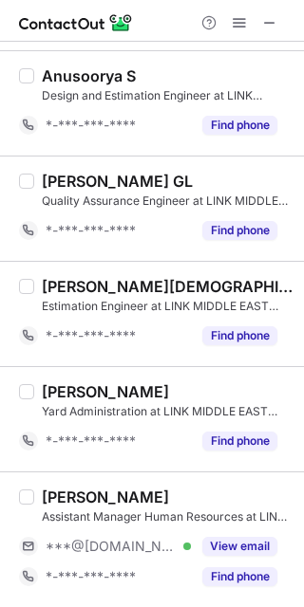
scroll to position [505, 0]
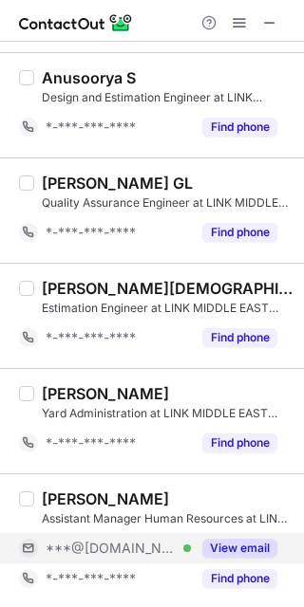
click at [253, 546] on button "View email" at bounding box center [239, 548] width 75 height 19
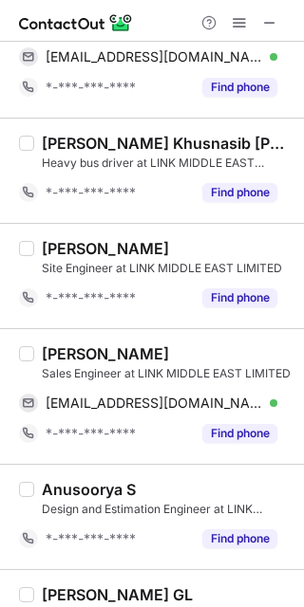
scroll to position [0, 0]
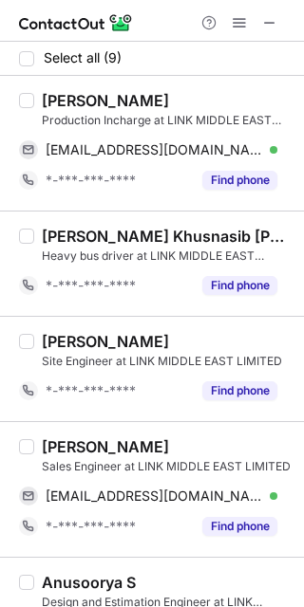
click at [69, 102] on div "Rohit Ahire" at bounding box center [105, 100] width 127 height 19
copy div "Rohit"
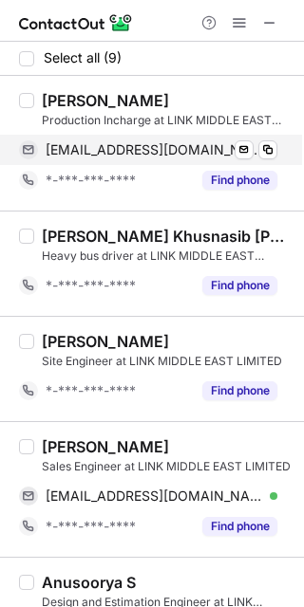
drag, startPoint x: 140, startPoint y: 145, endPoint x: 155, endPoint y: 145, distance: 14.2
click at [140, 145] on span "rohitahire1111@gmail.com" at bounding box center [154, 149] width 217 height 17
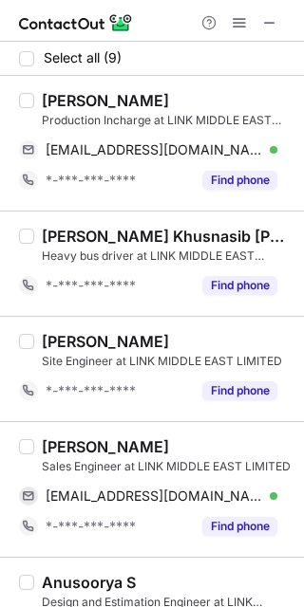
click at [63, 452] on div "Basem Obied" at bounding box center [105, 447] width 127 height 19
copy div "Basem"
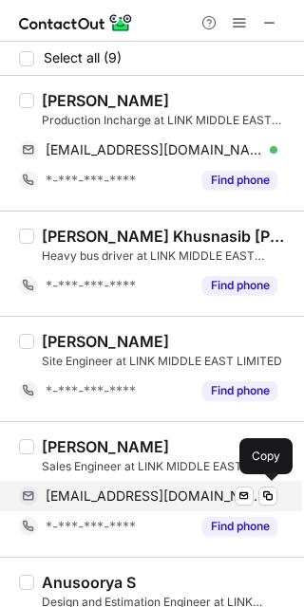
click at [175, 490] on span "bassemobied55@gmail.com" at bounding box center [154, 496] width 217 height 17
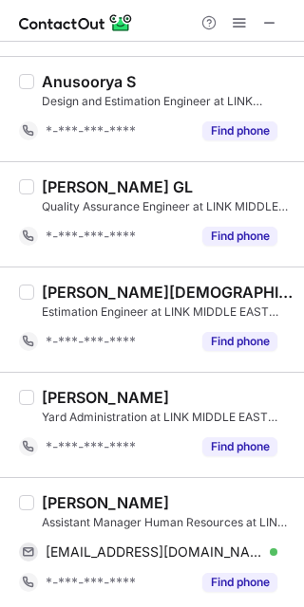
scroll to position [505, 0]
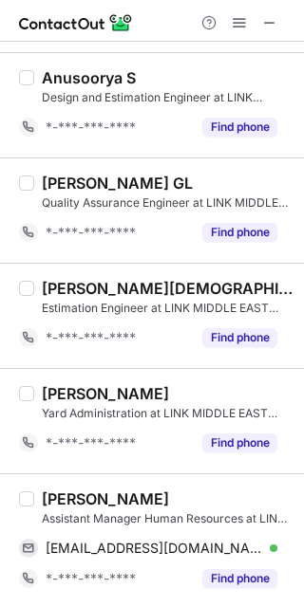
click at [70, 491] on div "Raghavendran M" at bounding box center [105, 499] width 127 height 19
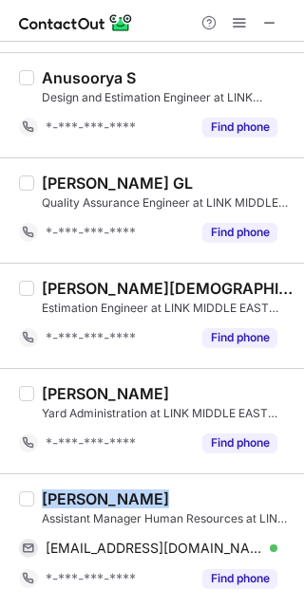
click at [70, 491] on div "Raghavendran M" at bounding box center [105, 499] width 127 height 19
copy div "Raghavendran"
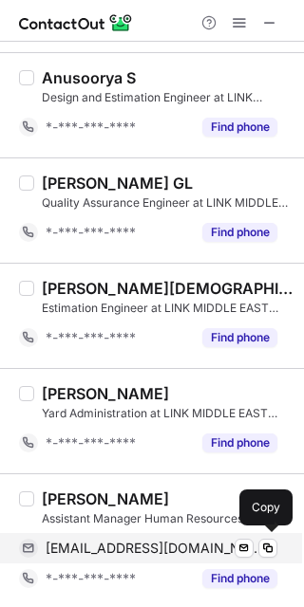
click at [180, 545] on span "raghavendrantm@gmail.com" at bounding box center [154, 548] width 217 height 17
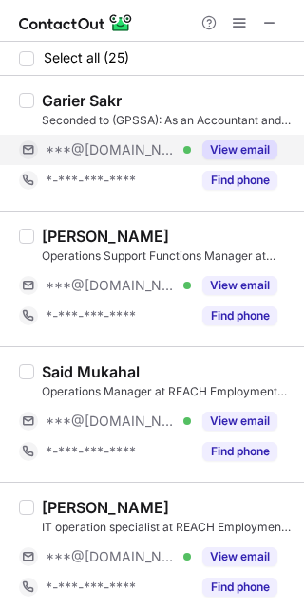
click at [224, 141] on button "View email" at bounding box center [239, 149] width 75 height 19
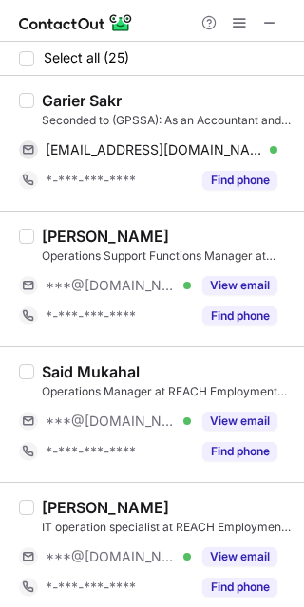
click at [75, 95] on div "Garier Sakr" at bounding box center [82, 100] width 80 height 19
click at [74, 95] on div "Garier Sakr" at bounding box center [82, 100] width 80 height 19
click at [65, 101] on div "Garier Sakr" at bounding box center [82, 100] width 80 height 19
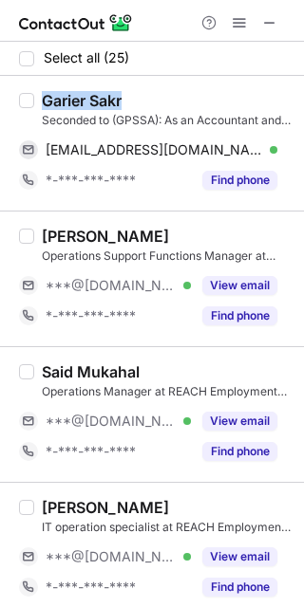
click at [65, 101] on div "Garier Sakr" at bounding box center [82, 100] width 80 height 19
click at [57, 99] on div "Garier Sakr" at bounding box center [82, 100] width 80 height 19
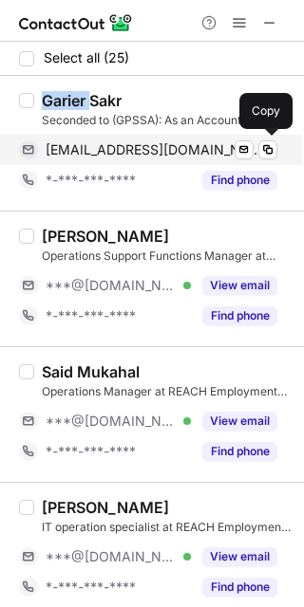
drag, startPoint x: 151, startPoint y: 144, endPoint x: 215, endPoint y: 144, distance: 64.5
click at [151, 144] on span "garierisakr@gmail.com" at bounding box center [154, 149] width 217 height 17
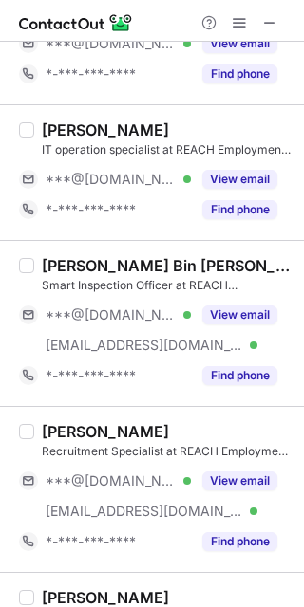
scroll to position [380, 0]
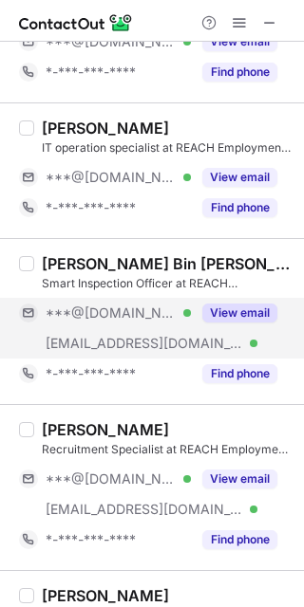
click at [228, 308] on button "View email" at bounding box center [239, 313] width 75 height 19
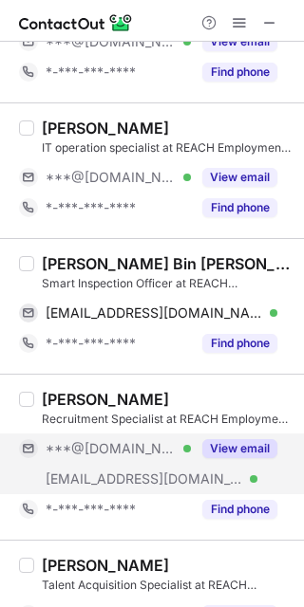
click at [233, 444] on button "View email" at bounding box center [239, 448] width 75 height 19
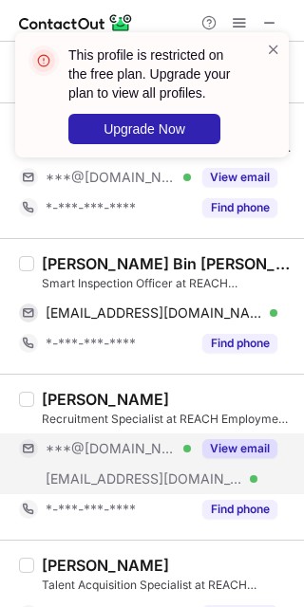
click at [92, 262] on div "Hammad Bin Sohail" at bounding box center [167, 263] width 251 height 19
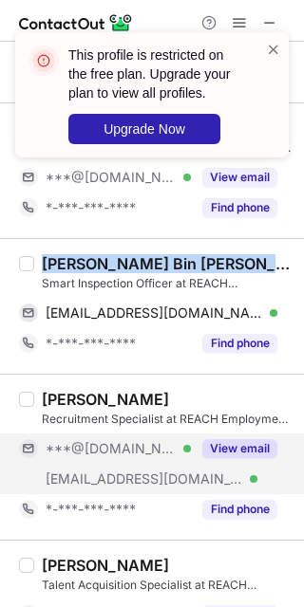
click at [92, 262] on div "Hammad Bin Sohail" at bounding box center [167, 263] width 251 height 19
click at [80, 256] on div "Hammad Bin Sohail" at bounding box center [167, 263] width 251 height 19
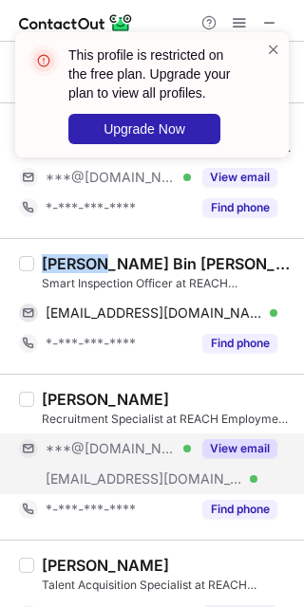
click at [80, 256] on div "Hammad Bin Sohail" at bounding box center [167, 263] width 251 height 19
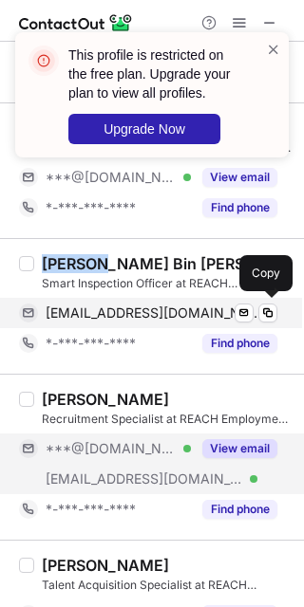
click at [189, 308] on span "hammadbinsohail@gmail.com" at bounding box center [154, 313] width 217 height 17
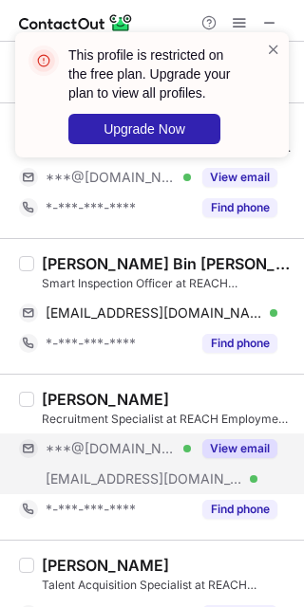
click at [63, 392] on div "Lidiya Devkumari" at bounding box center [105, 399] width 127 height 19
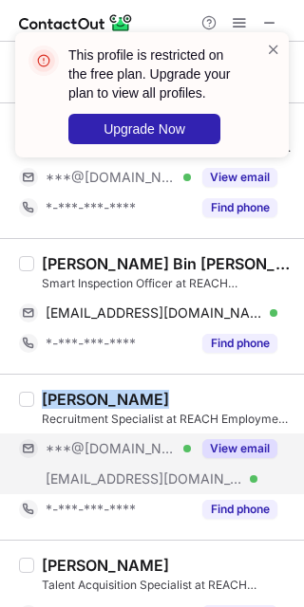
click at [63, 392] on div "Lidiya Devkumari" at bounding box center [105, 399] width 127 height 19
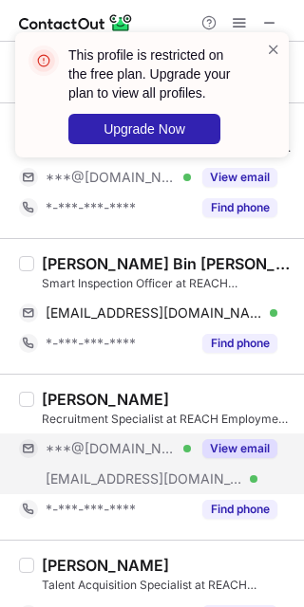
click at [63, 392] on div "Lidiya Devkumari" at bounding box center [105, 399] width 127 height 19
click at [63, 393] on div "Lidiya Devkumari" at bounding box center [105, 399] width 127 height 19
copy div "Lidiya"
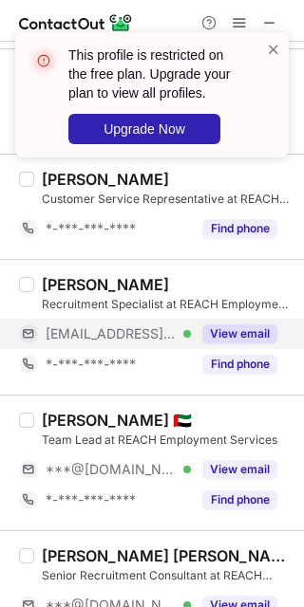
scroll to position [1139, 0]
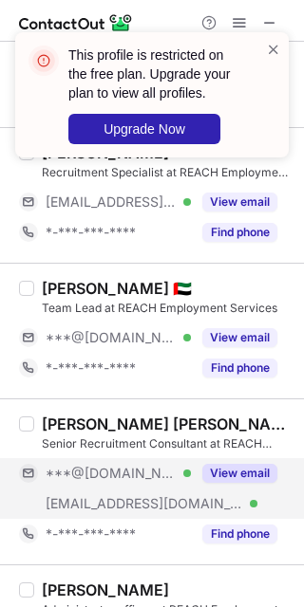
click at [250, 467] on button "View email" at bounding box center [239, 473] width 75 height 19
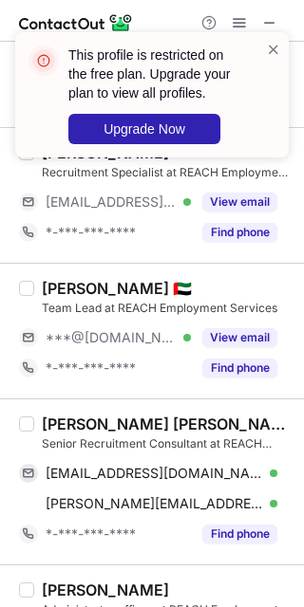
click at [59, 415] on div "Syed Musharaf Mehdi" at bounding box center [167, 424] width 251 height 19
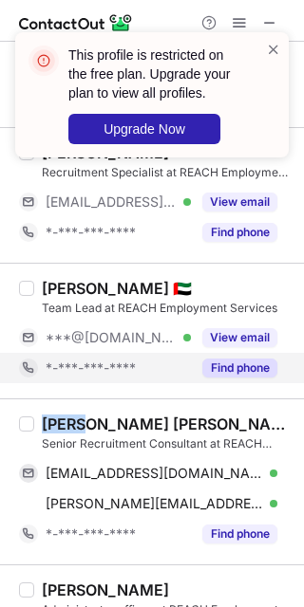
copy div "Syed"
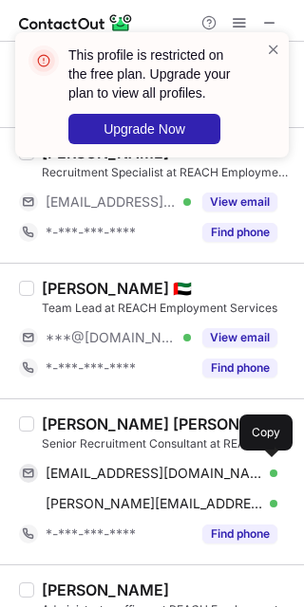
drag, startPoint x: 156, startPoint y: 467, endPoint x: 192, endPoint y: 448, distance: 40.8
click at [156, 467] on span "syedvikar7@gmail.com" at bounding box center [154, 473] width 217 height 17
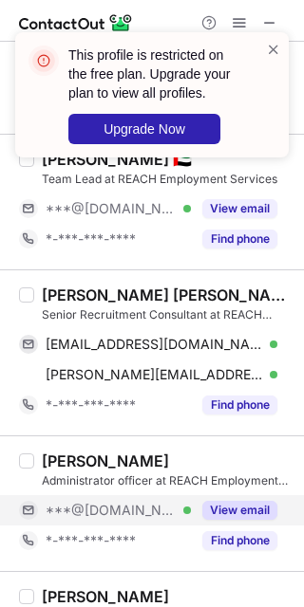
scroll to position [1265, 0]
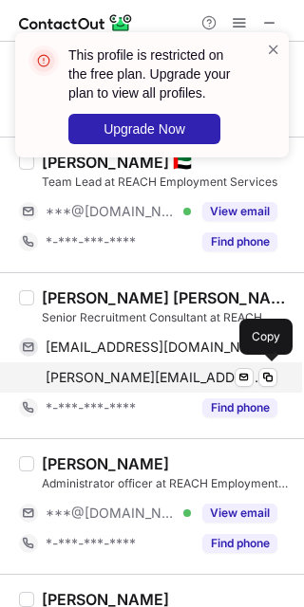
click at [137, 372] on span "syed.mehdi@reachgroup.ae" at bounding box center [154, 377] width 217 height 17
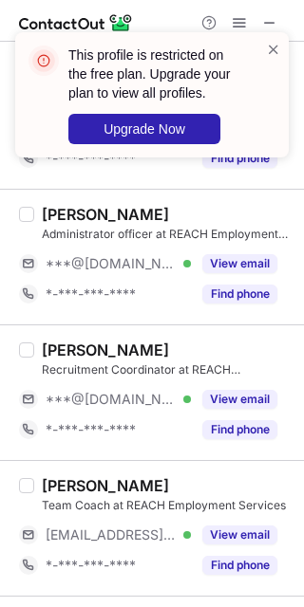
scroll to position [1519, 0]
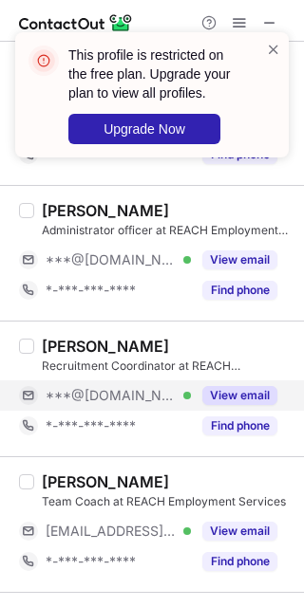
click at [227, 389] on button "View email" at bounding box center [239, 395] width 75 height 19
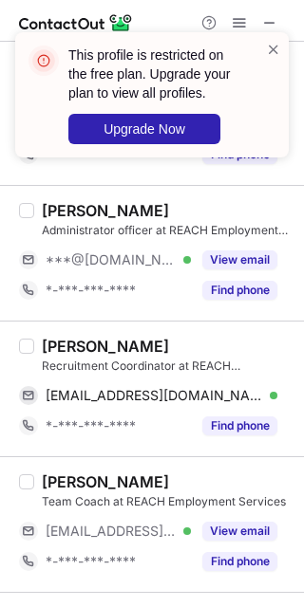
click at [92, 339] on div "Emmanuelle L." at bounding box center [105, 346] width 127 height 19
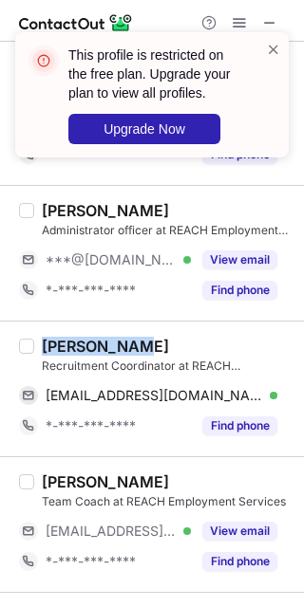
click at [92, 339] on div "Emmanuelle L." at bounding box center [105, 346] width 127 height 19
copy div "Emmanuelle"
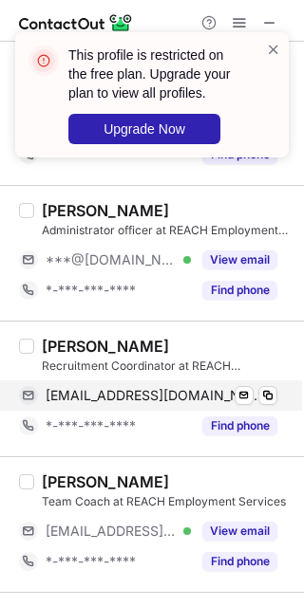
click at [144, 401] on span "emmanuellelois29@gmail.com" at bounding box center [154, 395] width 217 height 17
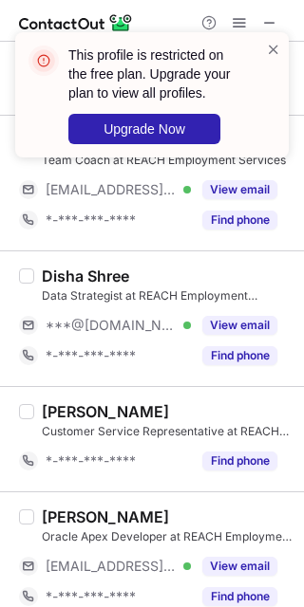
scroll to position [1898, 0]
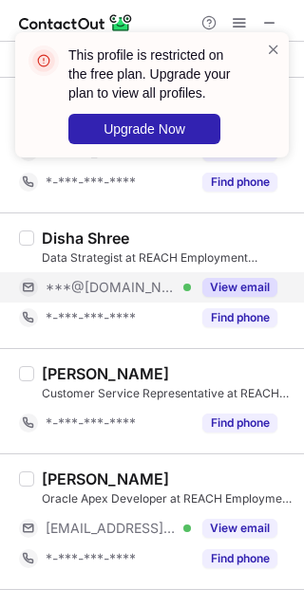
click at [216, 285] on button "View email" at bounding box center [239, 287] width 75 height 19
click at [67, 238] on div "Disha Shree" at bounding box center [85, 238] width 87 height 19
click at [68, 237] on div "Disha Shree" at bounding box center [85, 238] width 87 height 19
copy div "Disha"
click at [226, 291] on button "View email" at bounding box center [239, 287] width 75 height 19
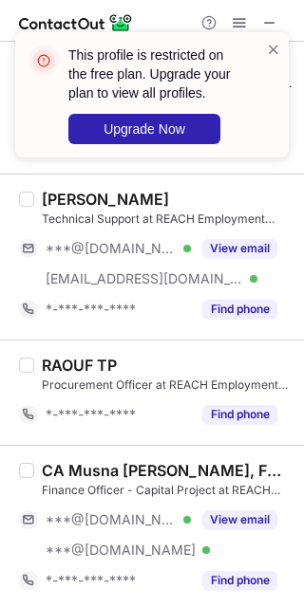
scroll to position [2404, 0]
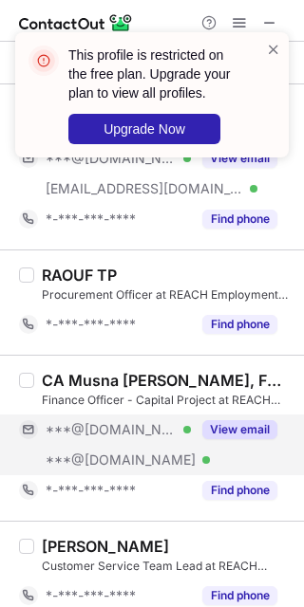
click at [235, 426] on button "View email" at bounding box center [239, 429] width 75 height 19
click at [92, 379] on div "CA Musna Moidutty, FMVA" at bounding box center [167, 380] width 251 height 19
copy div "Musna"
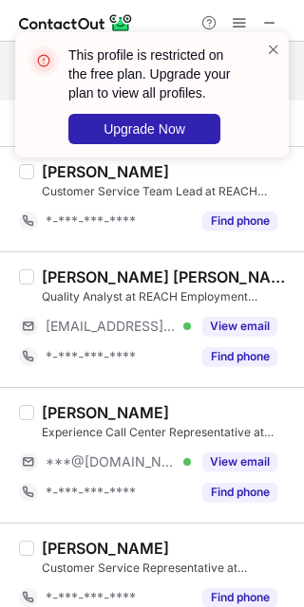
scroll to position [2796, 0]
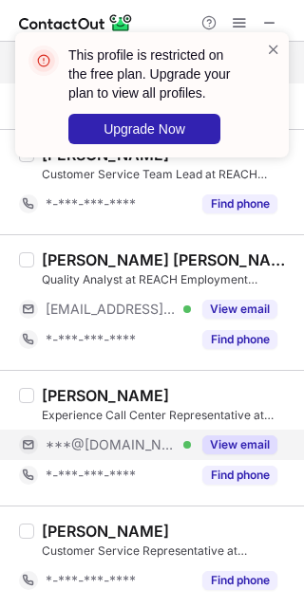
click at [225, 444] on button "View email" at bounding box center [239, 445] width 75 height 19
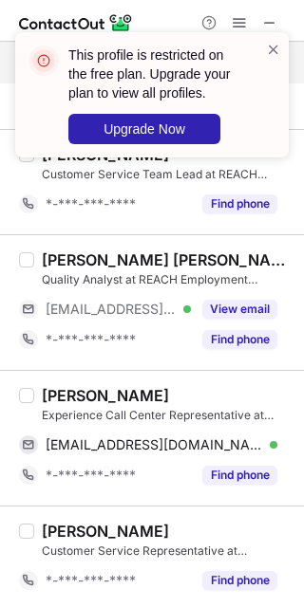
click at [86, 391] on div "Mohammed Ali ELFDL" at bounding box center [105, 395] width 127 height 19
copy div "Mohammed"
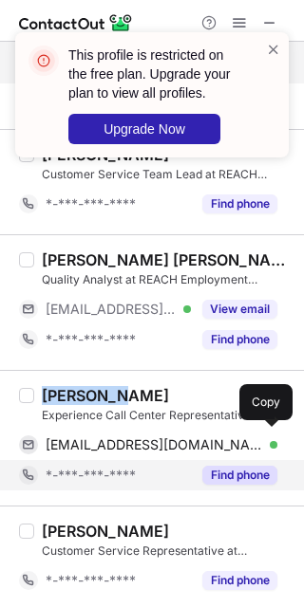
drag, startPoint x: 178, startPoint y: 437, endPoint x: 250, endPoint y: 476, distance: 81.1
click at [179, 437] on span "mohammedalielfdl@gmail.com" at bounding box center [154, 445] width 217 height 17
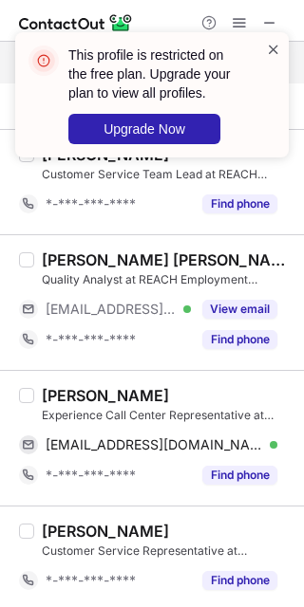
click at [270, 49] on span at bounding box center [273, 49] width 15 height 19
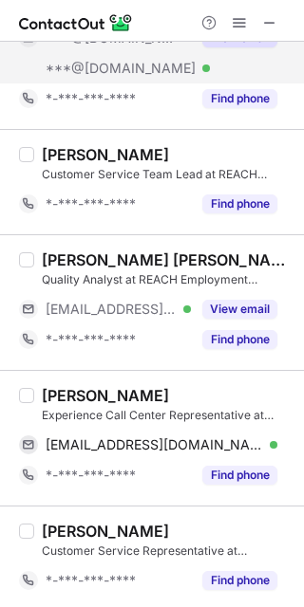
click at [237, 27] on div "This profile is restricted on the free plan. Upgrade your plan to view all prof…" at bounding box center [152, 102] width 304 height 178
click at [239, 25] on span at bounding box center [239, 22] width 15 height 15
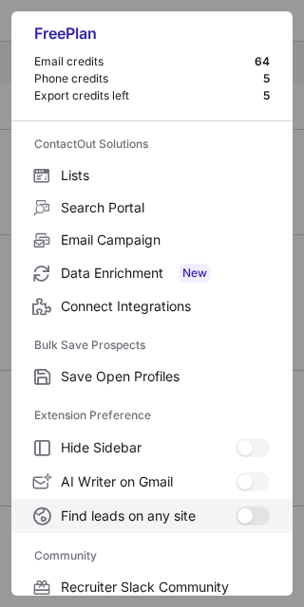
scroll to position [252, 0]
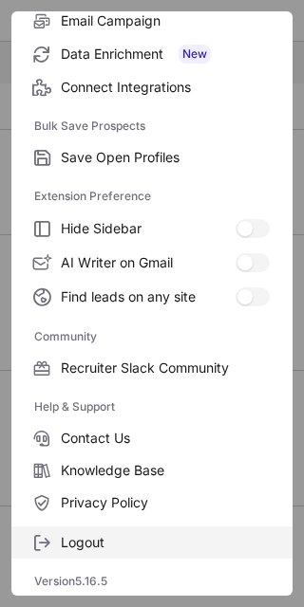
click at [108, 537] on span "Logout" at bounding box center [165, 542] width 209 height 17
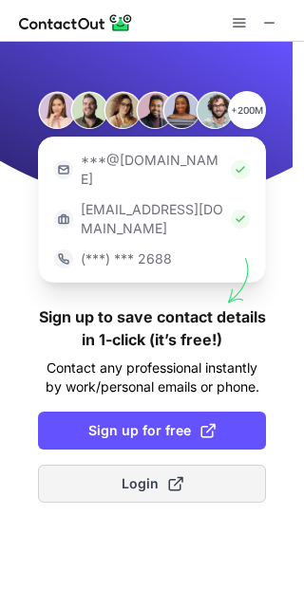
click at [219, 465] on button "Login" at bounding box center [152, 484] width 228 height 38
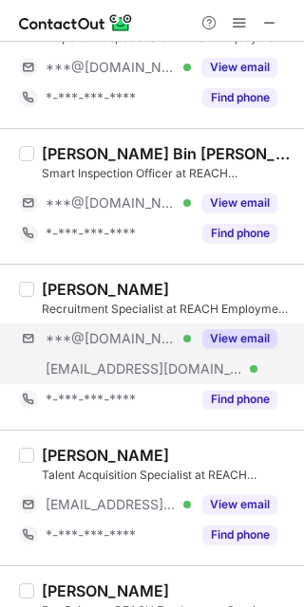
scroll to position [506, 0]
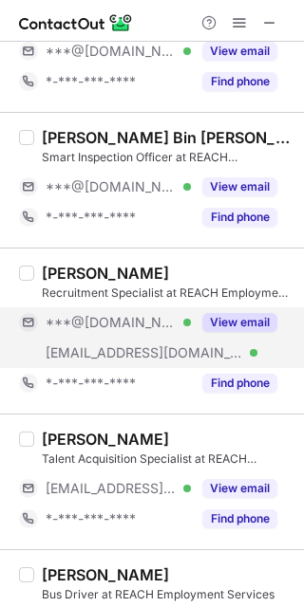
click at [224, 315] on button "View email" at bounding box center [239, 322] width 75 height 19
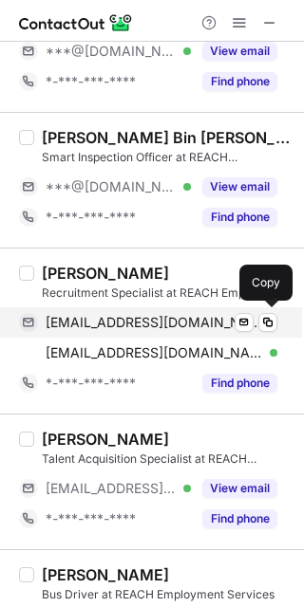
click at [152, 323] on span "mails4lidiya@gmail.com" at bounding box center [154, 322] width 217 height 17
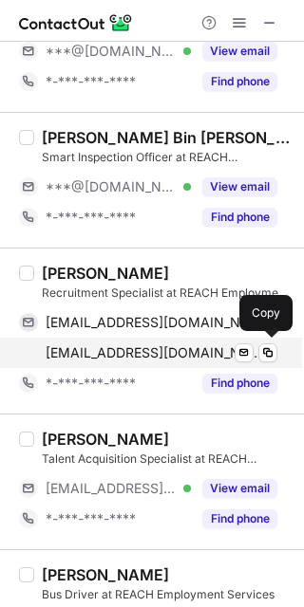
click at [119, 345] on span "ldevkumari@reachgroup.ae" at bounding box center [154, 353] width 217 height 17
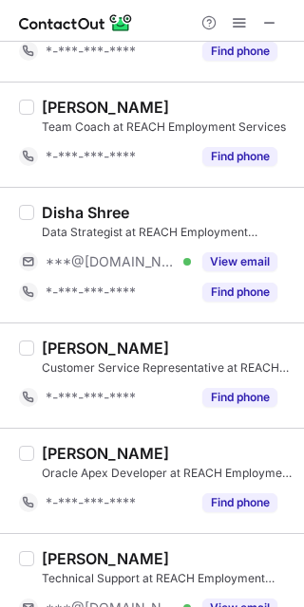
scroll to position [1898, 0]
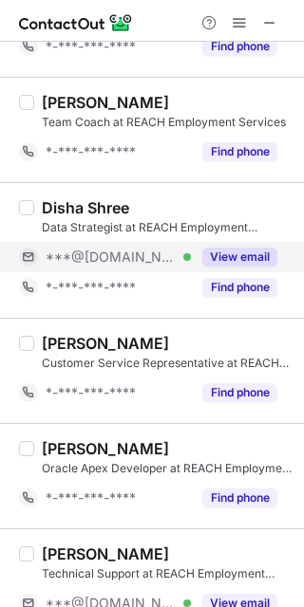
click at [226, 250] on button "View email" at bounding box center [239, 257] width 75 height 19
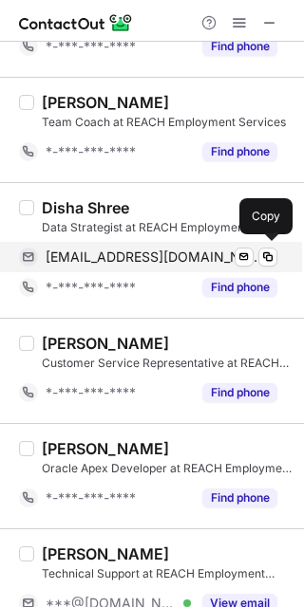
drag, startPoint x: 124, startPoint y: 253, endPoint x: 175, endPoint y: 268, distance: 52.3
click at [126, 253] on span "shreedisha@gmail.com" at bounding box center [154, 257] width 217 height 17
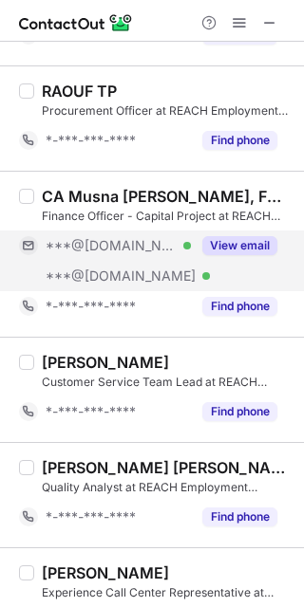
scroll to position [2531, 0]
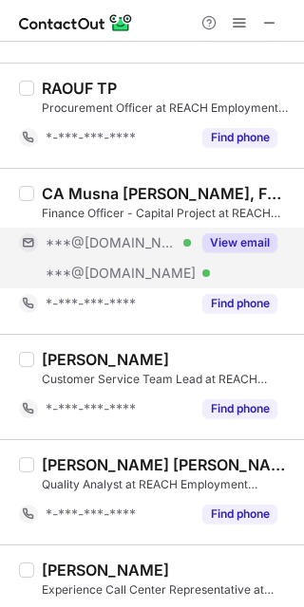
click at [227, 247] on button "View email" at bounding box center [239, 243] width 75 height 19
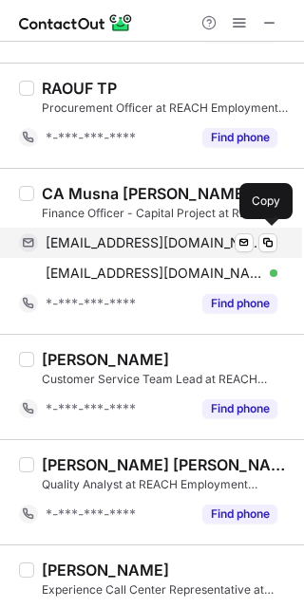
drag, startPoint x: 108, startPoint y: 236, endPoint x: 126, endPoint y: 245, distance: 20.0
click at [110, 236] on span "musnamunnu@gmail.com" at bounding box center [154, 242] width 217 height 17
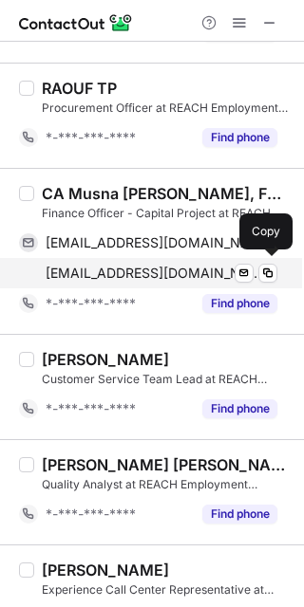
drag, startPoint x: 157, startPoint y: 267, endPoint x: 171, endPoint y: 273, distance: 15.7
click at [157, 267] on span "musnamv@gmail.com" at bounding box center [154, 273] width 217 height 17
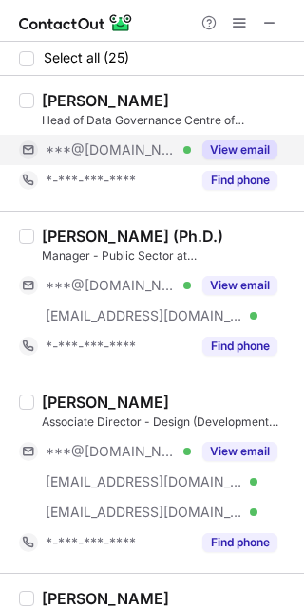
click at [249, 143] on button "View email" at bounding box center [239, 149] width 75 height 19
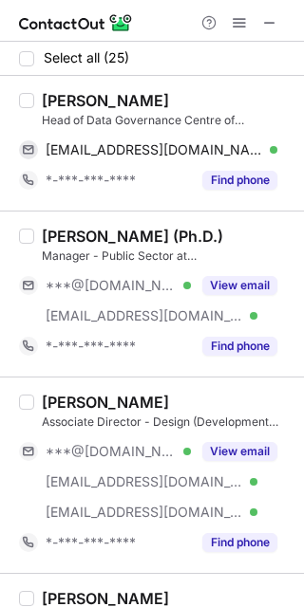
click at [50, 91] on div "Robyn Webb" at bounding box center [105, 100] width 127 height 19
copy div "Robyn"
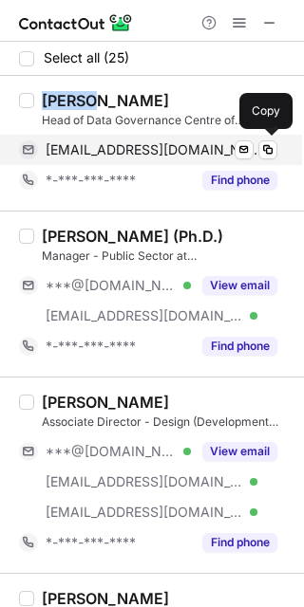
click at [156, 146] on span "robynnwebb@gmail.com" at bounding box center [154, 149] width 217 height 17
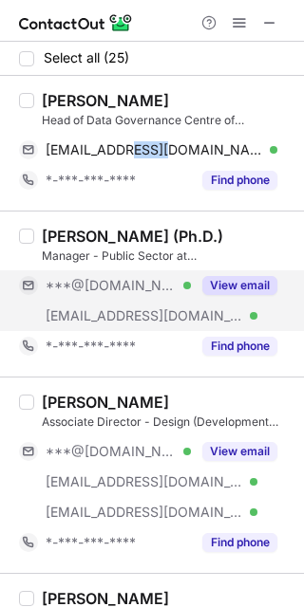
click at [223, 279] on button "View email" at bounding box center [239, 285] width 75 height 19
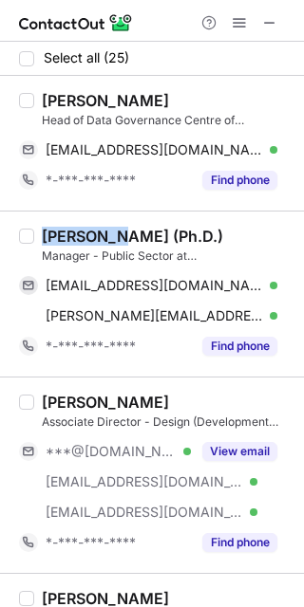
drag, startPoint x: 104, startPoint y: 232, endPoint x: 17, endPoint y: 220, distance: 88.1
click at [17, 220] on div "Dr. Nabil Kenan (Ph.D.) Manager - Public Sector at Contango nabilkenan@gmail.co…" at bounding box center [152, 294] width 304 height 166
drag, startPoint x: 104, startPoint y: 237, endPoint x: 34, endPoint y: 234, distance: 70.3
click at [34, 234] on div "Dr. Nabil Kenan (Ph.D.) Manager - Public Sector at Contango nabilkenan@gmail.co…" at bounding box center [163, 294] width 258 height 135
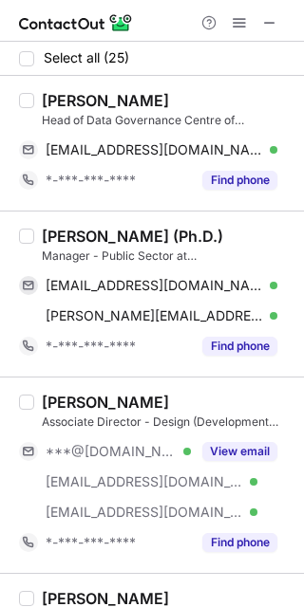
click at [34, 234] on div "Dr. Nabil Kenan (Ph.D.) Manager - Public Sector at Contango nabilkenan@gmail.co…" at bounding box center [163, 294] width 258 height 135
click at [38, 233] on div "Dr. Nabil Kenan (Ph.D.) Manager - Public Sector at Contango nabilkenan@gmail.co…" at bounding box center [163, 294] width 258 height 135
drag, startPoint x: 38, startPoint y: 233, endPoint x: 100, endPoint y: 239, distance: 62.1
click at [101, 239] on div "Dr. Nabil Kenan (Ph.D.) Manager - Public Sector at Contango nabilkenan@gmail.co…" at bounding box center [163, 294] width 258 height 135
copy div "Dr. Nabil"
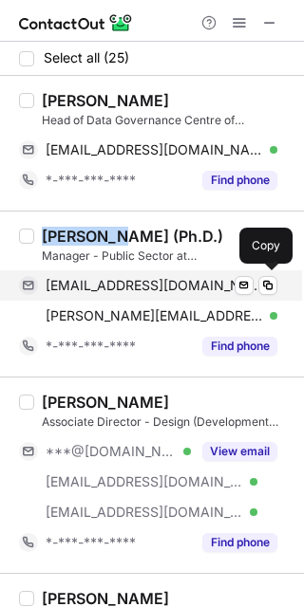
drag, startPoint x: 164, startPoint y: 281, endPoint x: 196, endPoint y: 268, distance: 34.0
click at [164, 281] on span "nabilkenan@gmail.com" at bounding box center [154, 285] width 217 height 17
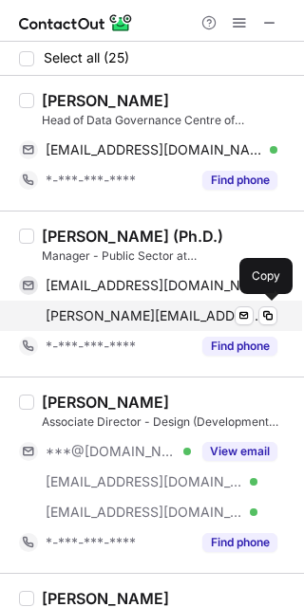
click at [142, 308] on span "nabil@contango.co.uk" at bounding box center [154, 316] width 217 height 17
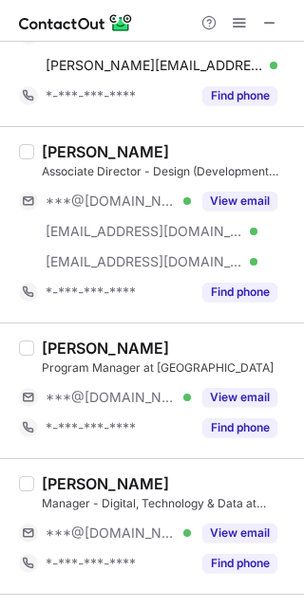
scroll to position [252, 0]
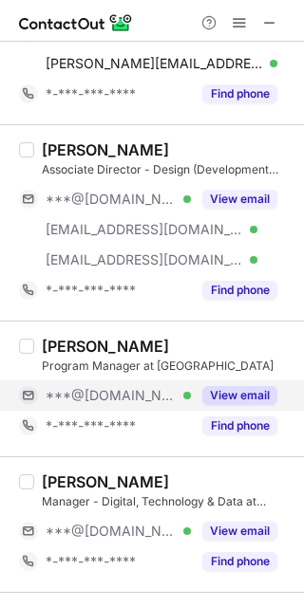
click at [208, 392] on button "View email" at bounding box center [239, 395] width 75 height 19
click at [191, 392] on div "***@hotmail.com Verified" at bounding box center [118, 395] width 145 height 17
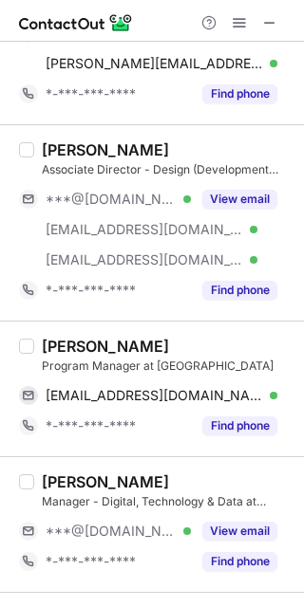
click at [52, 339] on div "Sam Mathew" at bounding box center [105, 346] width 127 height 19
copy div "Sam"
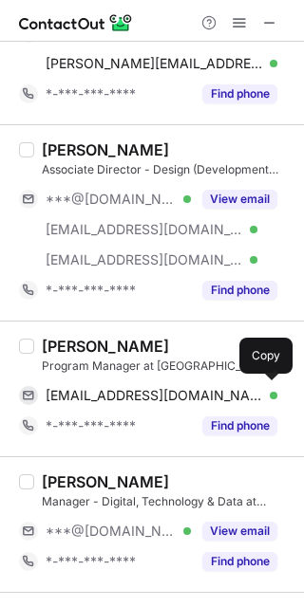
drag, startPoint x: 155, startPoint y: 393, endPoint x: 201, endPoint y: 356, distance: 59.4
click at [155, 394] on span "y3kready@hotmail.com" at bounding box center [154, 395] width 217 height 17
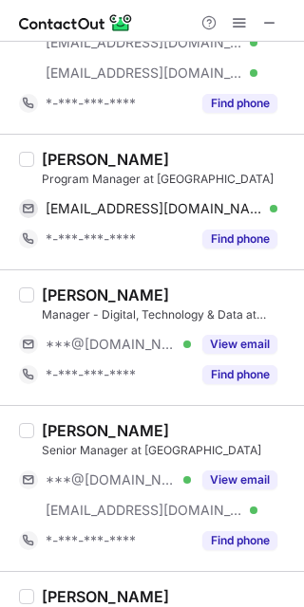
scroll to position [506, 0]
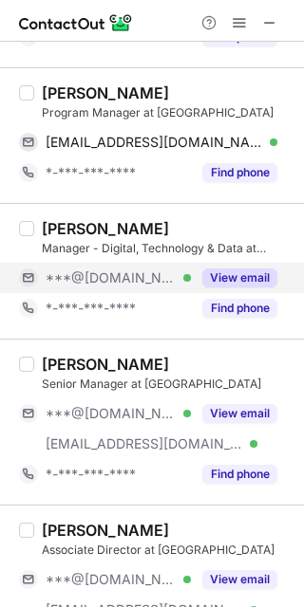
click at [247, 272] on button "View email" at bounding box center [239, 278] width 75 height 19
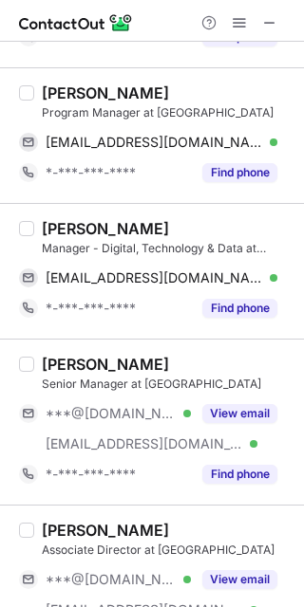
click at [64, 222] on div "Shourya Salaria" at bounding box center [105, 228] width 127 height 19
copy div "Shourya"
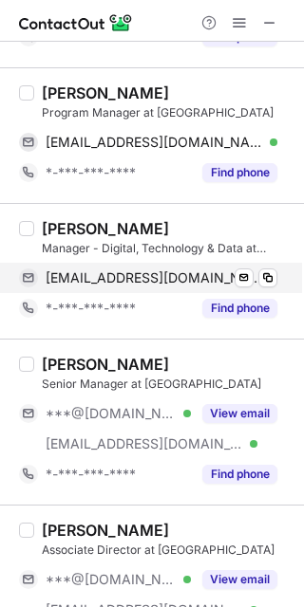
drag, startPoint x: 164, startPoint y: 278, endPoint x: 195, endPoint y: 271, distance: 31.1
click at [165, 278] on span "shouryasalaria@gmail.com" at bounding box center [154, 278] width 217 height 17
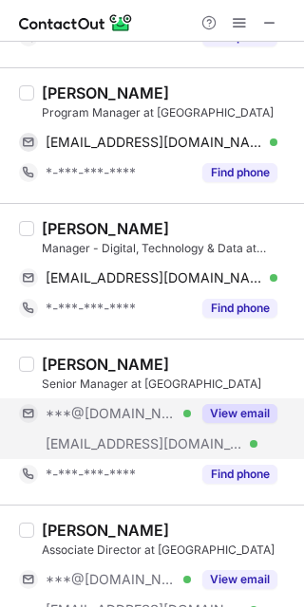
click at [228, 402] on div "View email" at bounding box center [234, 414] width 86 height 30
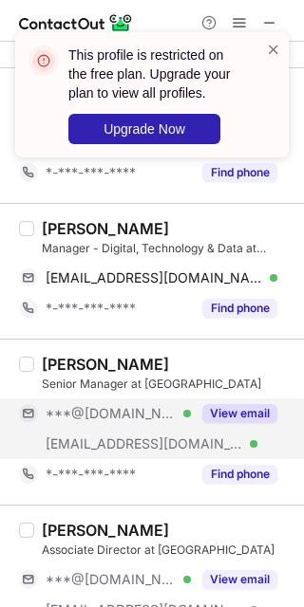
click at [93, 356] on div "Sameeksha Trivedi" at bounding box center [105, 364] width 127 height 19
copy div "Sameeksha"
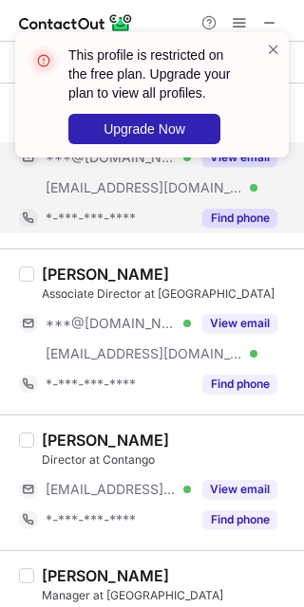
scroll to position [759, 0]
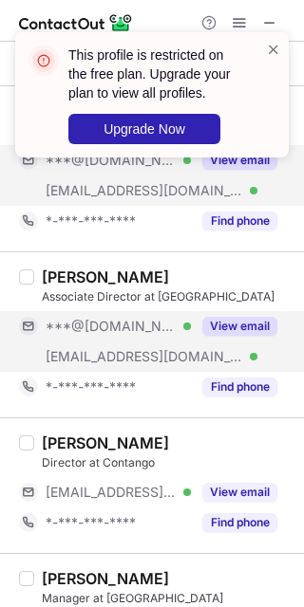
click at [239, 317] on button "View email" at bounding box center [239, 326] width 75 height 19
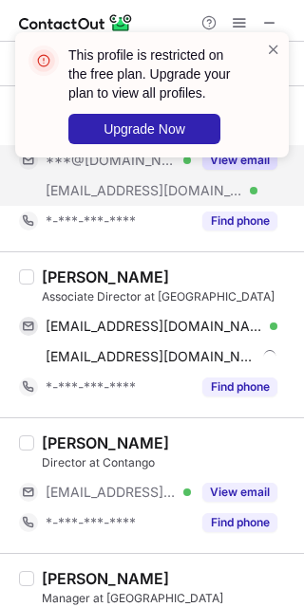
click at [62, 268] on div "Ajay Kumar Singh" at bounding box center [105, 277] width 127 height 19
copy div "Ajay"
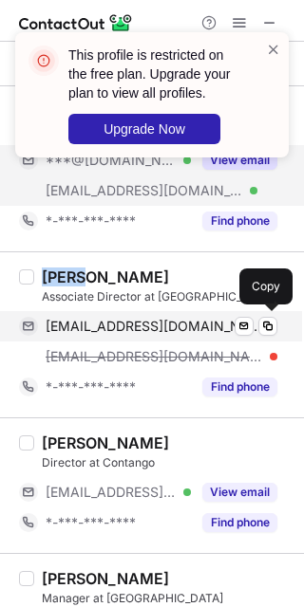
click at [144, 327] on span "ajay_kumarsingh@hotmail.com" at bounding box center [154, 326] width 217 height 17
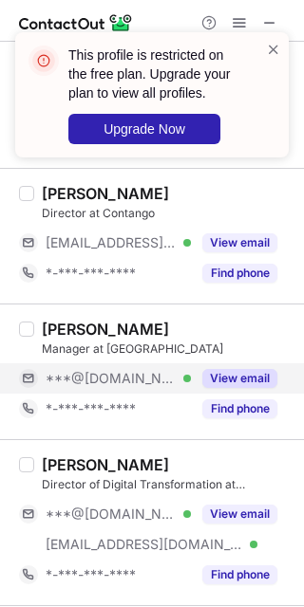
scroll to position [1012, 0]
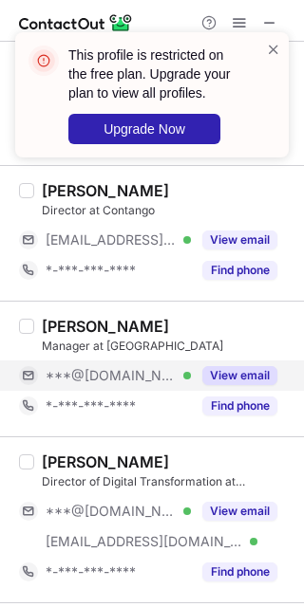
drag, startPoint x: 233, startPoint y: 365, endPoint x: 185, endPoint y: 350, distance: 49.8
click at [233, 366] on button "View email" at bounding box center [239, 375] width 75 height 19
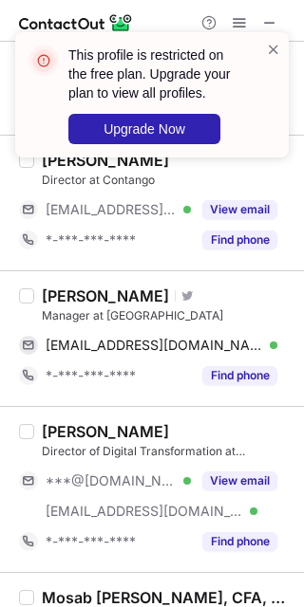
click at [73, 287] on div "Javier Moreno" at bounding box center [105, 296] width 127 height 19
copy div "Javier"
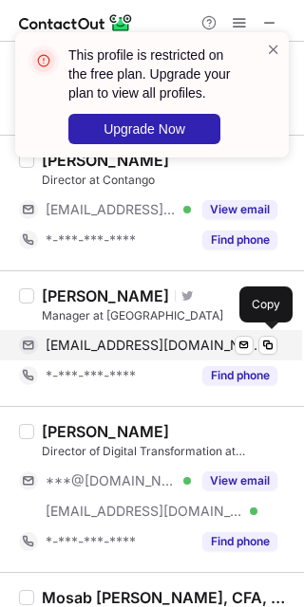
click at [146, 342] on span "morenocja@gmail.com" at bounding box center [154, 345] width 217 height 17
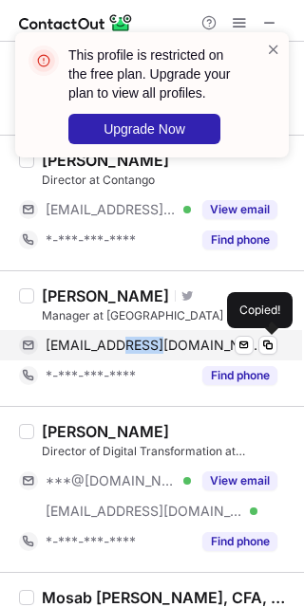
click at [148, 341] on span "morenocja@gmail.com" at bounding box center [154, 345] width 217 height 17
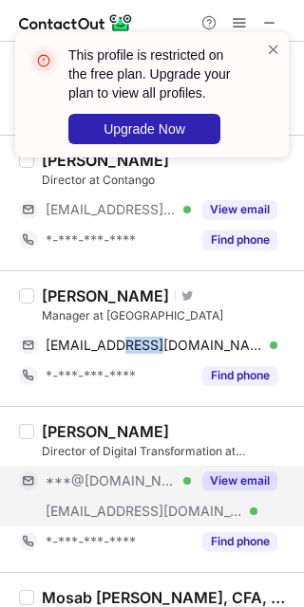
click at [249, 477] on button "View email" at bounding box center [239, 481] width 75 height 19
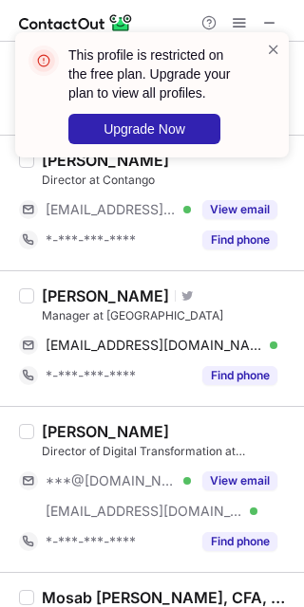
click at [47, 431] on div "Alex Ortiz" at bounding box center [105, 431] width 127 height 19
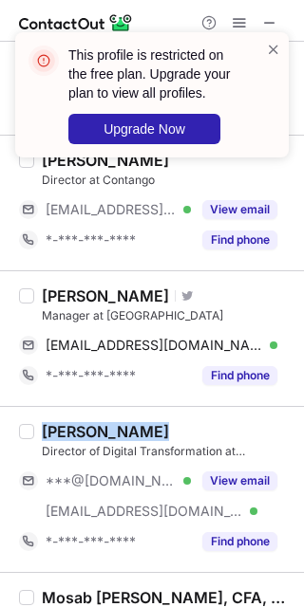
click at [47, 431] on div "Alex Ortiz" at bounding box center [105, 431] width 127 height 19
click at [48, 423] on div "Alex Ortiz" at bounding box center [105, 431] width 127 height 19
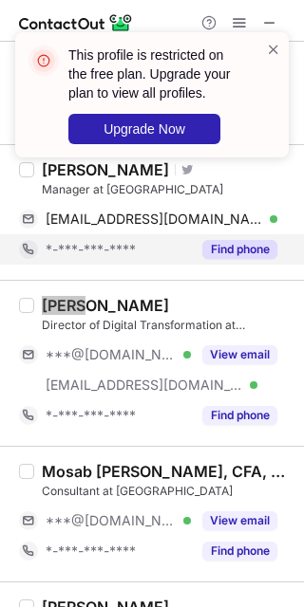
scroll to position [1139, 0]
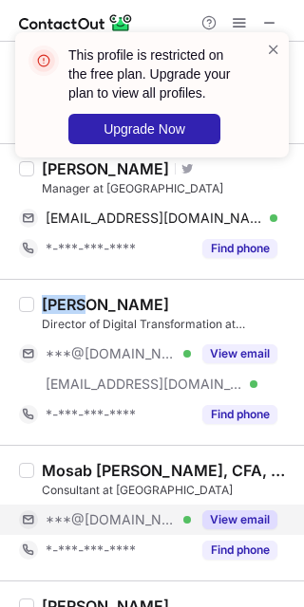
click at [258, 517] on button "View email" at bounding box center [239, 520] width 75 height 19
click at [191, 517] on div "***@hotmail.com Verified" at bounding box center [118, 520] width 145 height 17
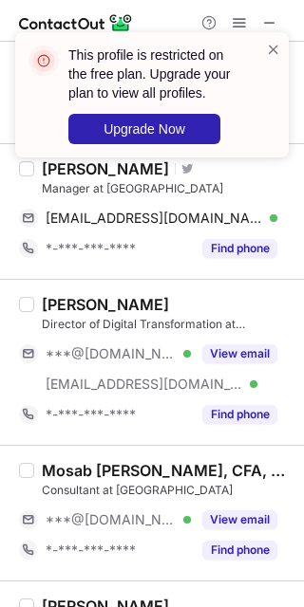
click at [65, 472] on div "Mosab Al Hattab, CFA, CPA" at bounding box center [167, 470] width 251 height 19
copy div "Mosab"
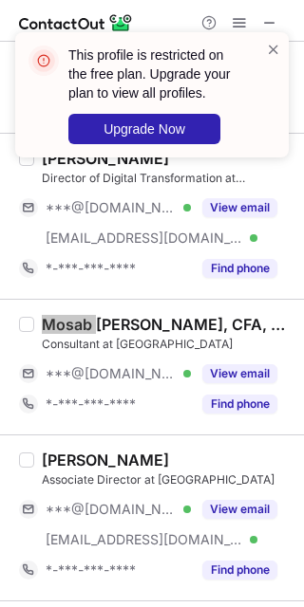
scroll to position [1392, 0]
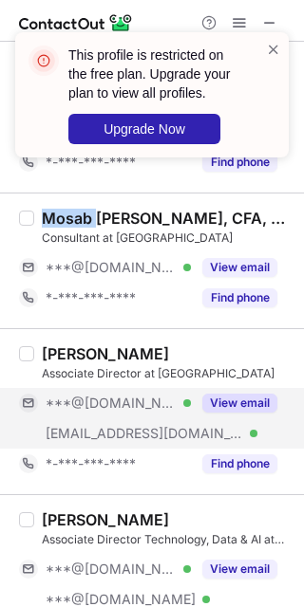
click at [235, 402] on button "View email" at bounding box center [239, 403] width 75 height 19
click at [191, 402] on div "***@gmail.com Verified" at bounding box center [118, 403] width 145 height 17
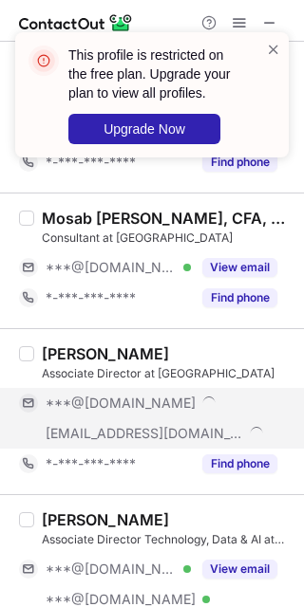
click at [48, 350] on div "Mohammad Hossam" at bounding box center [105, 354] width 127 height 19
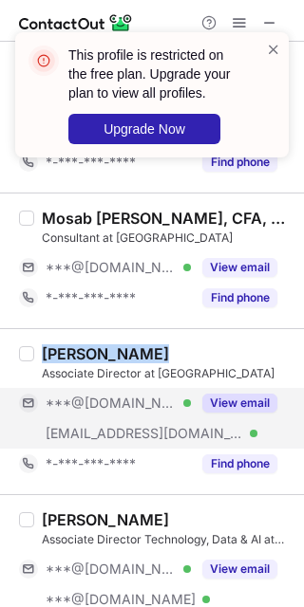
click at [48, 350] on div "Mohammad Hossam" at bounding box center [105, 354] width 127 height 19
click at [56, 347] on div "Mohammad Hossam" at bounding box center [105, 354] width 127 height 19
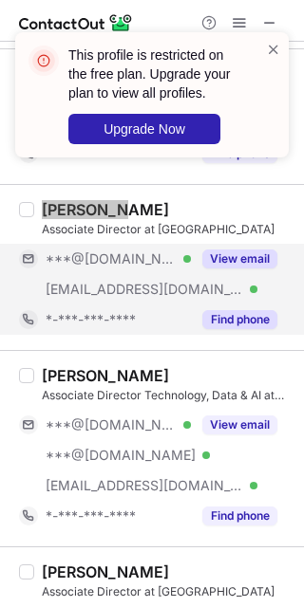
scroll to position [1645, 0]
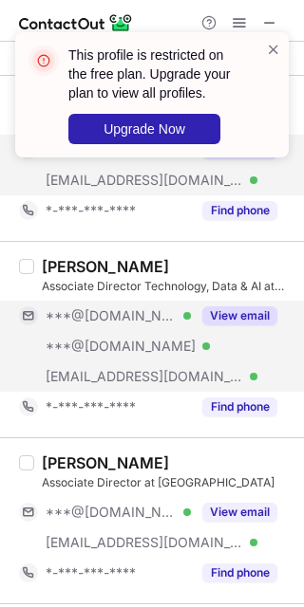
click at [209, 317] on button "View email" at bounding box center [239, 316] width 75 height 19
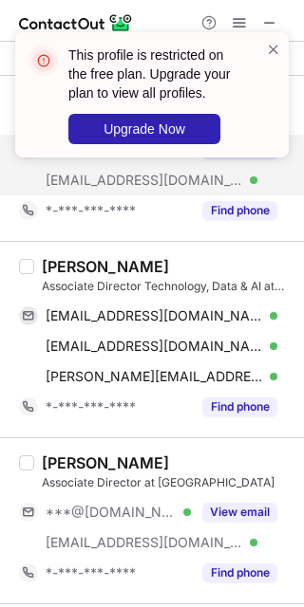
click at [69, 260] on div "Daniel Field" at bounding box center [105, 266] width 127 height 19
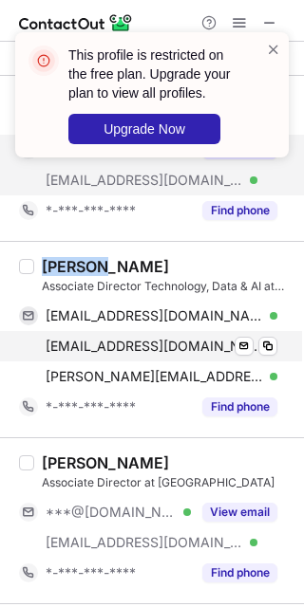
copy div "Daniel"
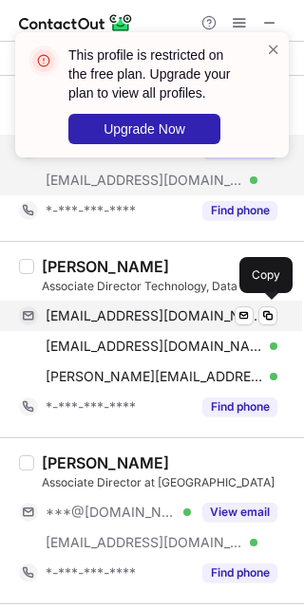
click at [143, 309] on span "danfield1791@gmail.com" at bounding box center [154, 316] width 217 height 17
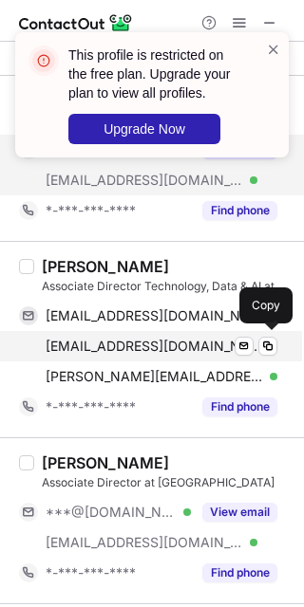
click at [181, 340] on span "danfield17@hotmail.com" at bounding box center [154, 346] width 217 height 17
click at [132, 345] on span "danfield17@hotmail.com" at bounding box center [154, 346] width 217 height 17
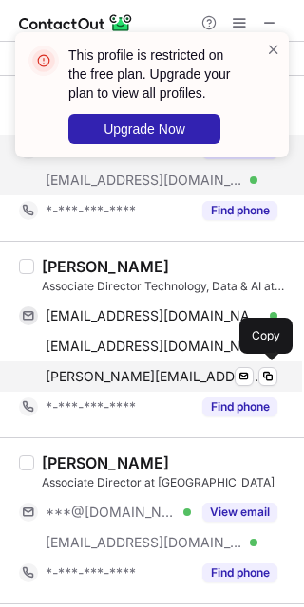
click at [131, 369] on span "dan@accenture.com" at bounding box center [154, 376] width 217 height 17
click at [133, 369] on span "dan@accenture.com" at bounding box center [154, 376] width 217 height 17
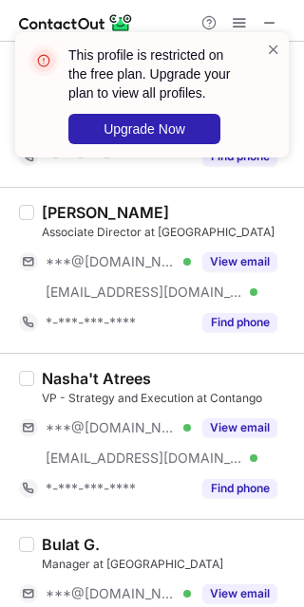
scroll to position [1898, 0]
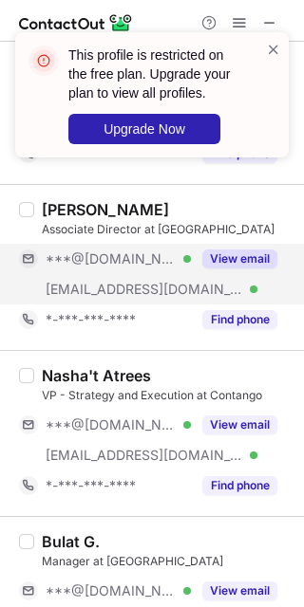
drag, startPoint x: 235, startPoint y: 263, endPoint x: 225, endPoint y: 255, distance: 12.9
click at [235, 263] on button "View email" at bounding box center [239, 259] width 75 height 19
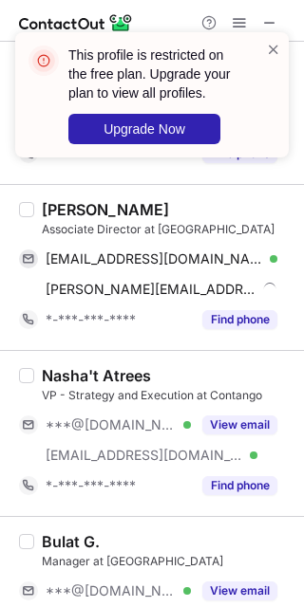
click at [60, 202] on div "Sumonto Mukherjee" at bounding box center [105, 209] width 127 height 19
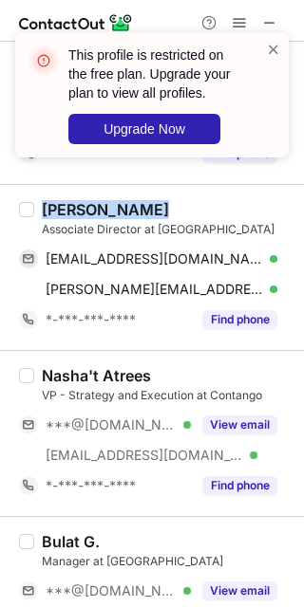
click at [60, 202] on div "Sumonto Mukherjee" at bounding box center [105, 209] width 127 height 19
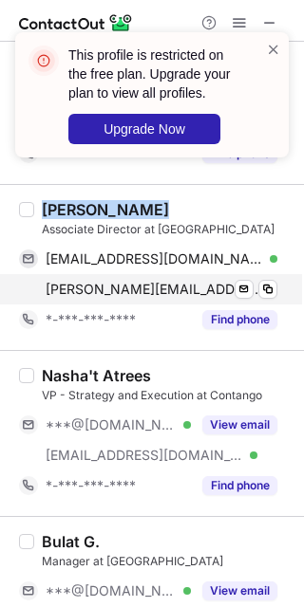
copy div "Sumonto Mukherjee"
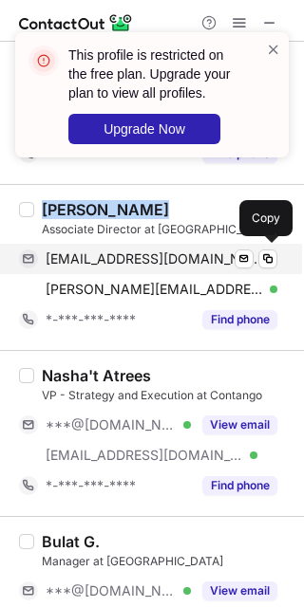
drag, startPoint x: 151, startPoint y: 256, endPoint x: 164, endPoint y: 260, distance: 13.8
click at [151, 256] on span "sumontomukherjee2007@gmail.com" at bounding box center [154, 259] width 217 height 17
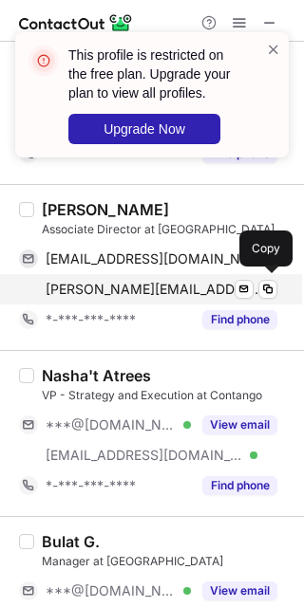
click at [153, 290] on span "sumonto@contango.co.uk" at bounding box center [154, 289] width 217 height 17
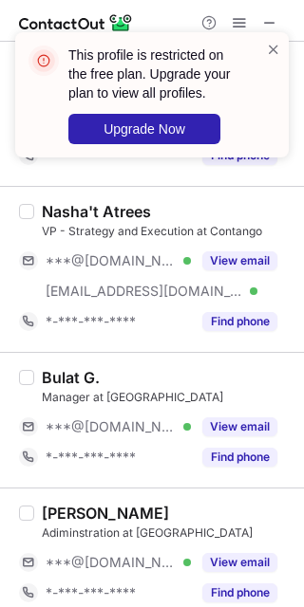
scroll to position [2151, 0]
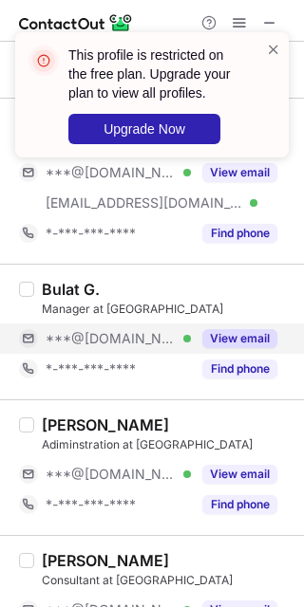
click at [220, 336] on button "View email" at bounding box center [239, 338] width 75 height 19
click at [191, 336] on div "***@gmail.com Verified" at bounding box center [118, 338] width 145 height 17
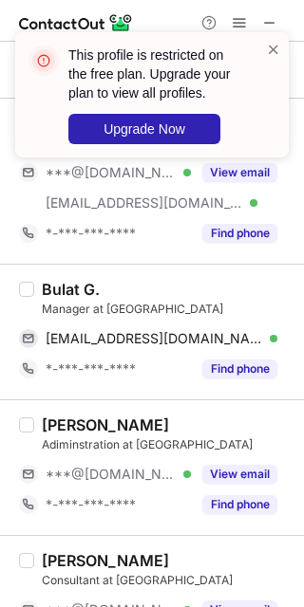
click at [54, 282] on div "Bulat G." at bounding box center [71, 289] width 58 height 19
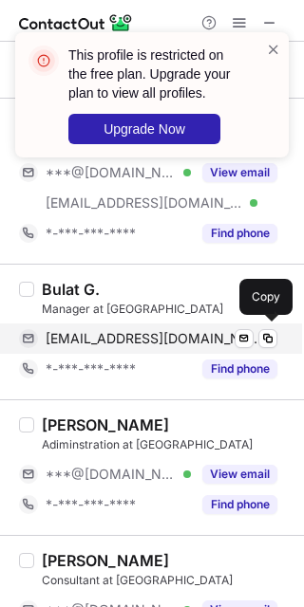
click at [143, 339] on span "garifullinbulat@gmail.com" at bounding box center [154, 338] width 217 height 17
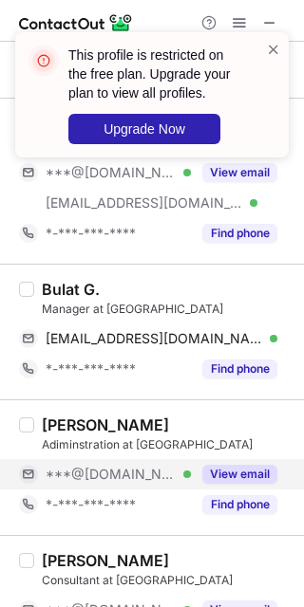
click at [234, 465] on button "View email" at bounding box center [239, 474] width 75 height 19
click at [63, 419] on div "Mohammed Al Shamsi" at bounding box center [105, 425] width 127 height 19
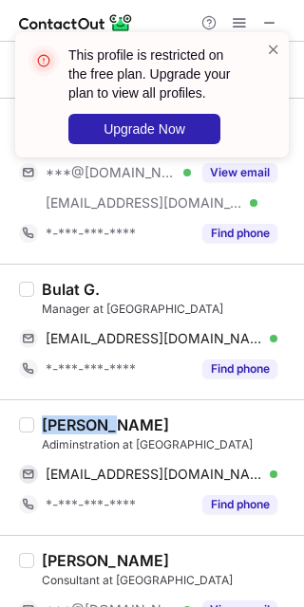
click at [63, 420] on div "Mohammed Al Shamsi" at bounding box center [105, 425] width 127 height 19
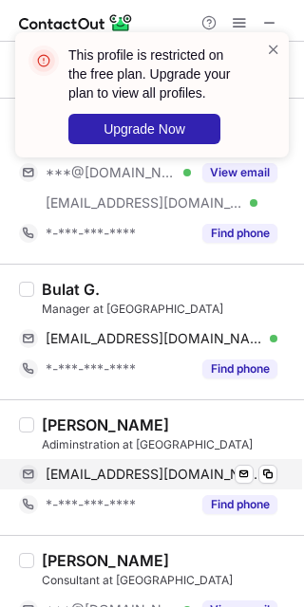
click at [161, 468] on span "alshamsi4u79@yahoo.com" at bounding box center [154, 474] width 217 height 17
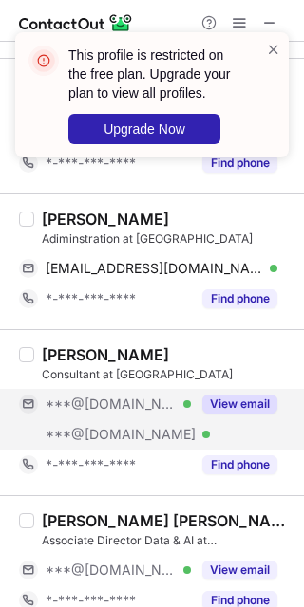
scroll to position [2404, 0]
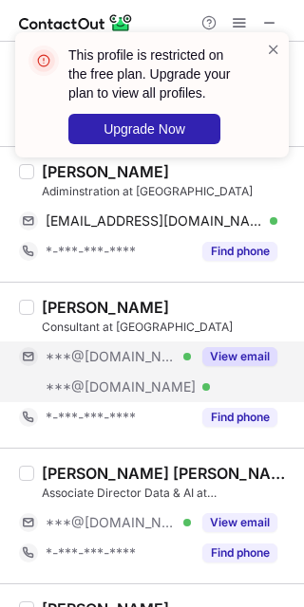
click at [260, 349] on button "View email" at bounding box center [239, 356] width 75 height 19
click at [51, 301] on div "Arun Shyamsunder" at bounding box center [105, 307] width 127 height 19
click at [203, 372] on div "***@gmail.com Verified ***@gmail.com Verified View email" at bounding box center [155, 372] width 273 height 61
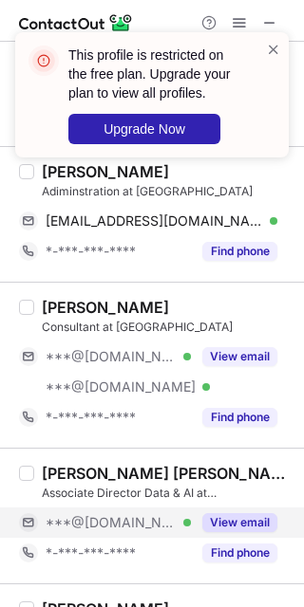
click at [245, 524] on button "View email" at bounding box center [239, 523] width 75 height 19
click at [191, 524] on div "***@gmail.com Verified" at bounding box center [118, 522] width 145 height 17
click at [84, 468] on div "Cédric M.G. Faure" at bounding box center [167, 473] width 251 height 19
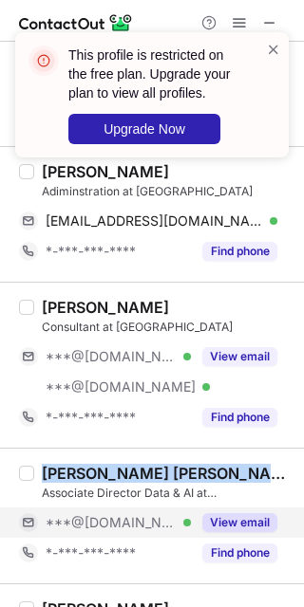
click at [84, 468] on div "Cédric M.G. Faure" at bounding box center [167, 473] width 251 height 19
click at [229, 520] on button "View email" at bounding box center [239, 523] width 75 height 19
click at [191, 520] on div "***@gmail.com Verified" at bounding box center [118, 522] width 145 height 17
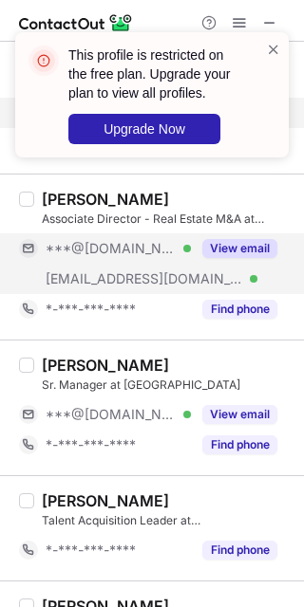
scroll to position [2910, 0]
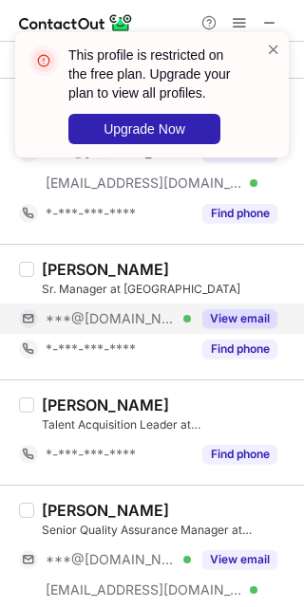
click at [235, 316] on button "View email" at bounding box center [239, 318] width 75 height 19
click at [235, 316] on div "***@[DOMAIN_NAME]" at bounding box center [162, 318] width 232 height 17
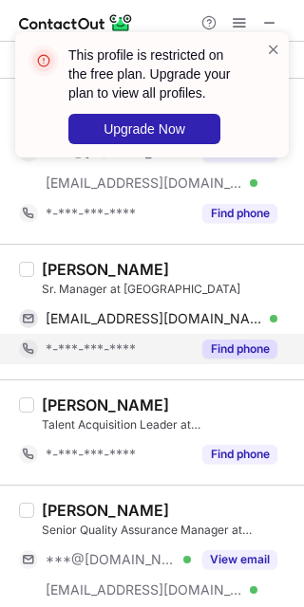
click at [92, 353] on span "*-***-***-****" at bounding box center [91, 349] width 90 height 17
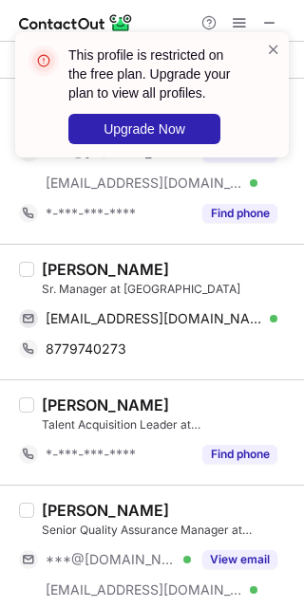
click at [66, 260] on div "Sudarshan Iyer" at bounding box center [105, 269] width 127 height 19
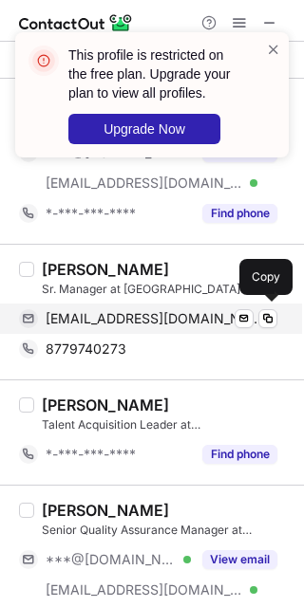
click at [117, 316] on span "sudarshaniyer1991@gmail.com" at bounding box center [154, 318] width 217 height 17
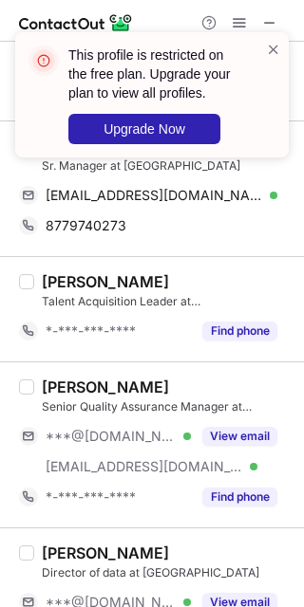
scroll to position [3037, 0]
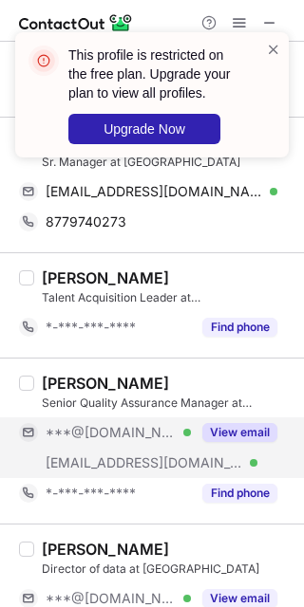
click at [242, 433] on button "View email" at bounding box center [239, 432] width 75 height 19
click at [191, 433] on div "***@gmail.com Verified" at bounding box center [118, 432] width 145 height 17
click at [243, 433] on div "***@[DOMAIN_NAME]" at bounding box center [162, 432] width 232 height 17
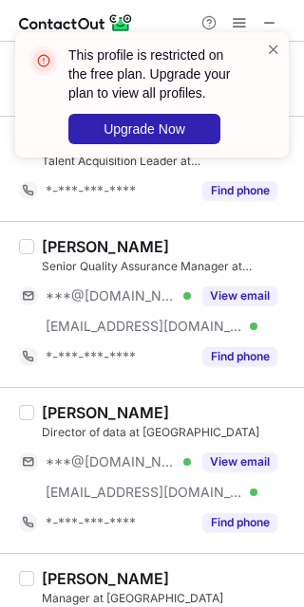
scroll to position [3252, 0]
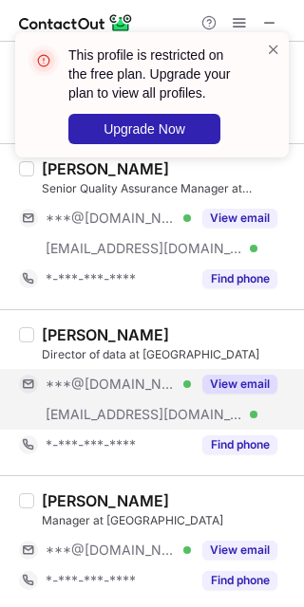
click at [238, 381] on button "View email" at bounding box center [239, 384] width 75 height 19
click at [238, 381] on div "***@[DOMAIN_NAME]" at bounding box center [162, 384] width 232 height 17
click at [59, 326] on div "Surmeet singh Bedi" at bounding box center [105, 335] width 127 height 19
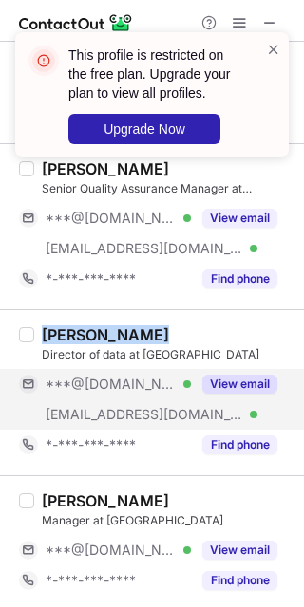
click at [59, 326] on div "Surmeet singh Bedi" at bounding box center [105, 335] width 127 height 19
click at [53, 326] on div "Surmeet singh Bedi" at bounding box center [105, 335] width 127 height 19
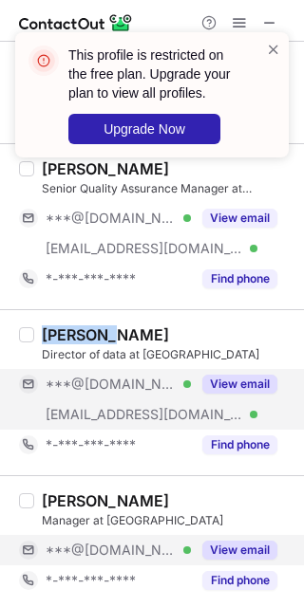
click at [244, 543] on button "View email" at bounding box center [239, 550] width 75 height 19
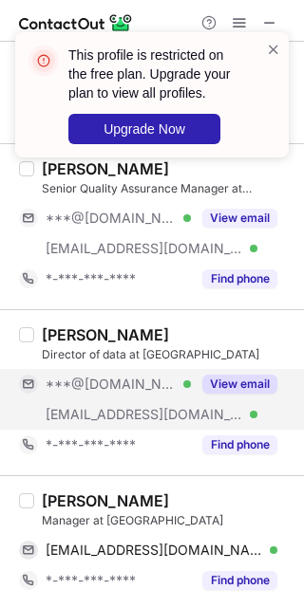
click at [65, 492] on div "Saurabh Sardana" at bounding box center [105, 501] width 127 height 19
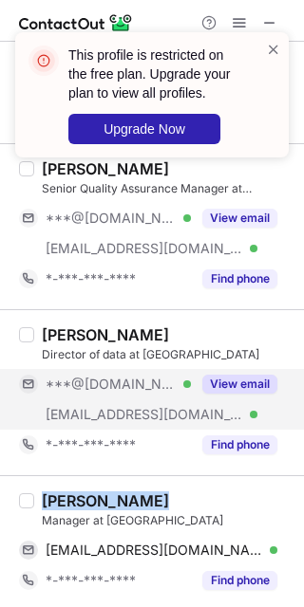
click at [65, 492] on div "Saurabh Sardana" at bounding box center [105, 501] width 127 height 19
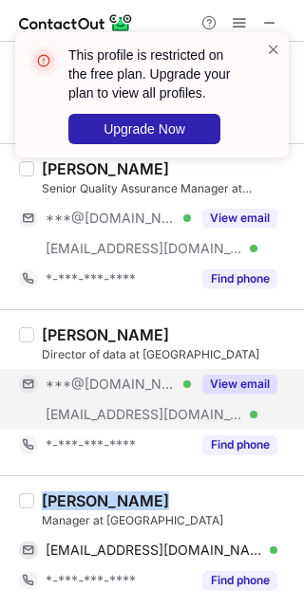
click at [65, 492] on div "Saurabh Sardana" at bounding box center [105, 501] width 127 height 19
click at [60, 495] on div "Saurabh Sardana" at bounding box center [105, 501] width 127 height 19
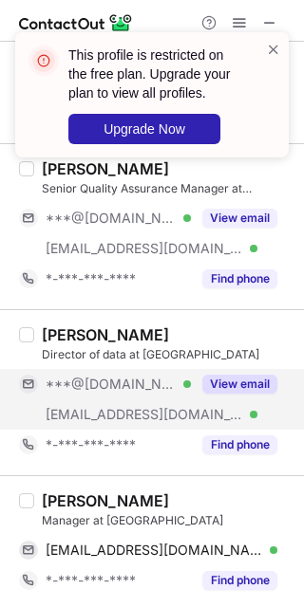
click at [60, 496] on div "Saurabh Sardana" at bounding box center [105, 501] width 127 height 19
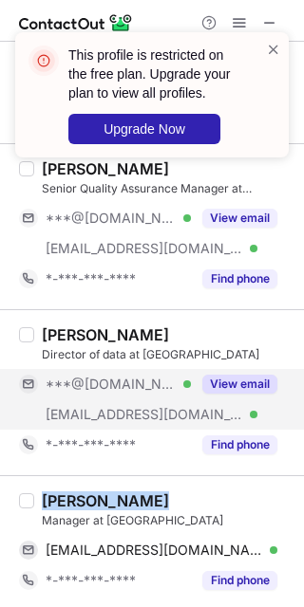
click at [48, 493] on div "Saurabh Sardana" at bounding box center [105, 501] width 127 height 19
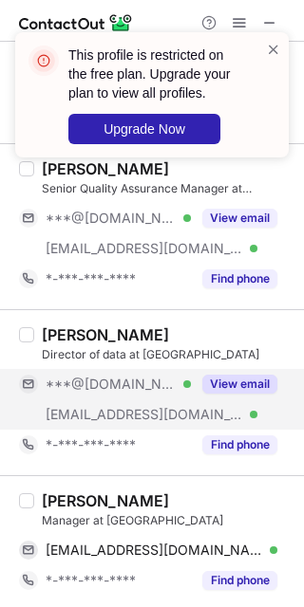
click at [50, 495] on div "Saurabh Sardana" at bounding box center [105, 501] width 127 height 19
click at [51, 495] on div "Saurabh Sardana" at bounding box center [105, 501] width 127 height 19
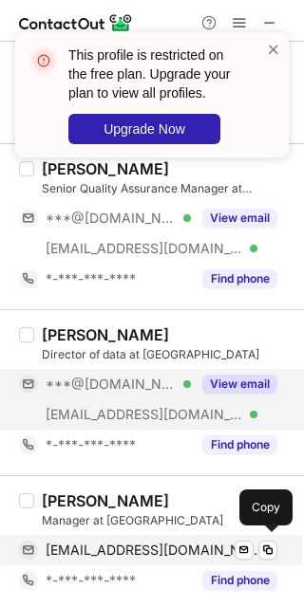
click at [166, 542] on span "saurabhsardana1@gmail.com" at bounding box center [154, 550] width 217 height 17
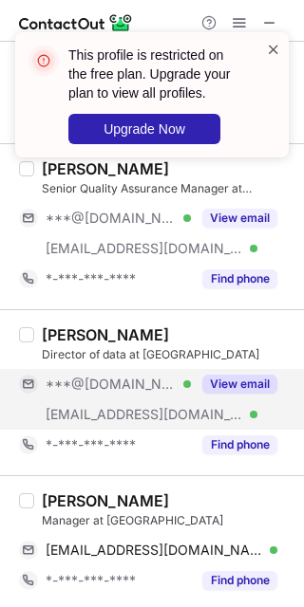
click at [273, 50] on span at bounding box center [273, 49] width 15 height 19
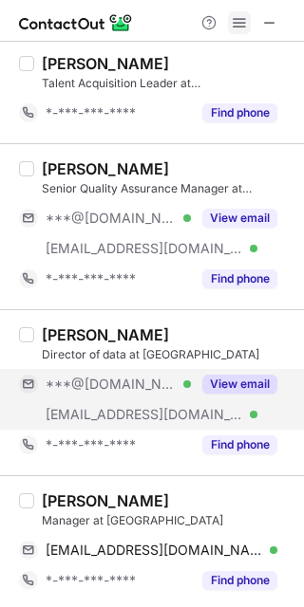
click at [237, 18] on span at bounding box center [239, 22] width 15 height 15
click at [236, 18] on span at bounding box center [239, 22] width 15 height 15
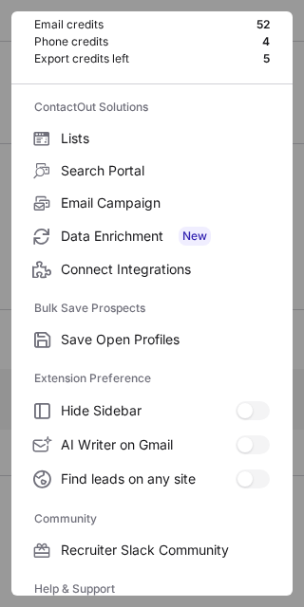
scroll to position [252, 0]
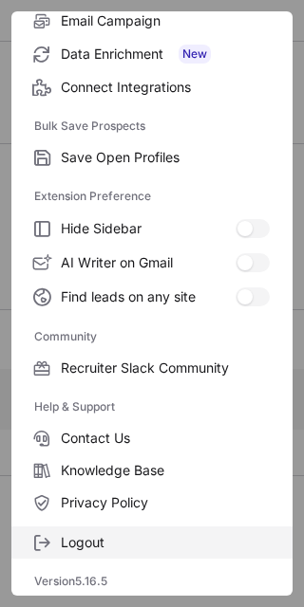
click at [127, 541] on span "Logout" at bounding box center [165, 542] width 209 height 17
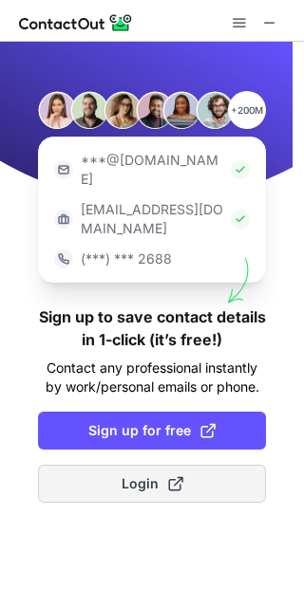
click at [121, 475] on span "Login" at bounding box center [152, 484] width 62 height 19
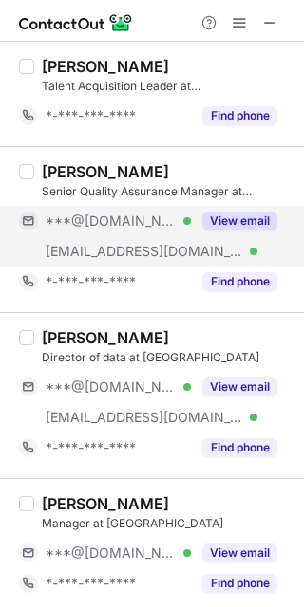
scroll to position [3282, 0]
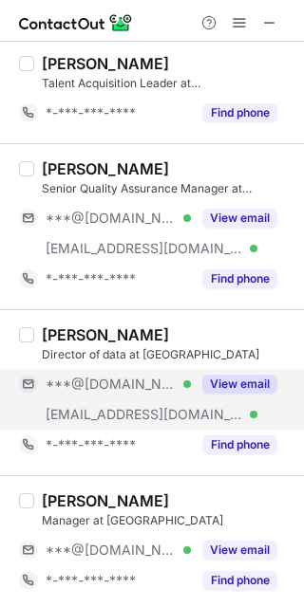
click at [212, 394] on div "View email" at bounding box center [234, 384] width 86 height 30
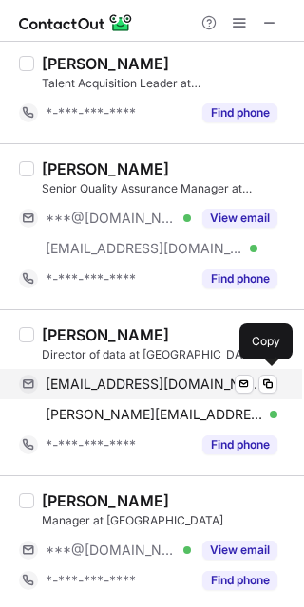
click at [144, 377] on span "surmeetsinghbedi@gmail.com" at bounding box center [154, 384] width 217 height 17
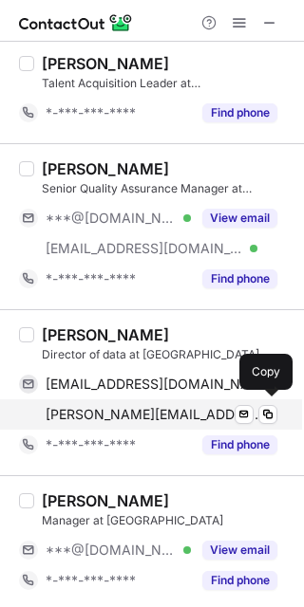
click at [137, 407] on span "surmeet@contango.co.uk" at bounding box center [154, 414] width 217 height 17
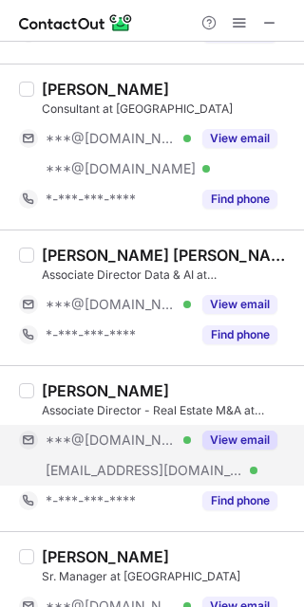
scroll to position [2650, 0]
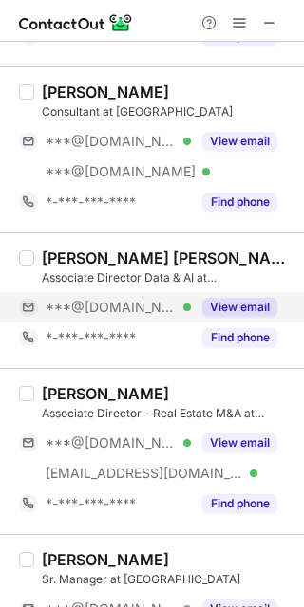
click at [215, 298] on button "View email" at bounding box center [239, 307] width 75 height 19
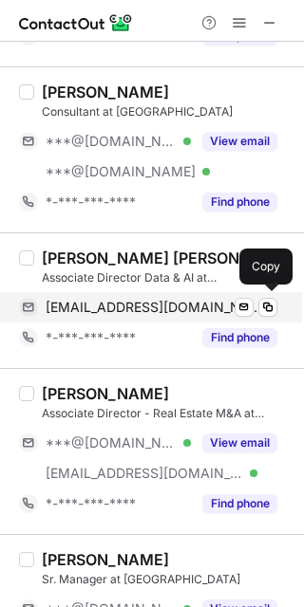
click at [139, 302] on span "cedricfaurepro@gmail.com" at bounding box center [154, 307] width 217 height 17
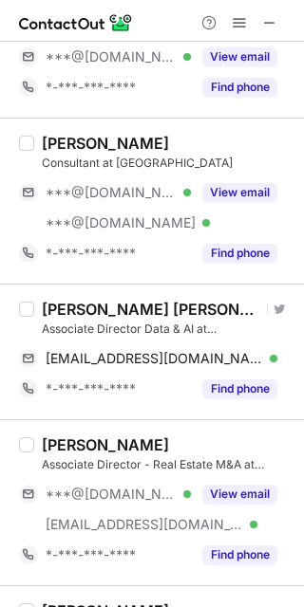
scroll to position [2523, 0]
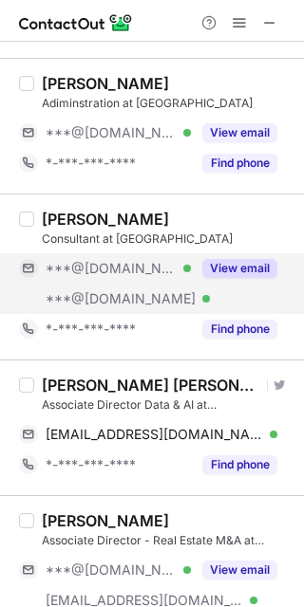
click at [234, 267] on button "View email" at bounding box center [239, 268] width 75 height 19
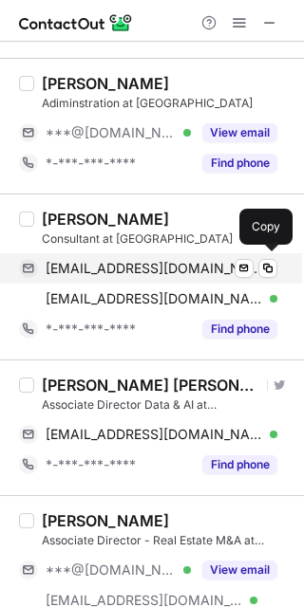
click at [156, 260] on span "arunsimbaa@gmail.com" at bounding box center [154, 268] width 217 height 17
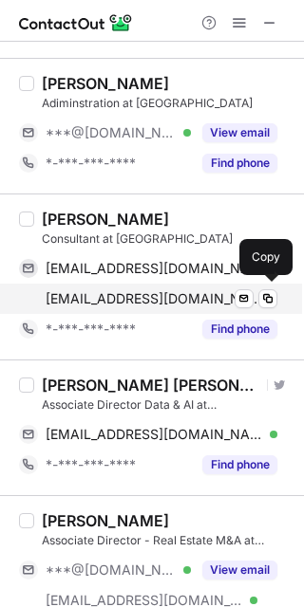
click at [91, 293] on span "arunshyamsunder9@gmail.com" at bounding box center [154, 298] width 217 height 17
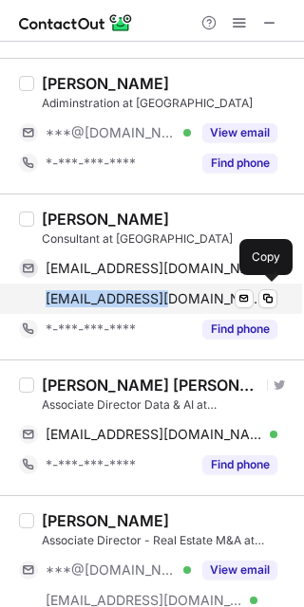
click at [91, 293] on span "arunshyamsunder9@gmail.com" at bounding box center [154, 298] width 217 height 17
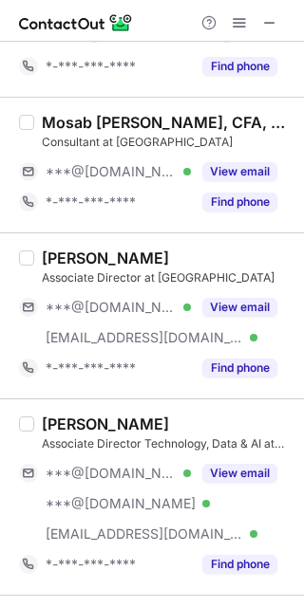
scroll to position [1511, 0]
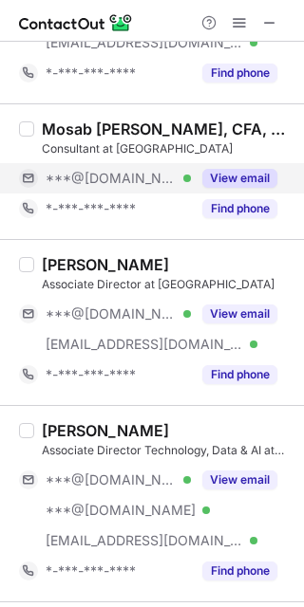
click at [220, 175] on button "View email" at bounding box center [239, 178] width 75 height 19
click at [191, 175] on div "***@hotmail.com Verified" at bounding box center [118, 178] width 145 height 17
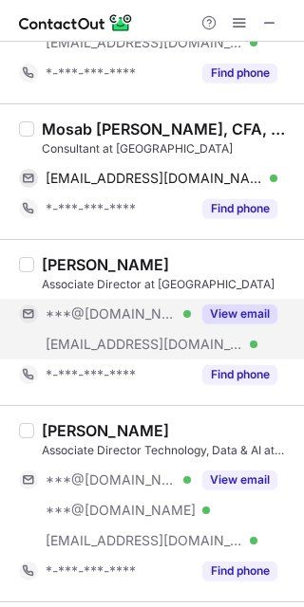
click at [234, 308] on button "View email" at bounding box center [239, 314] width 75 height 19
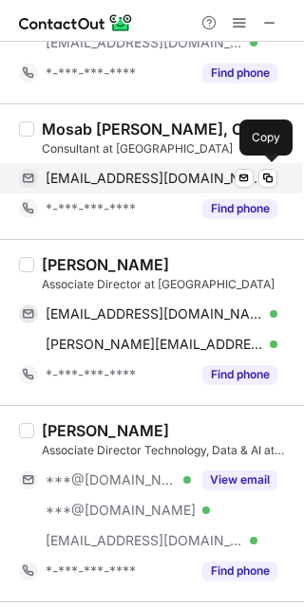
click at [176, 179] on span "alhattab_musab@hotmail.com" at bounding box center [154, 178] width 217 height 17
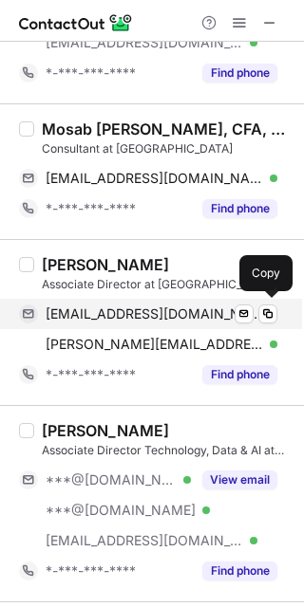
click at [157, 308] on span "mohdhossam85@gmail.com" at bounding box center [154, 314] width 217 height 17
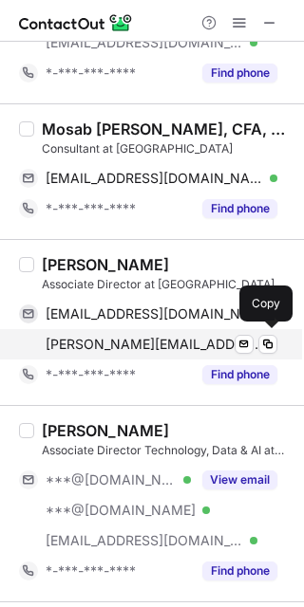
click at [166, 337] on span "mohammad@contango.co.uk" at bounding box center [154, 344] width 217 height 17
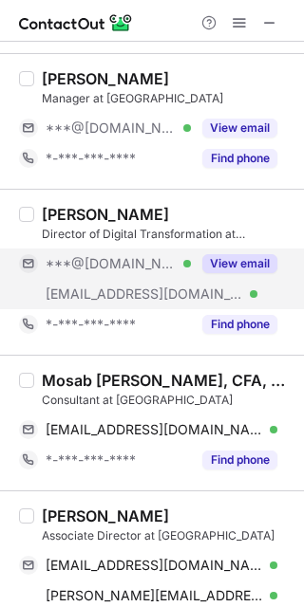
scroll to position [1258, 0]
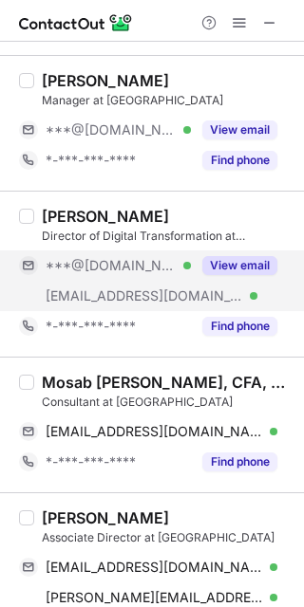
click at [234, 271] on button "View email" at bounding box center [239, 265] width 75 height 19
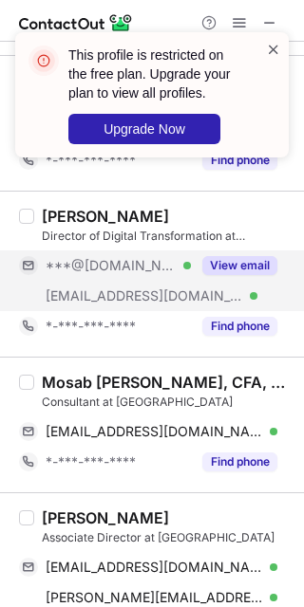
click at [273, 52] on span at bounding box center [273, 49] width 15 height 19
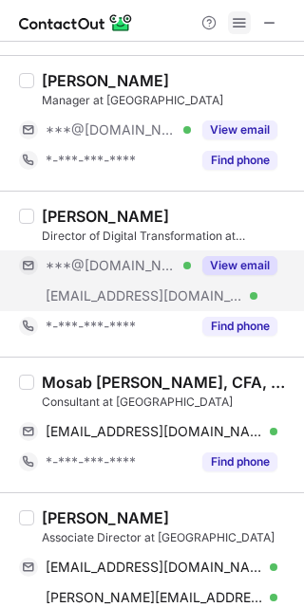
click at [245, 18] on span at bounding box center [239, 22] width 15 height 15
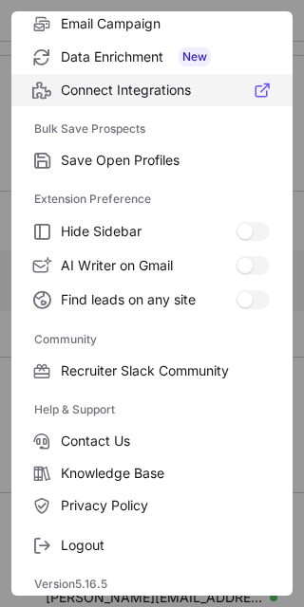
scroll to position [252, 0]
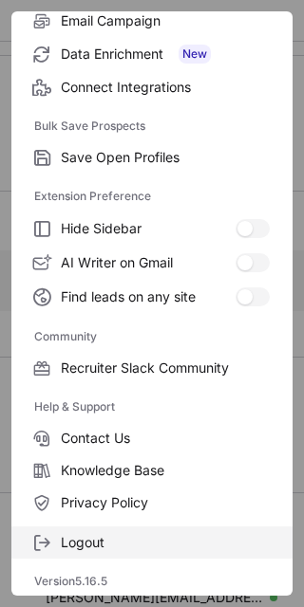
click at [150, 537] on span "Logout" at bounding box center [165, 542] width 209 height 17
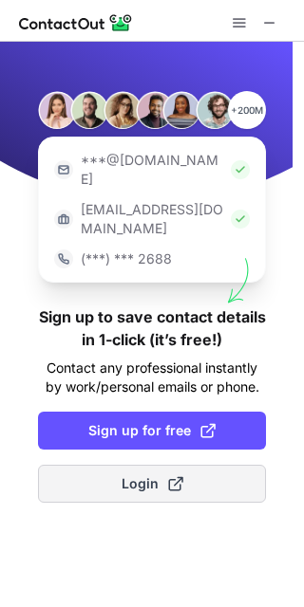
click at [206, 465] on button "Login" at bounding box center [152, 484] width 228 height 38
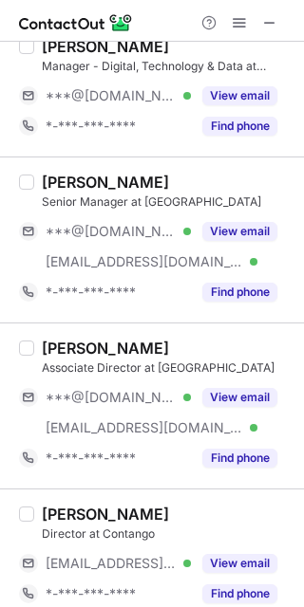
scroll to position [759, 0]
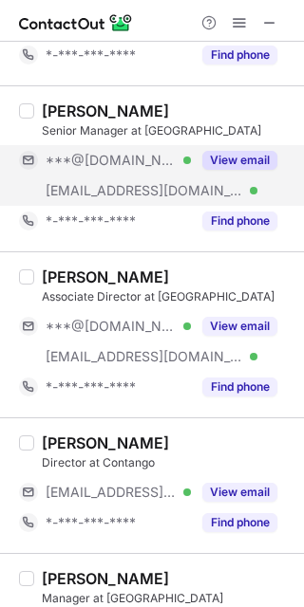
click at [229, 164] on button "View email" at bounding box center [239, 160] width 75 height 19
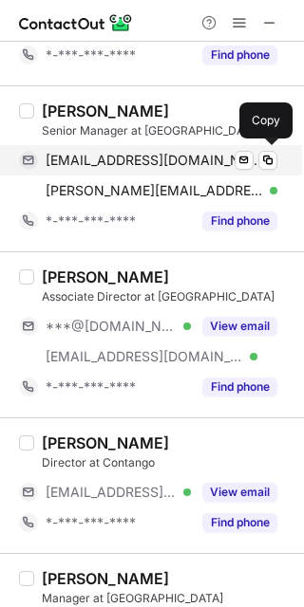
click at [151, 152] on span "sameekshatrivedi@gmail.com" at bounding box center [154, 160] width 217 height 17
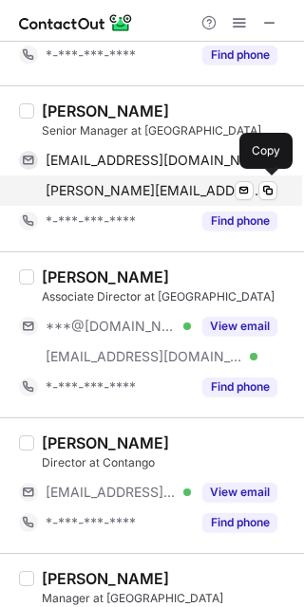
click at [111, 187] on span "sameeksha@contango.co.uk" at bounding box center [154, 190] width 217 height 17
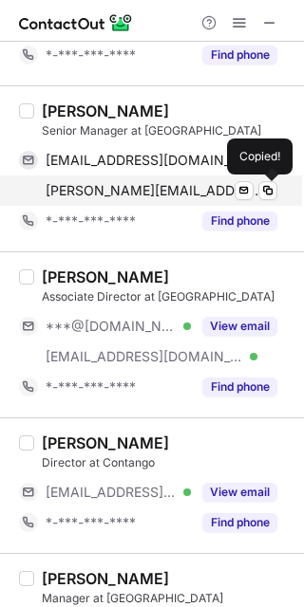
click at [111, 187] on span "sameeksha@contango.co.uk" at bounding box center [154, 190] width 217 height 17
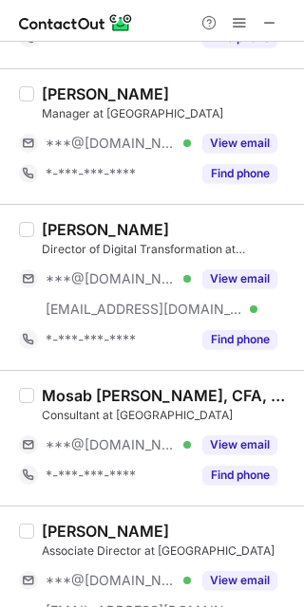
scroll to position [1265, 0]
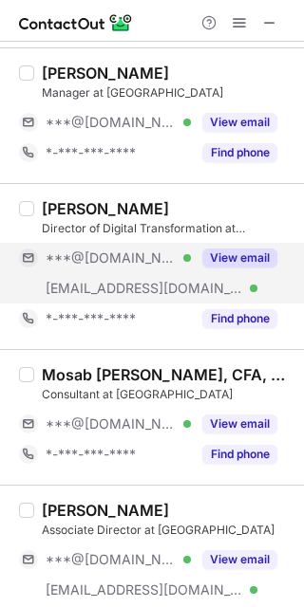
click at [205, 250] on button "View email" at bounding box center [239, 258] width 75 height 19
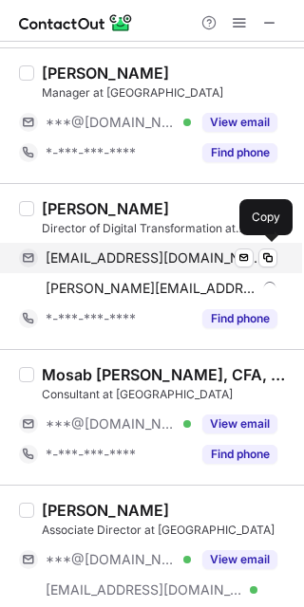
click at [136, 250] on span "alexobv@gmail.com" at bounding box center [154, 258] width 217 height 17
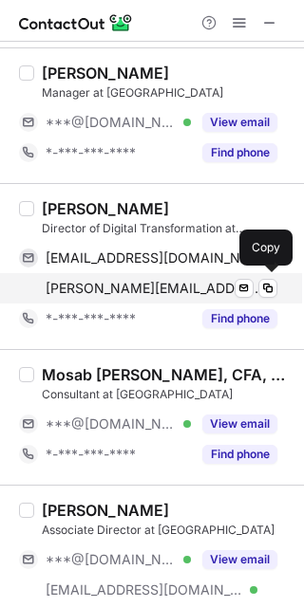
click at [135, 285] on span "alex@contango.co.uk" at bounding box center [154, 288] width 217 height 17
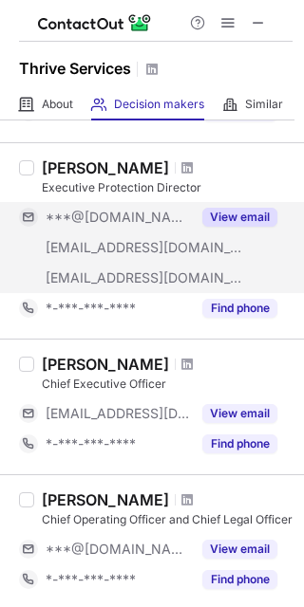
scroll to position [252, 0]
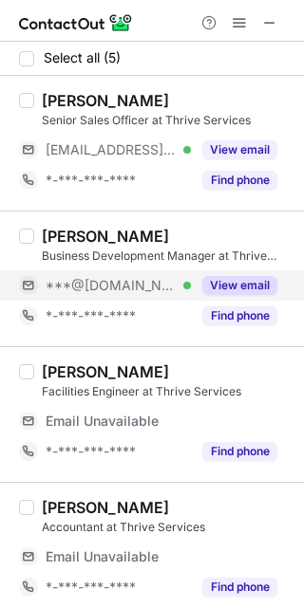
click at [227, 278] on button "View email" at bounding box center [239, 285] width 75 height 19
click at [227, 278] on div "***@[DOMAIN_NAME]" at bounding box center [162, 285] width 232 height 17
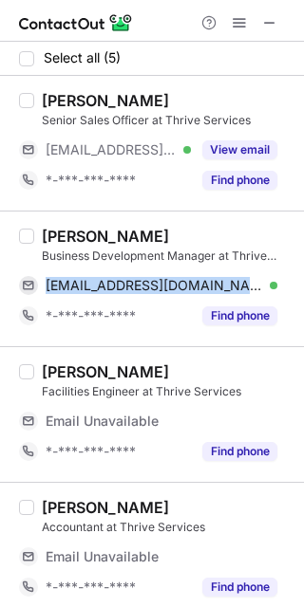
click at [38, 228] on div "[PERSON_NAME] Business Development Manager at Thrive Services [EMAIL_ADDRESS][D…" at bounding box center [163, 279] width 258 height 104
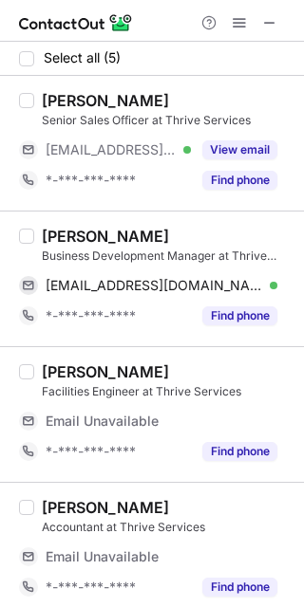
click at [42, 230] on div "[PERSON_NAME]" at bounding box center [105, 236] width 127 height 19
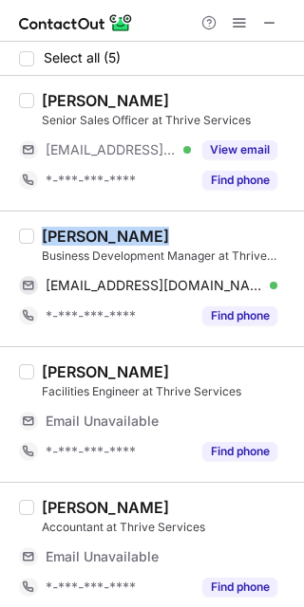
click at [60, 234] on div "[PERSON_NAME]" at bounding box center [105, 236] width 127 height 19
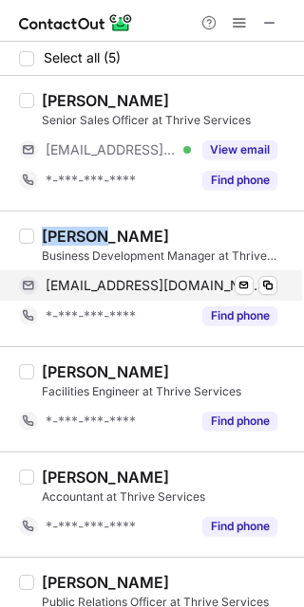
click at [174, 281] on span "[EMAIL_ADDRESS][DOMAIN_NAME]" at bounding box center [154, 285] width 217 height 17
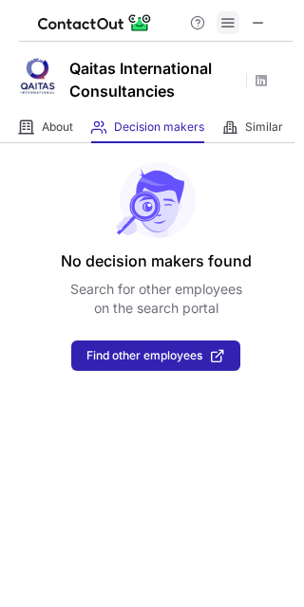
click at [259, 15] on span at bounding box center [258, 22] width 15 height 15
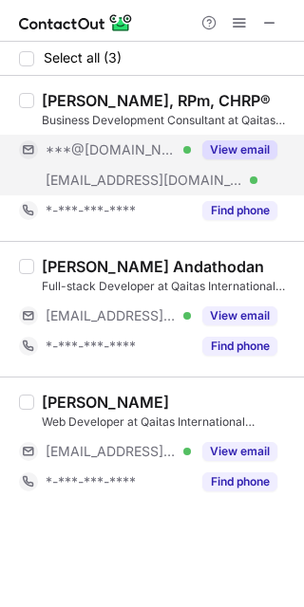
click at [230, 159] on button "View email" at bounding box center [239, 149] width 75 height 19
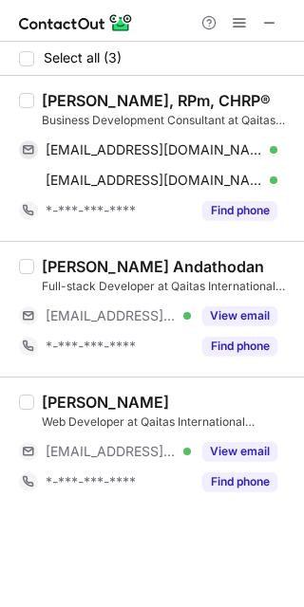
click at [51, 99] on div "[PERSON_NAME], RPm, CHRP®" at bounding box center [156, 100] width 229 height 19
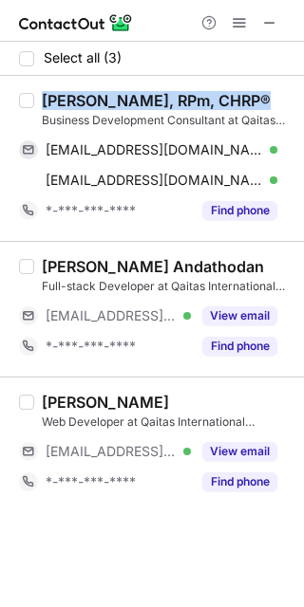
click at [51, 99] on div "[PERSON_NAME], RPm, CHRP®" at bounding box center [156, 100] width 229 height 19
click at [52, 99] on div "[PERSON_NAME], RPm, CHRP®" at bounding box center [156, 100] width 229 height 19
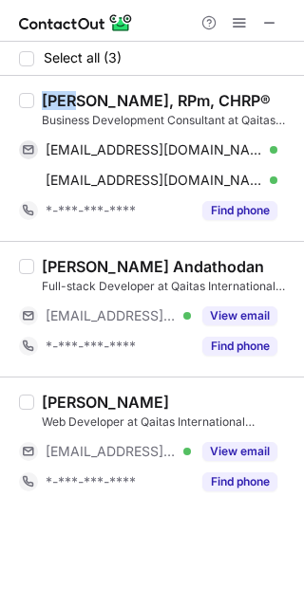
click at [52, 99] on div "[PERSON_NAME], RPm, CHRP®" at bounding box center [156, 100] width 229 height 19
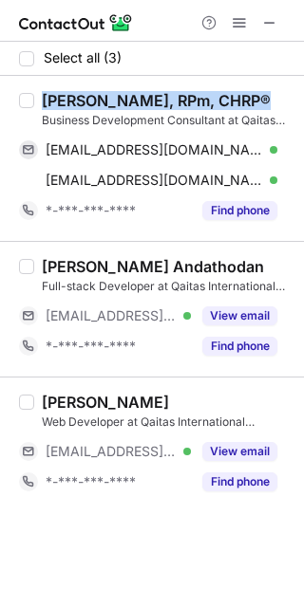
click at [52, 99] on div "[PERSON_NAME], RPm, CHRP®" at bounding box center [156, 100] width 229 height 19
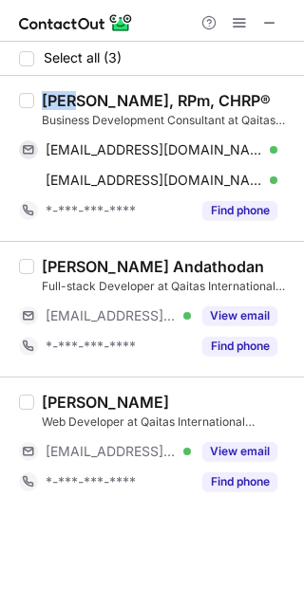
click at [52, 99] on div "[PERSON_NAME], RPm, CHRP®" at bounding box center [156, 100] width 229 height 19
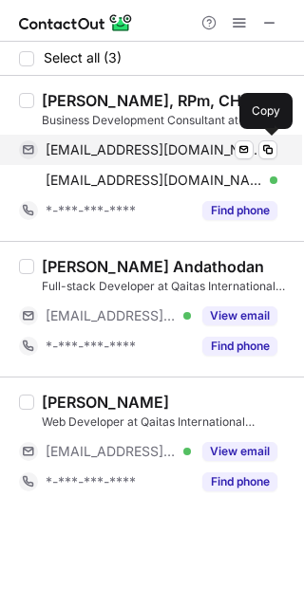
click at [161, 153] on span "[EMAIL_ADDRESS][DOMAIN_NAME]" at bounding box center [154, 149] width 217 height 17
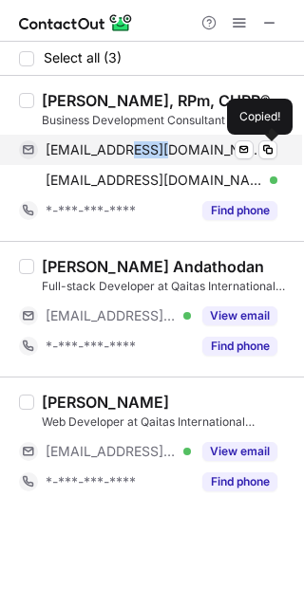
click at [161, 153] on span "[EMAIL_ADDRESS][DOMAIN_NAME]" at bounding box center [154, 149] width 217 height 17
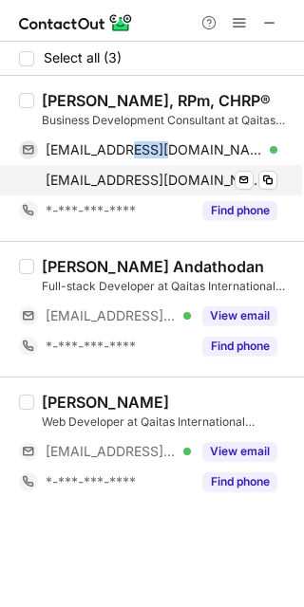
click at [143, 175] on span "[EMAIL_ADDRESS][DOMAIN_NAME]" at bounding box center [154, 180] width 217 height 17
drag, startPoint x: 143, startPoint y: 175, endPoint x: 177, endPoint y: 190, distance: 36.5
click at [143, 175] on span "[EMAIL_ADDRESS][DOMAIN_NAME]" at bounding box center [154, 180] width 217 height 17
